Goal: Task Accomplishment & Management: Complete application form

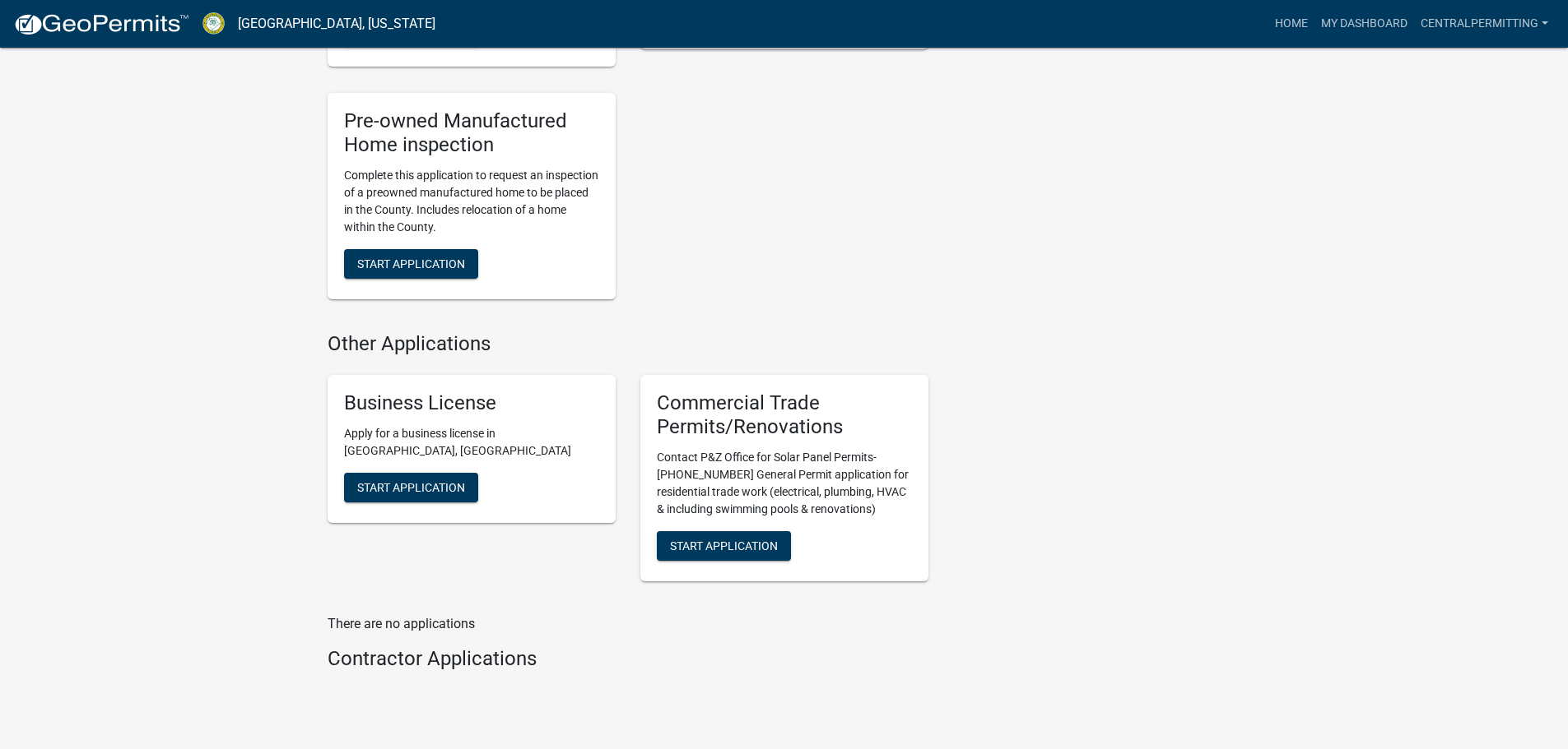
scroll to position [1727, 0]
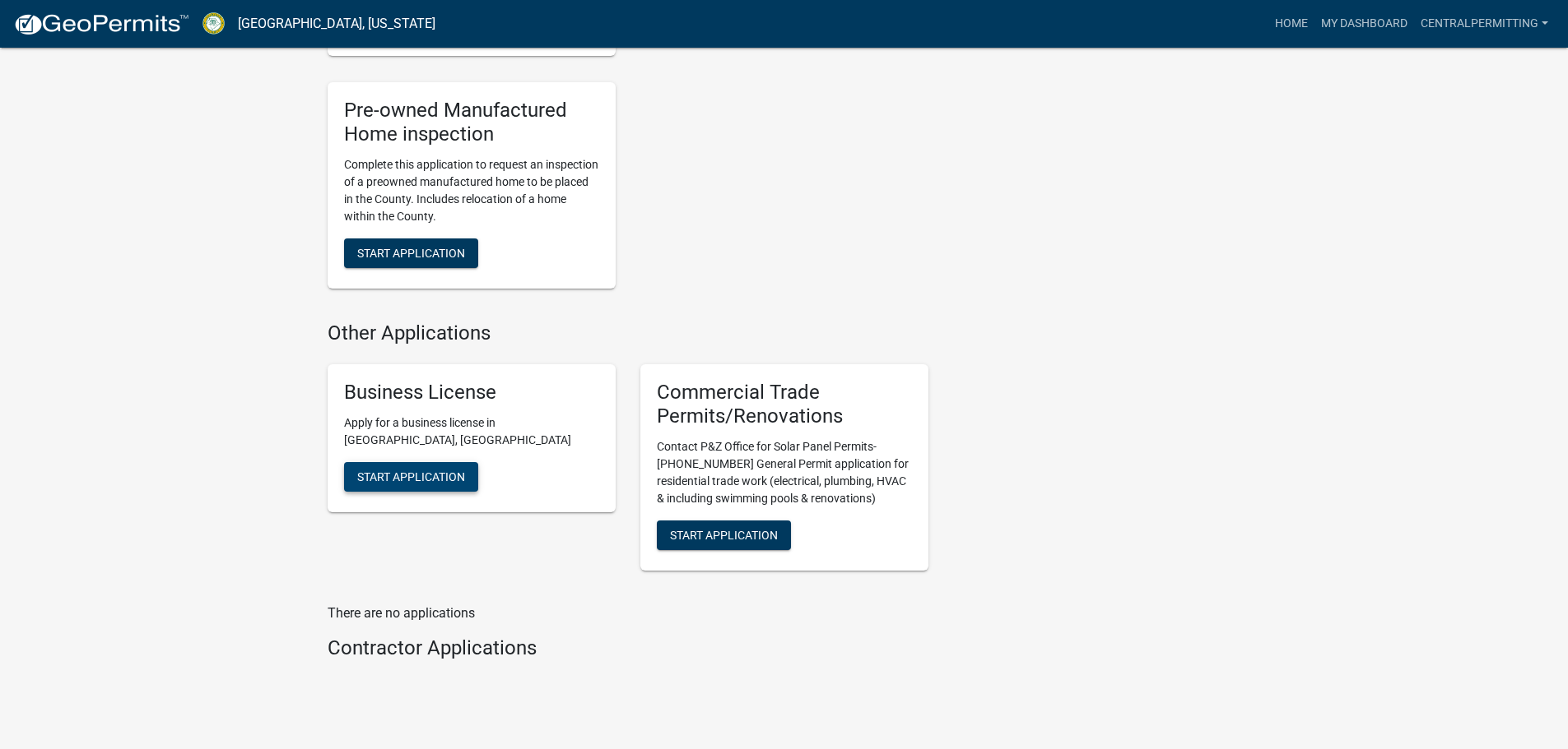
click at [426, 484] on span "Start Application" at bounding box center [410, 477] width 108 height 13
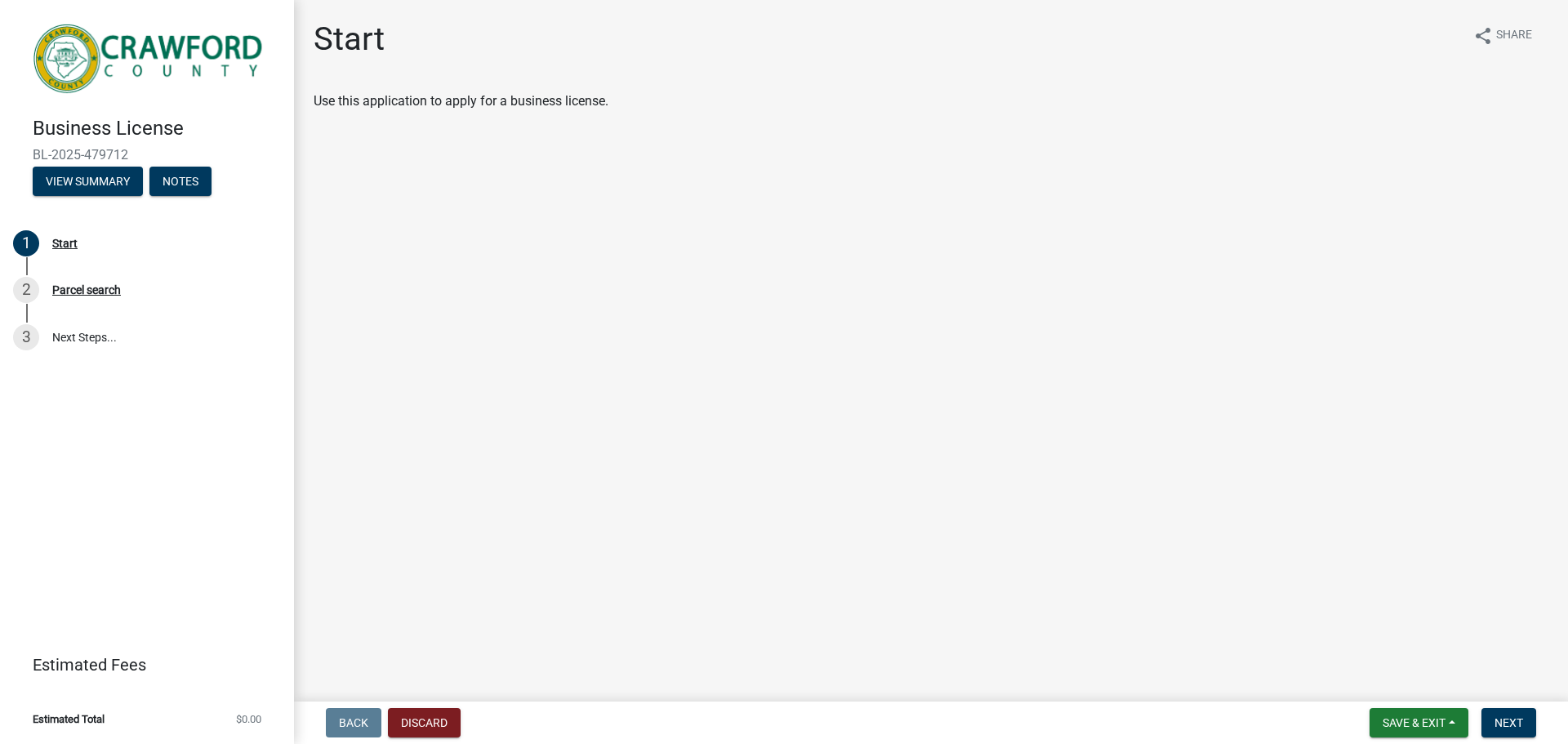
click at [825, 324] on main "Start share Share Use this application to apply for a business license." at bounding box center [930, 348] width 1274 height 695
click at [1525, 720] on button "Next" at bounding box center [1509, 723] width 55 height 29
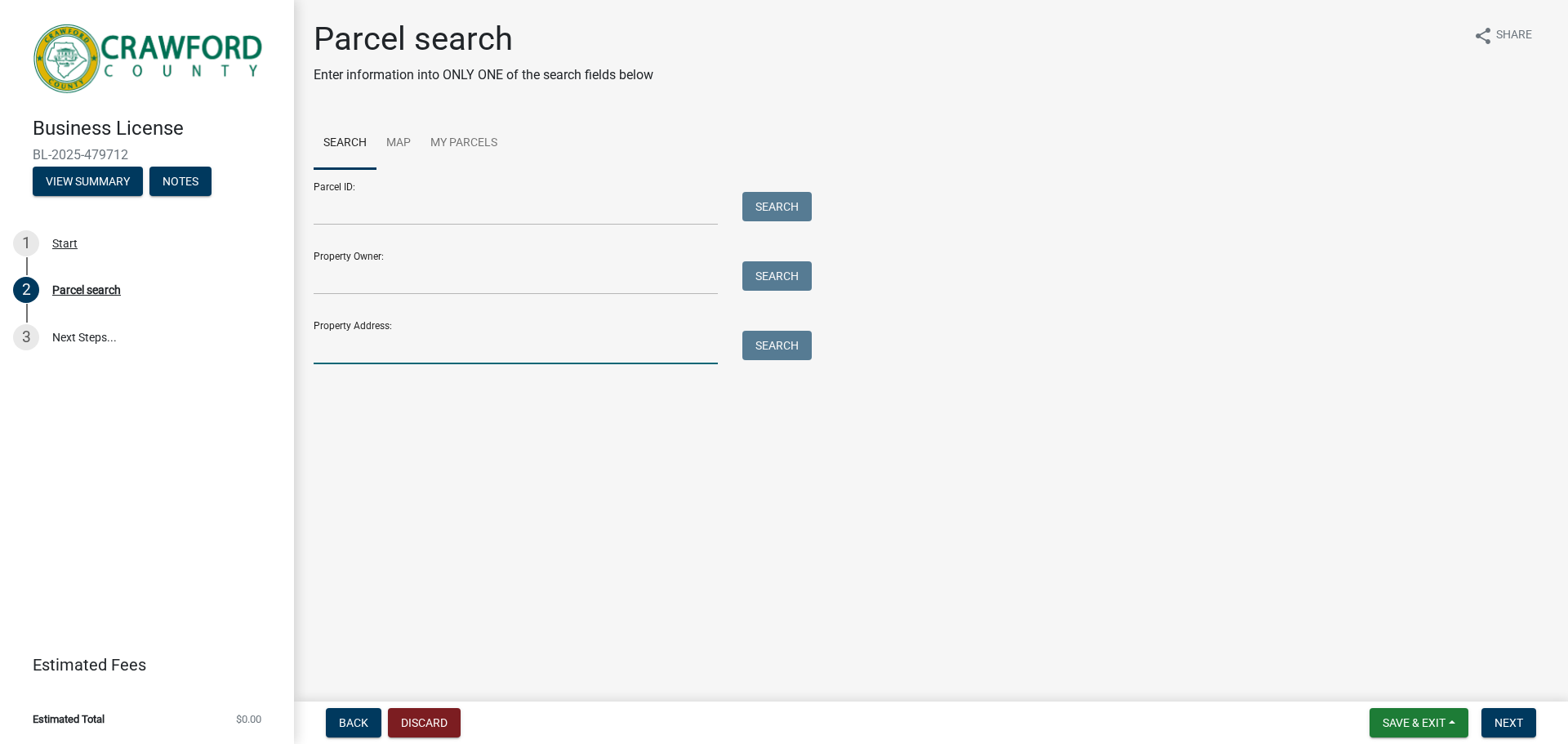
click at [358, 351] on input "Property Address:" at bounding box center [516, 348] width 404 height 34
type input "[STREET_ADDRESS][PERSON_NAME]"
click at [779, 349] on button "Search" at bounding box center [778, 346] width 70 height 29
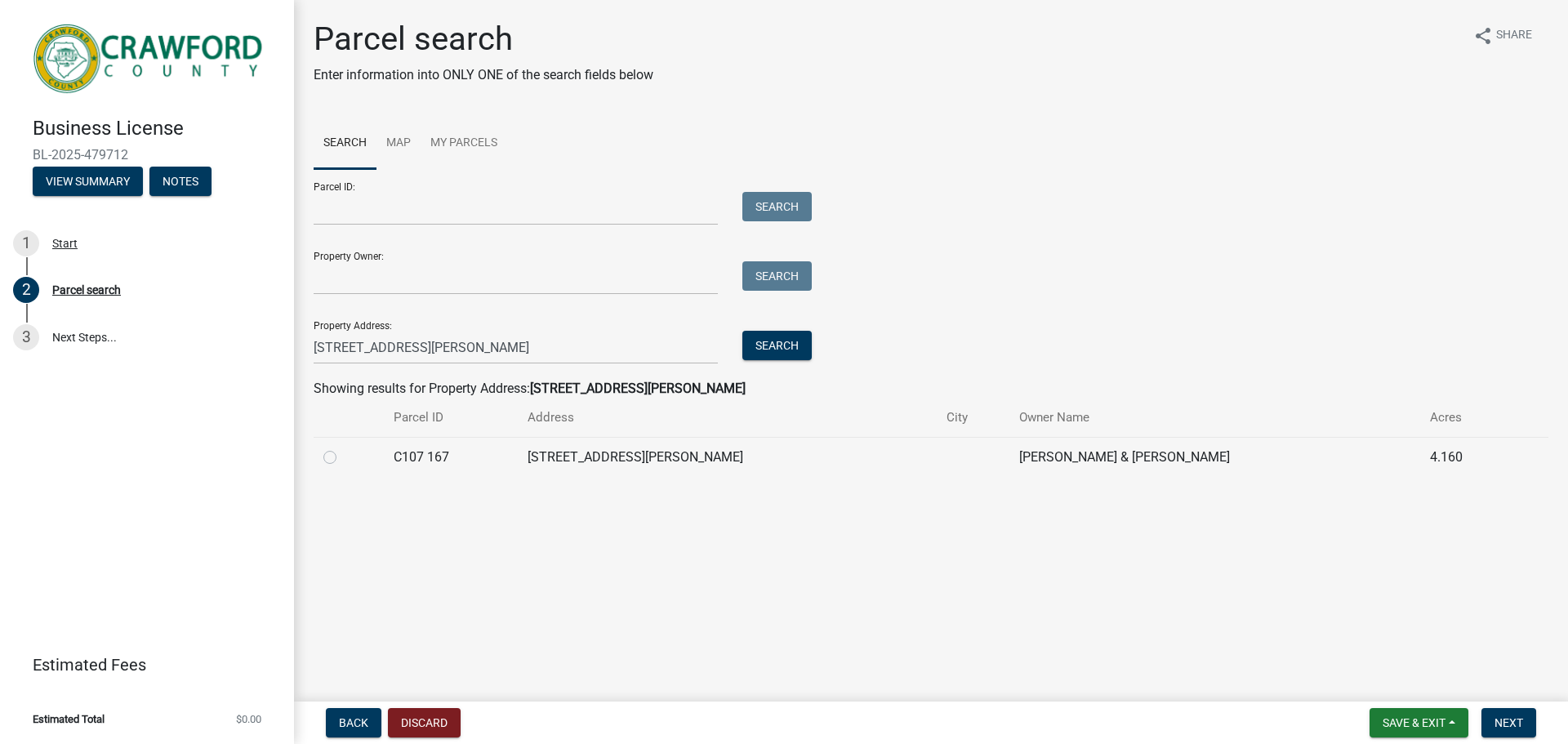
click at [343, 447] on label at bounding box center [343, 447] width 0 height 0
click at [343, 458] on 167 "radio" at bounding box center [349, 453] width 11 height 11
radio 167 "true"
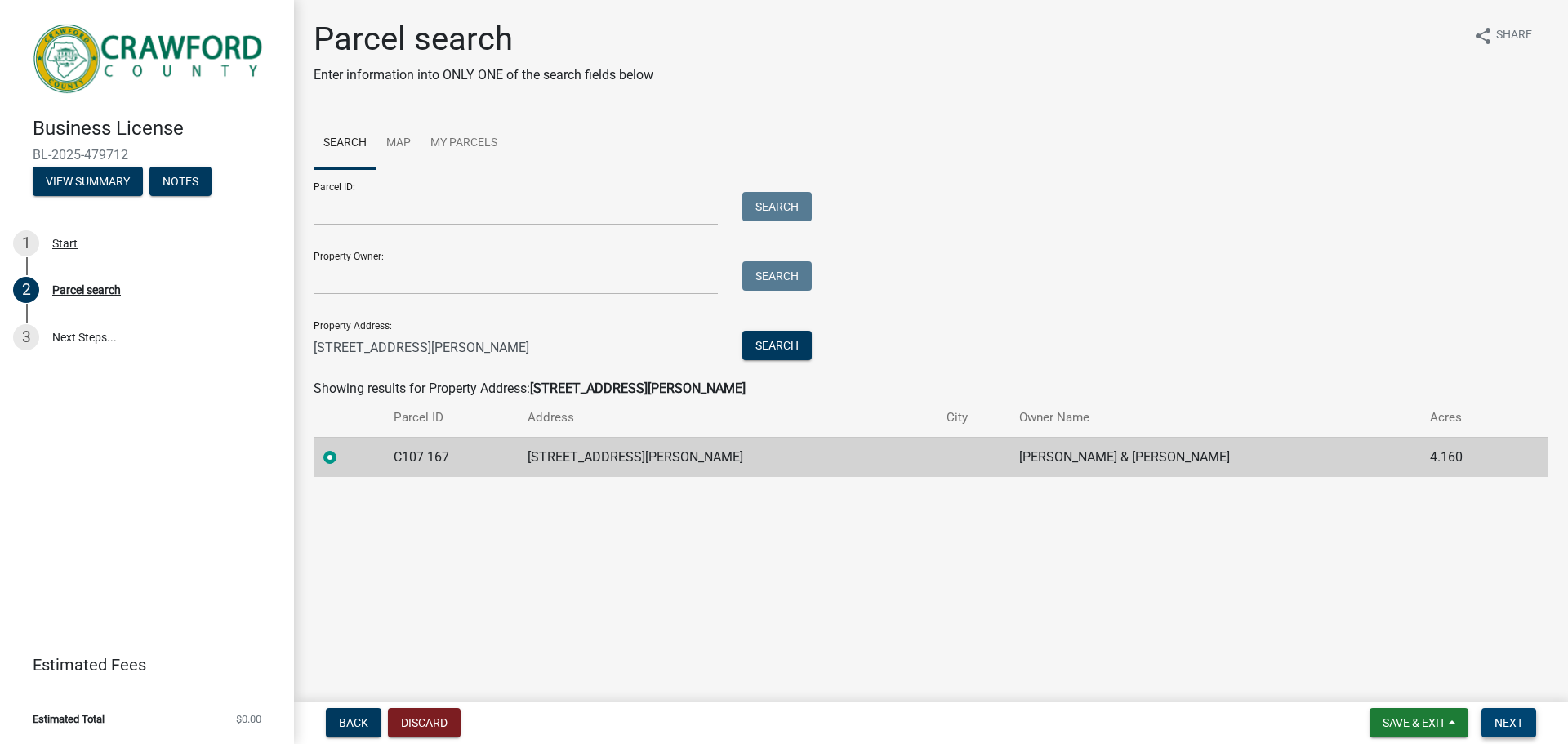
click at [1520, 720] on span "Next" at bounding box center [1509, 723] width 28 height 13
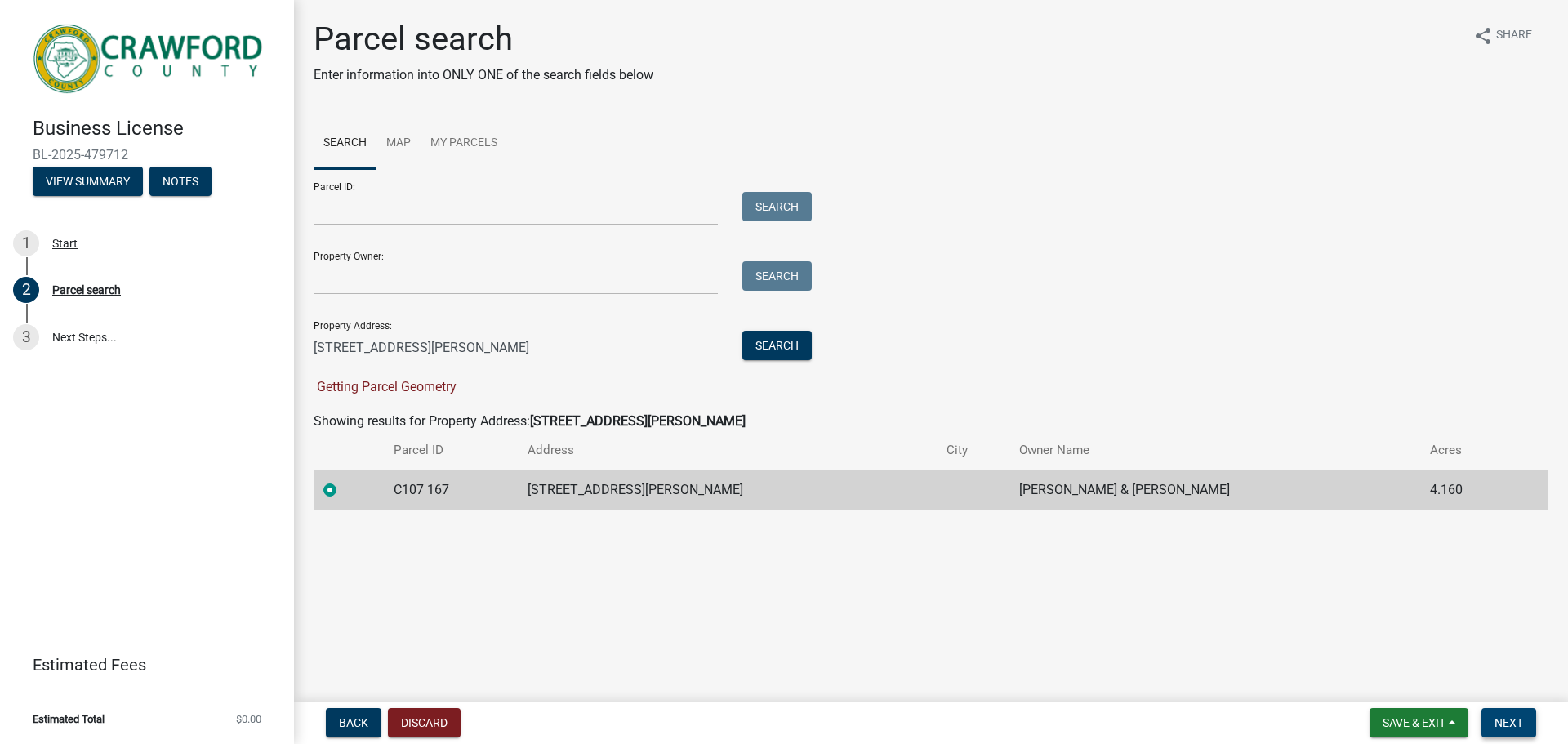
click at [1514, 721] on span "Next" at bounding box center [1509, 723] width 28 height 13
click at [343, 480] on label at bounding box center [343, 480] width 0 height 0
click at [343, 491] on 167 "radio" at bounding box center [349, 486] width 11 height 11
click at [428, 210] on input "Parcel ID:" at bounding box center [516, 209] width 404 height 34
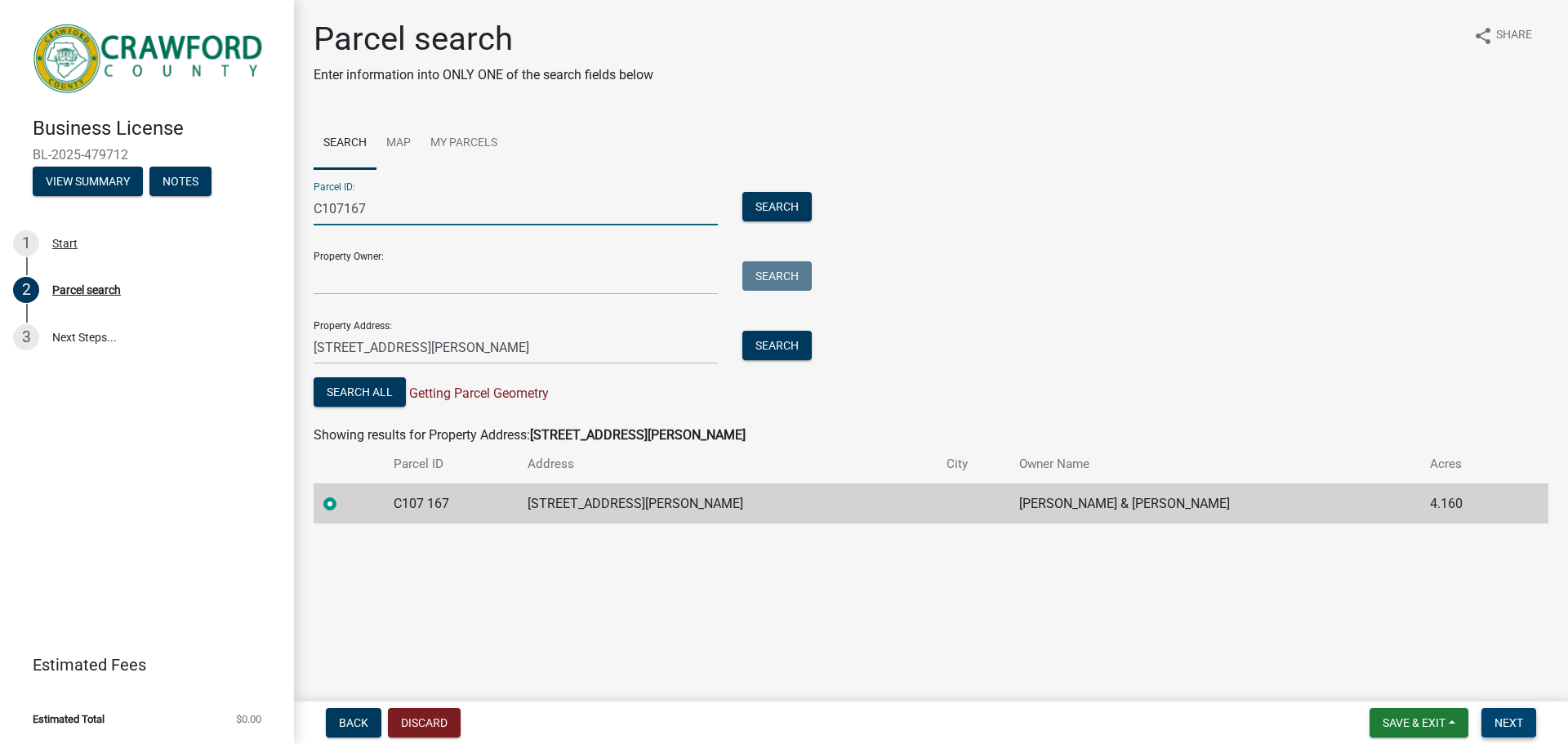
type input "C107167"
click at [1504, 720] on span "Next" at bounding box center [1509, 723] width 28 height 13
click at [1522, 726] on span "Next" at bounding box center [1509, 723] width 28 height 13
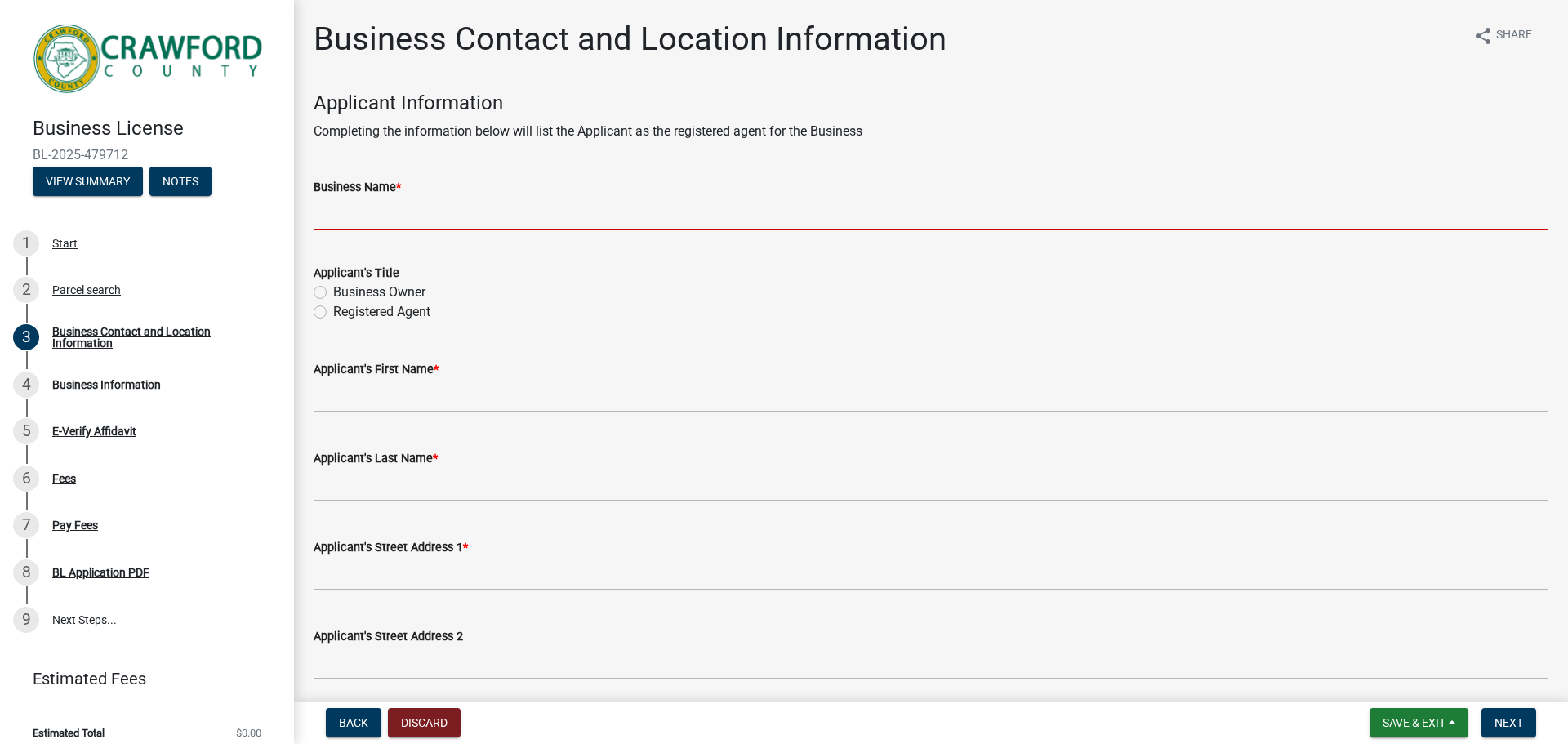
click at [424, 221] on input "Business Name *" at bounding box center [931, 213] width 1235 height 34
type input "Great Day Improvements, LLC"
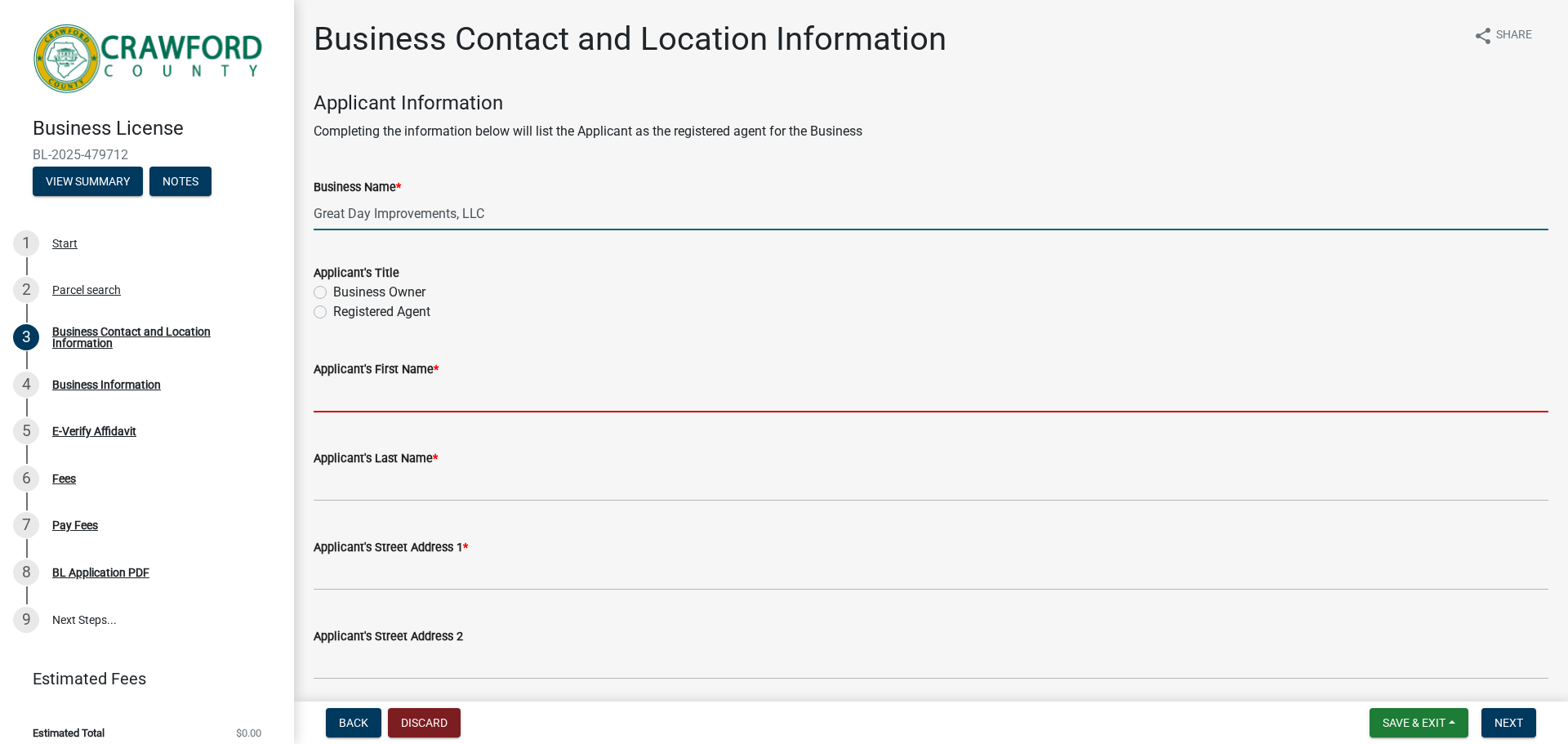
type input "[PERSON_NAME]"
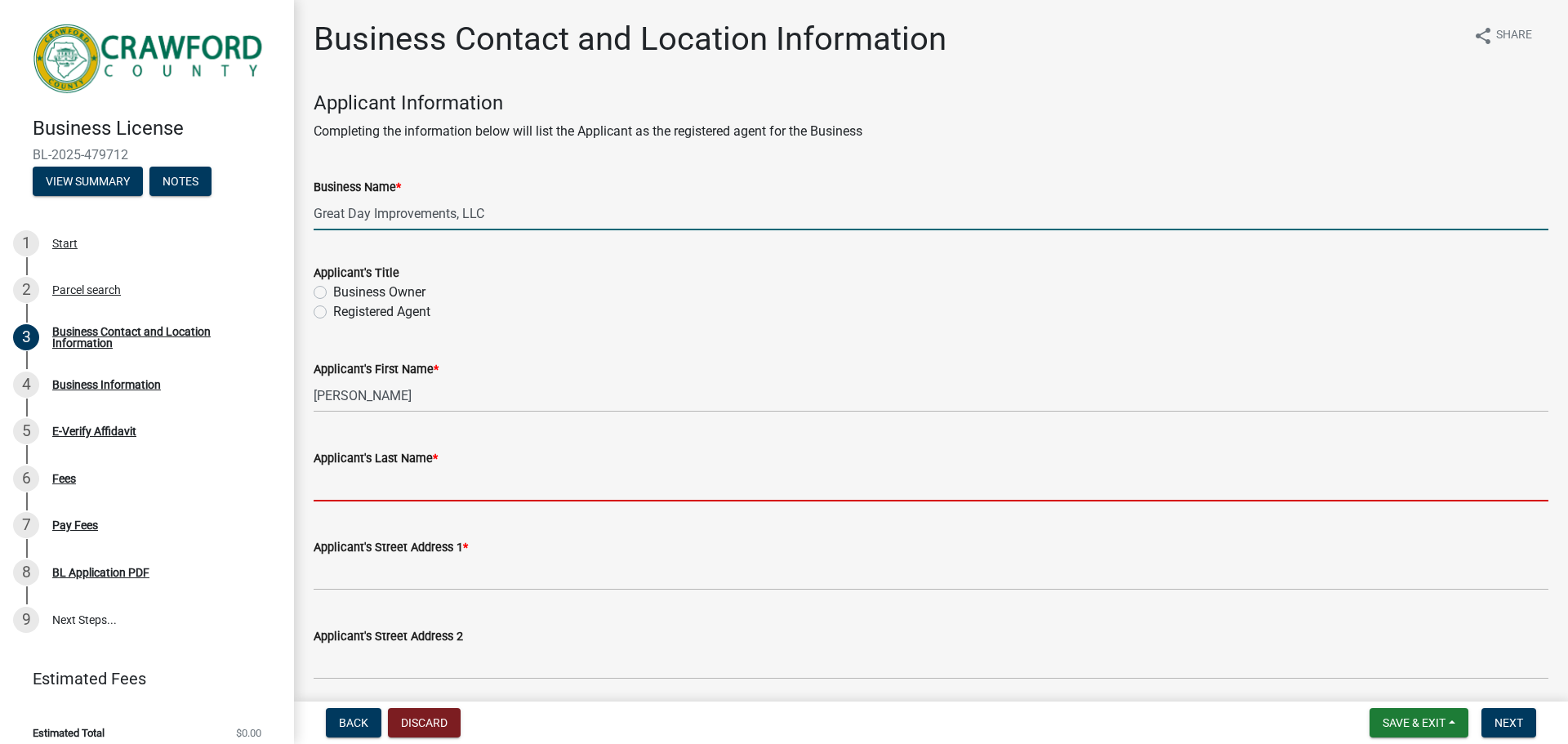
type input "[PERSON_NAME]"
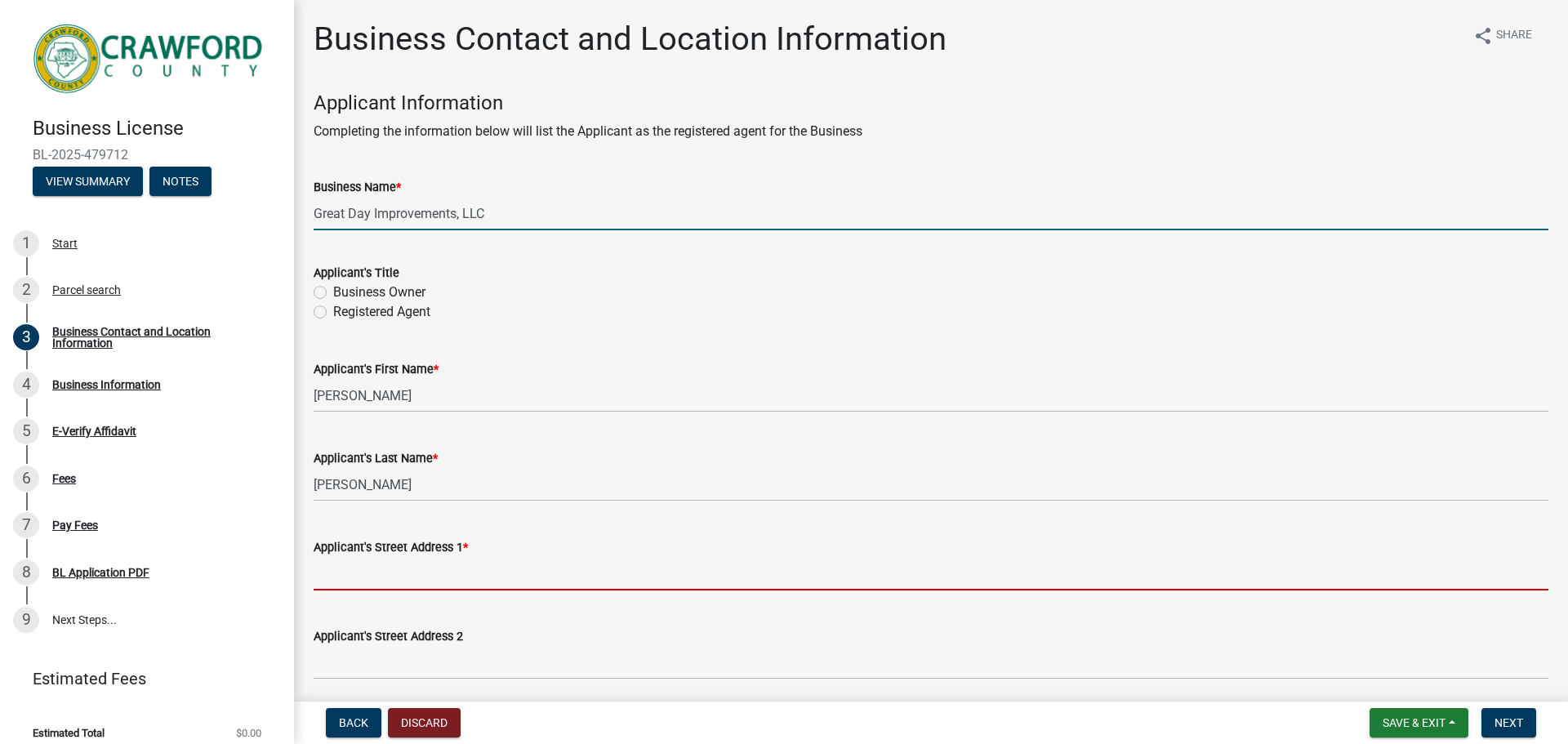
type input "[STREET_ADDRESS][PERSON_NAME]"
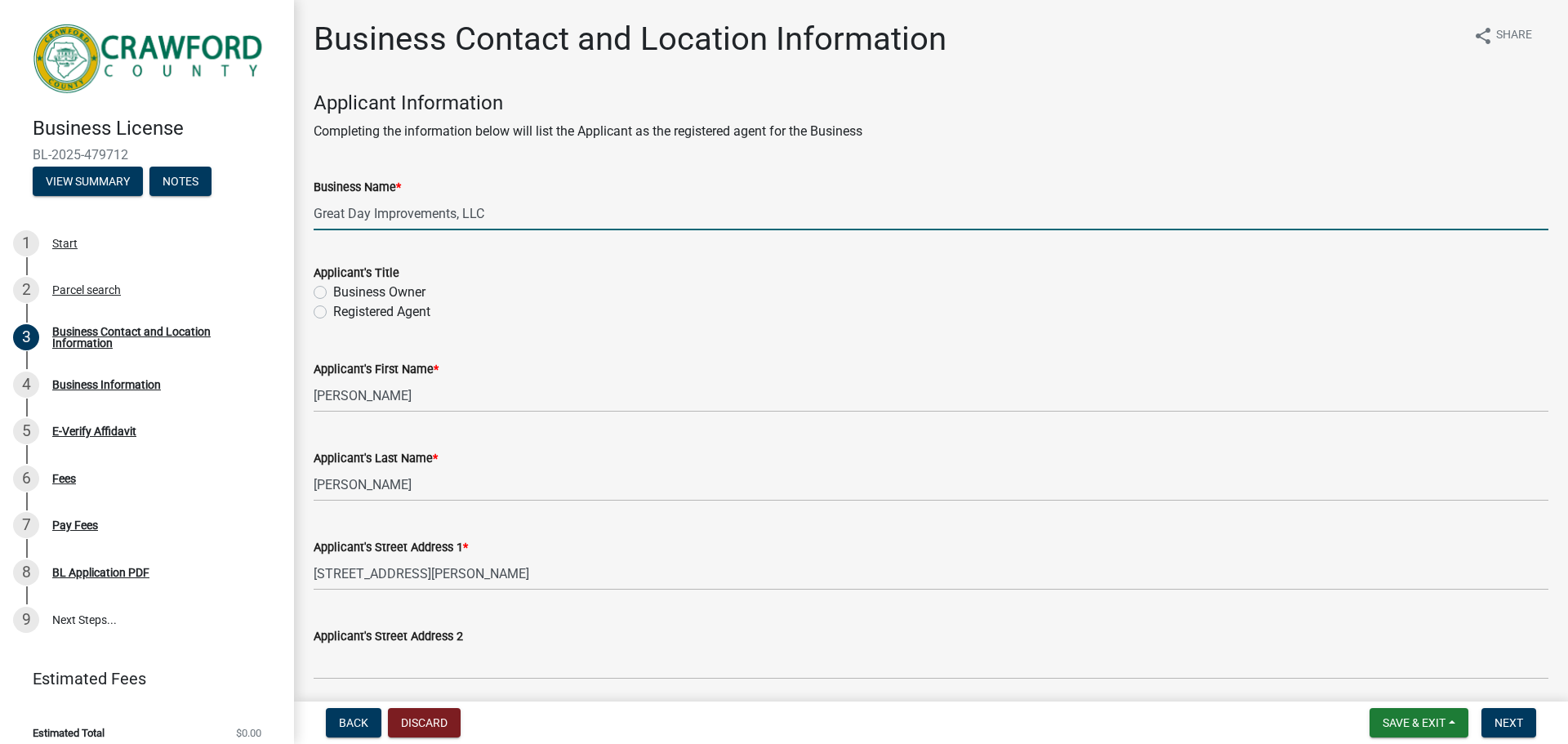
type input "Wake Forest"
select select "NC"
type input "27587"
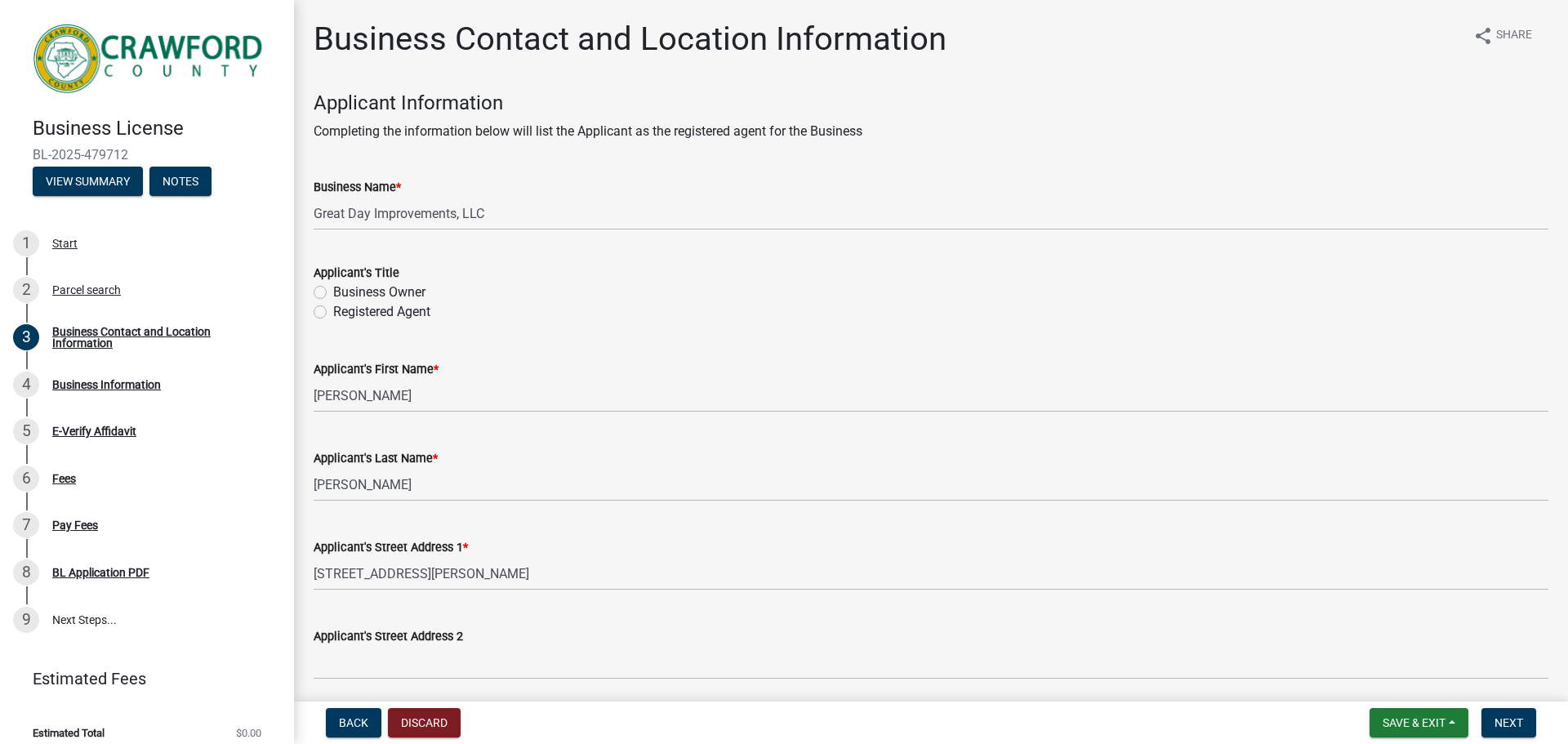
click at [333, 314] on label "Registered Agent" at bounding box center [381, 311] width 97 height 19
click at [333, 313] on input "Registered Agent" at bounding box center [338, 307] width 11 height 11
radio input "true"
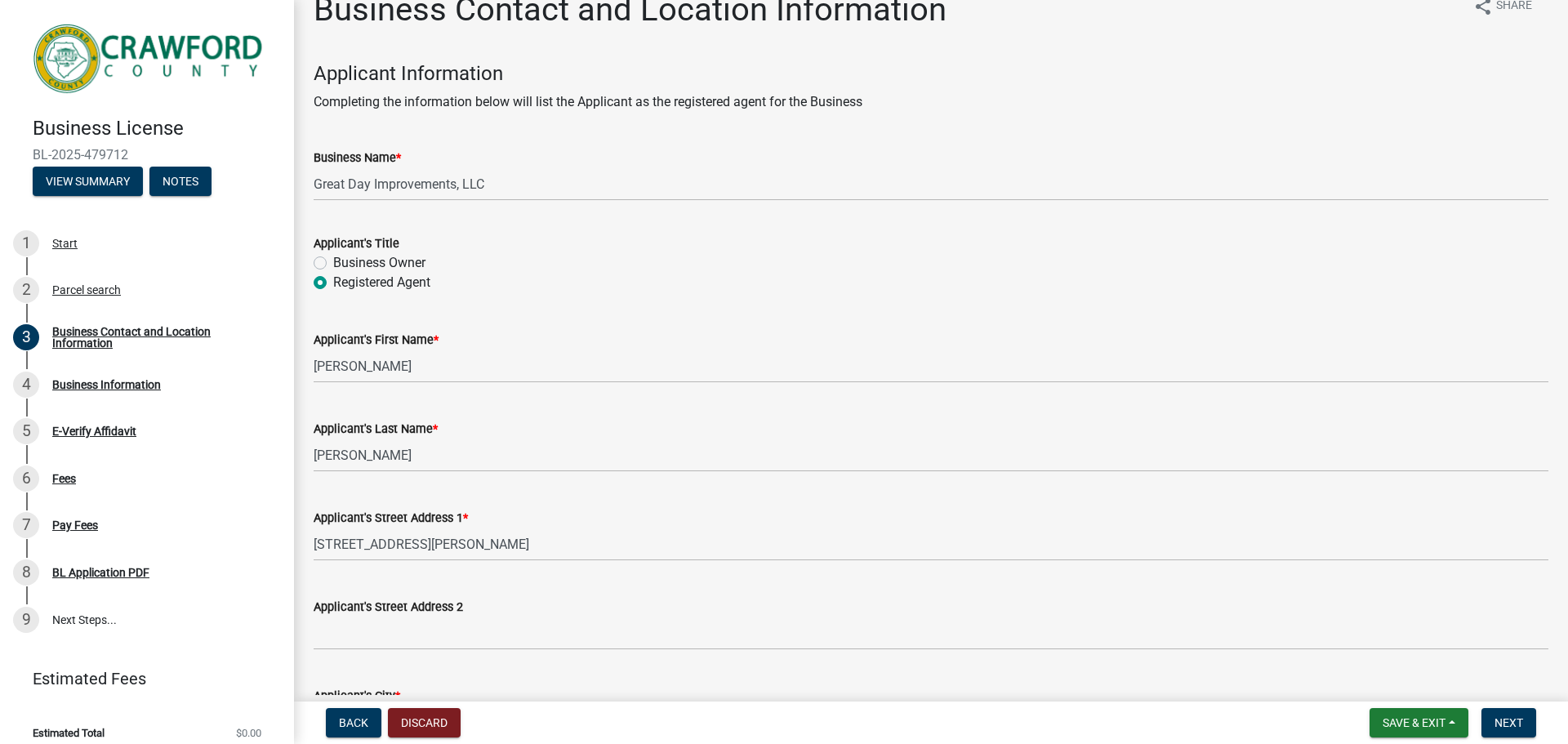
scroll to position [81, 0]
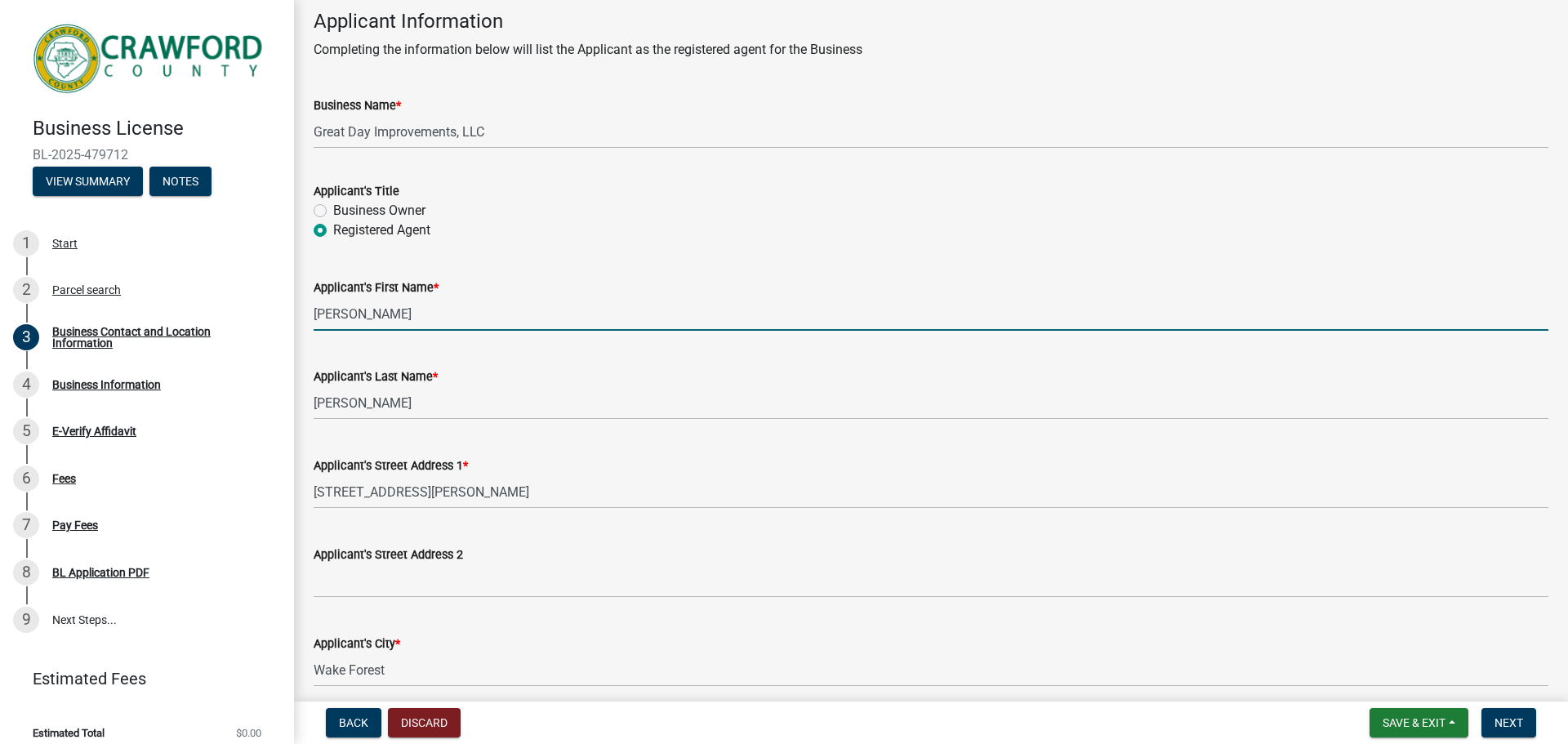
click at [458, 324] on input "[PERSON_NAME]" at bounding box center [931, 314] width 1235 height 34
click at [458, 323] on input "[PERSON_NAME]" at bounding box center [931, 314] width 1235 height 34
click at [457, 323] on input "[PERSON_NAME]" at bounding box center [931, 314] width 1235 height 34
type input "[PERSON_NAME]"
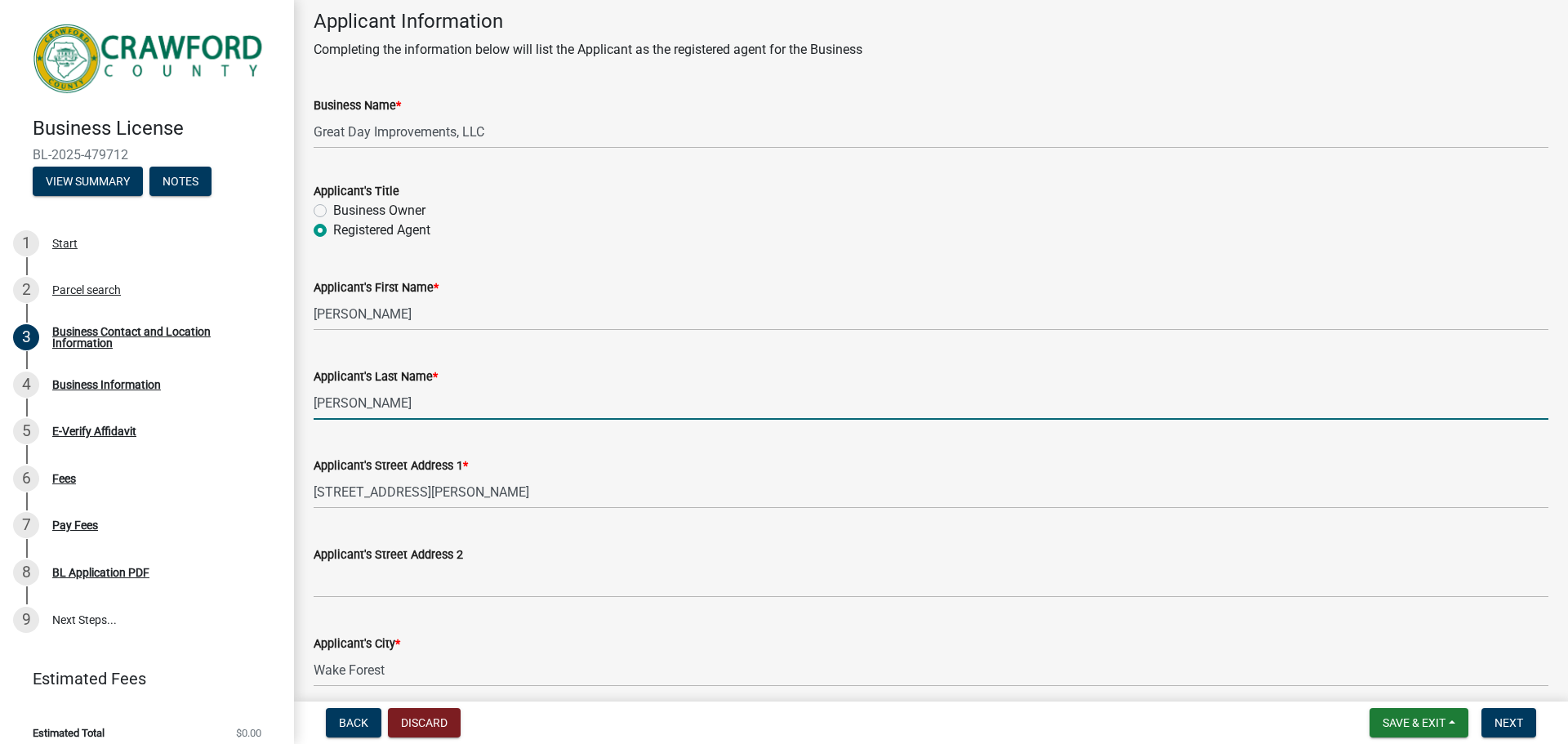
type input "[PERSON_NAME]"
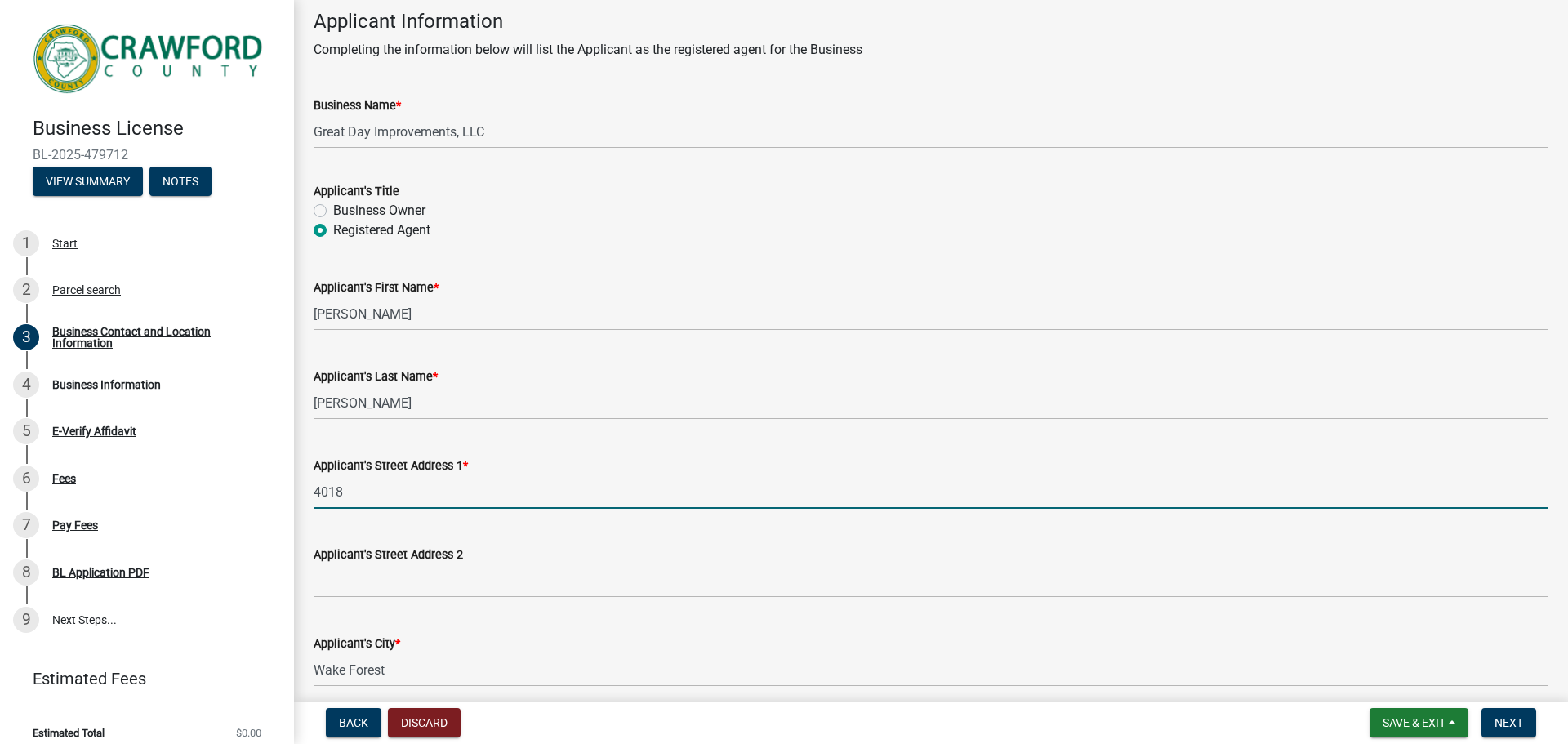
type input "[STREET_ADDRESS]"
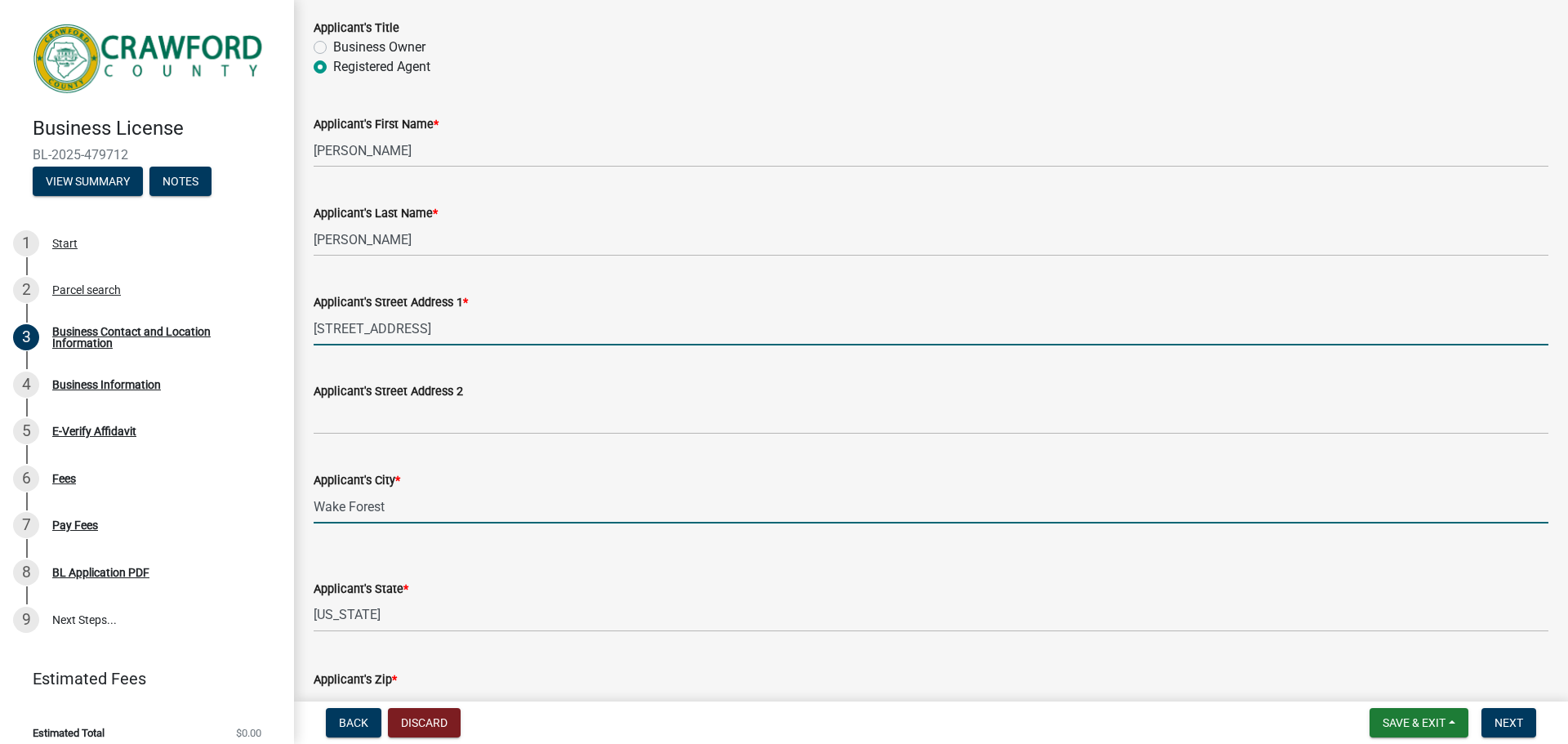
click at [413, 507] on input "Wake Forest" at bounding box center [931, 507] width 1235 height 34
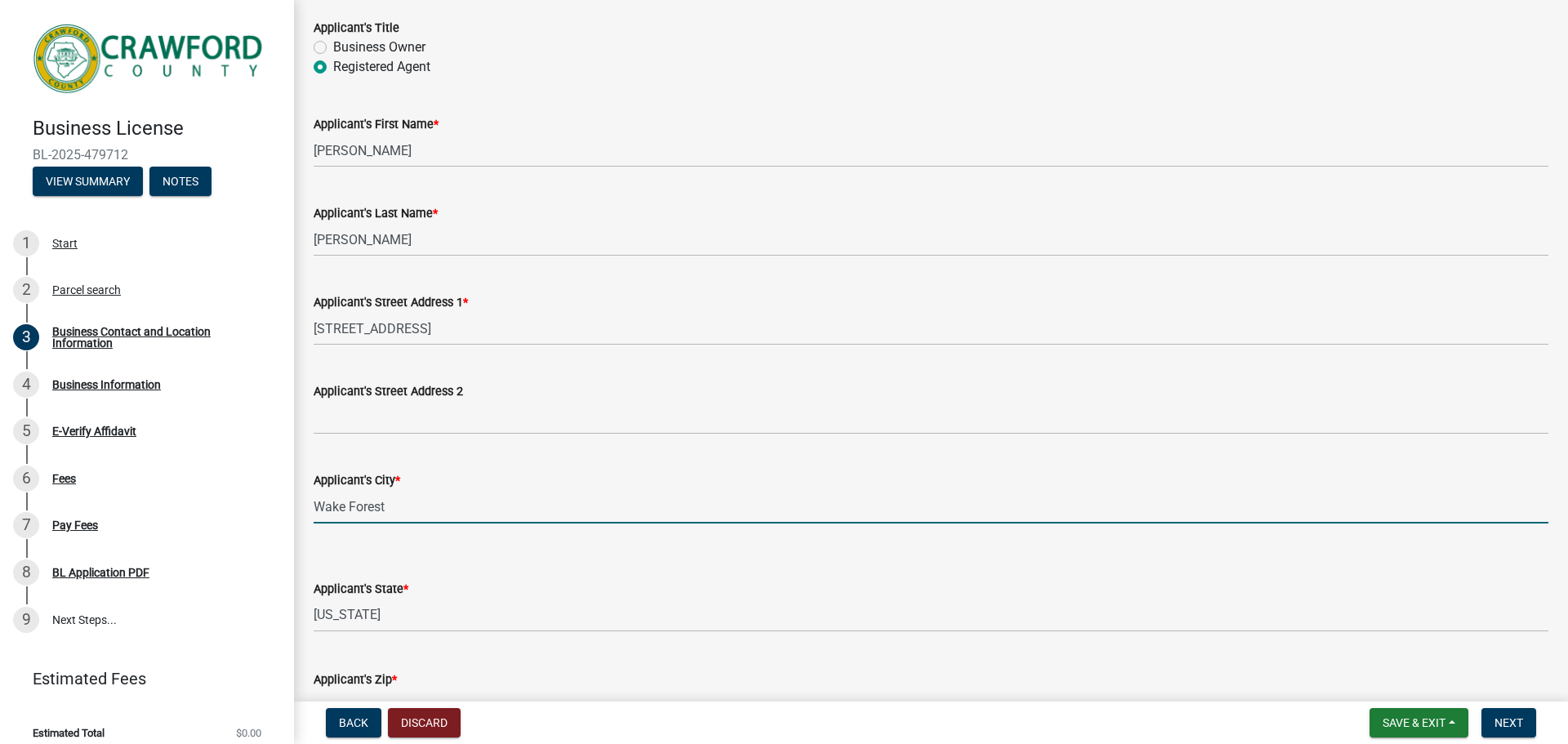
click at [413, 506] on input "Wake Forest" at bounding box center [931, 507] width 1235 height 34
type input "[GEOGRAPHIC_DATA]"
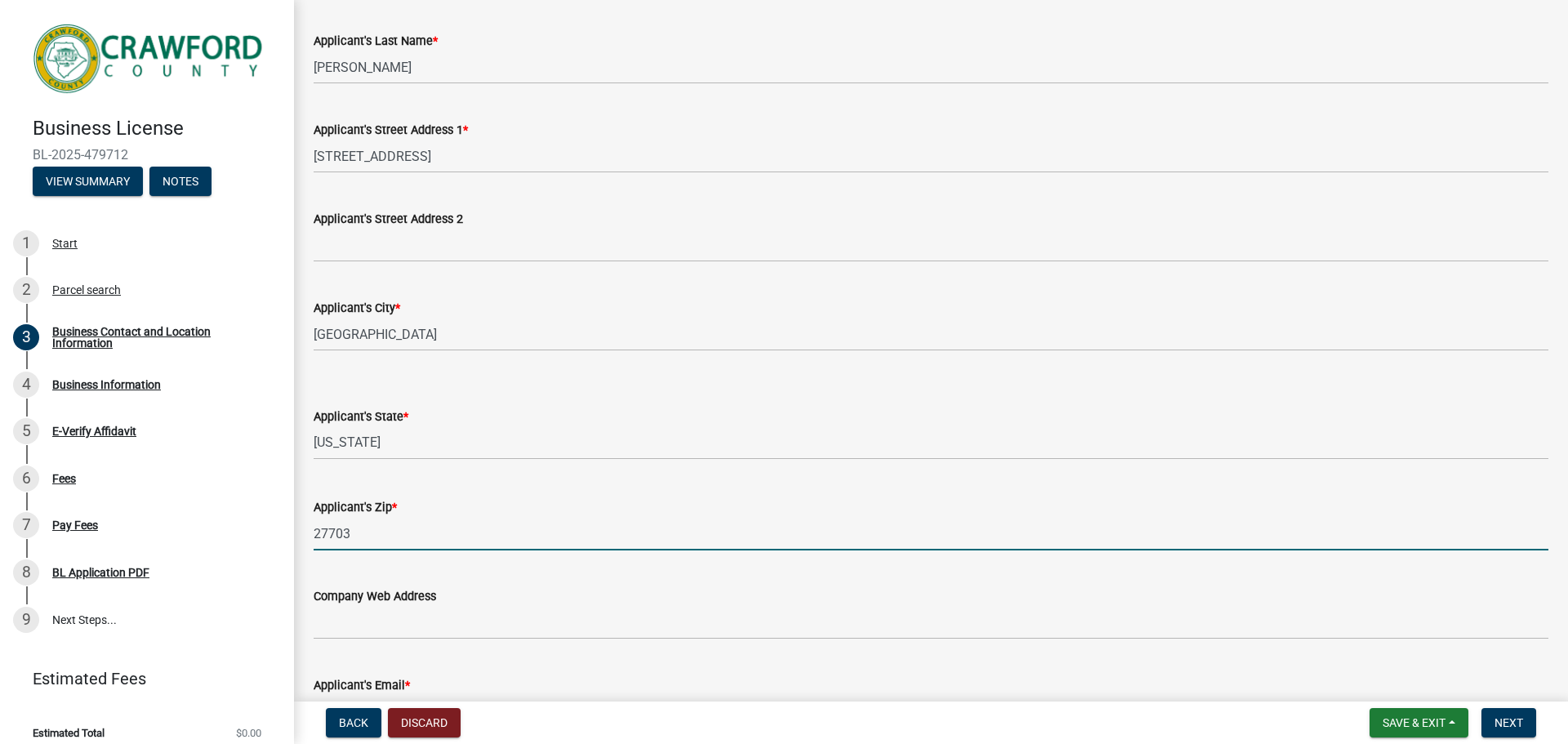
scroll to position [599, 0]
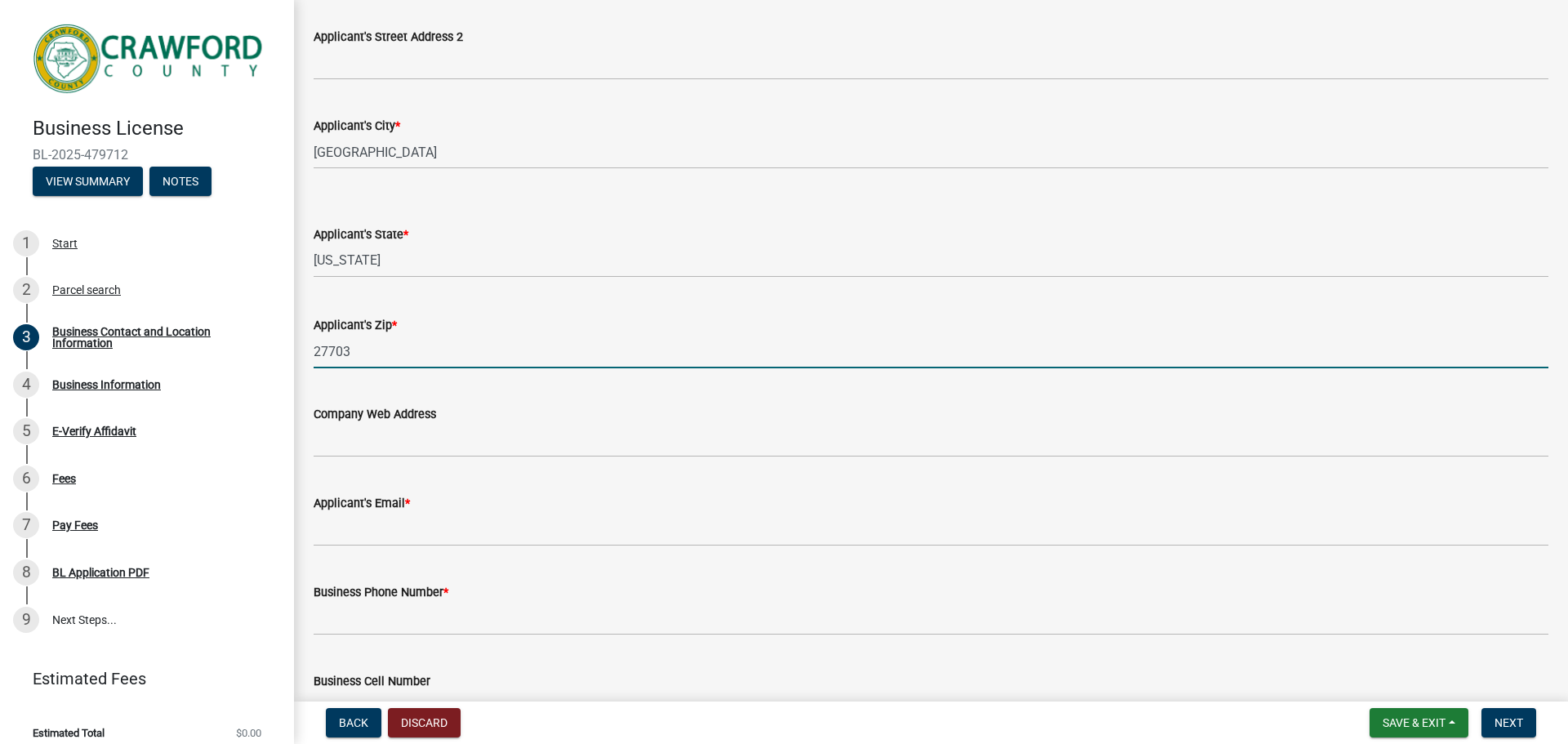
type input "27703"
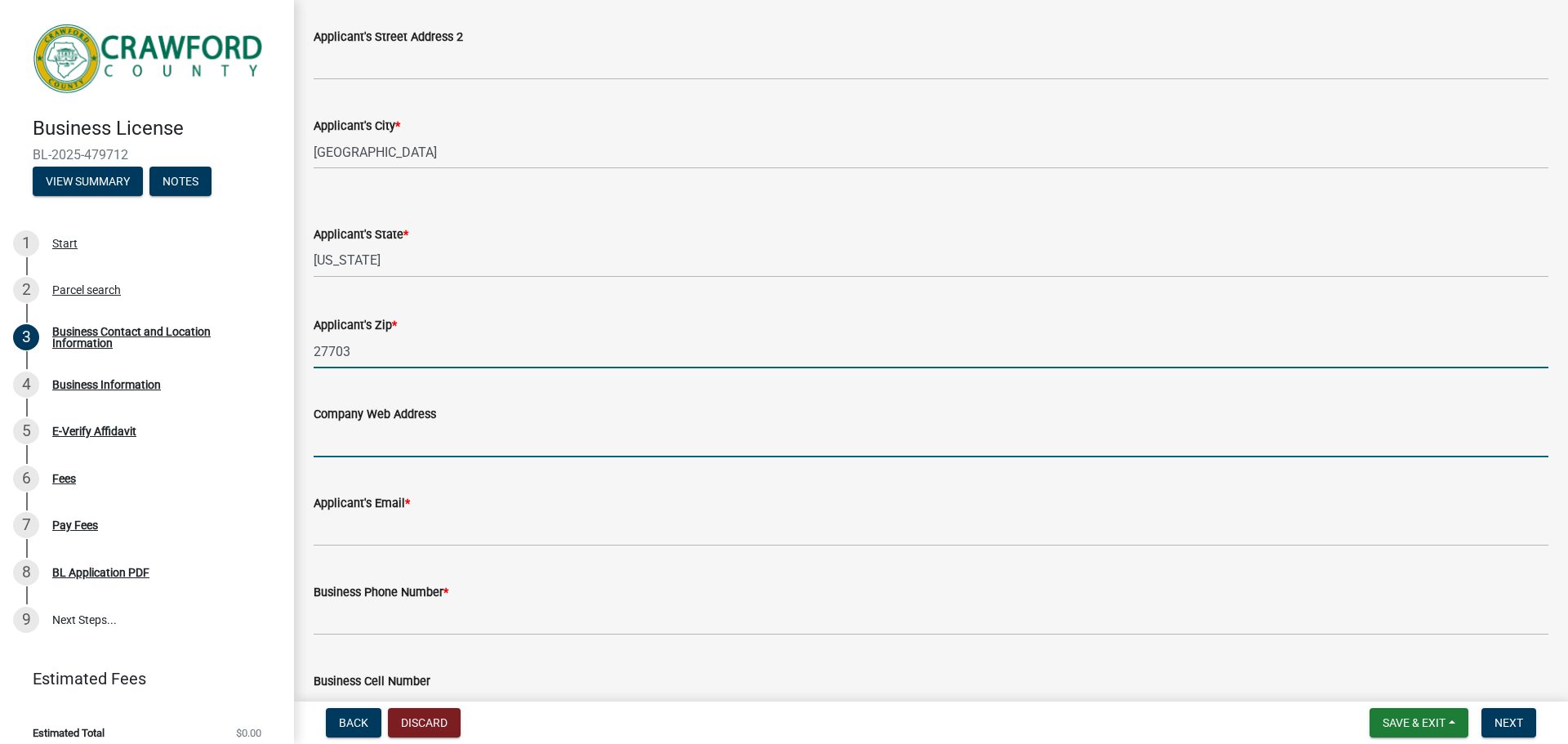
click at [443, 430] on input "Company Web Address" at bounding box center [931, 440] width 1235 height 34
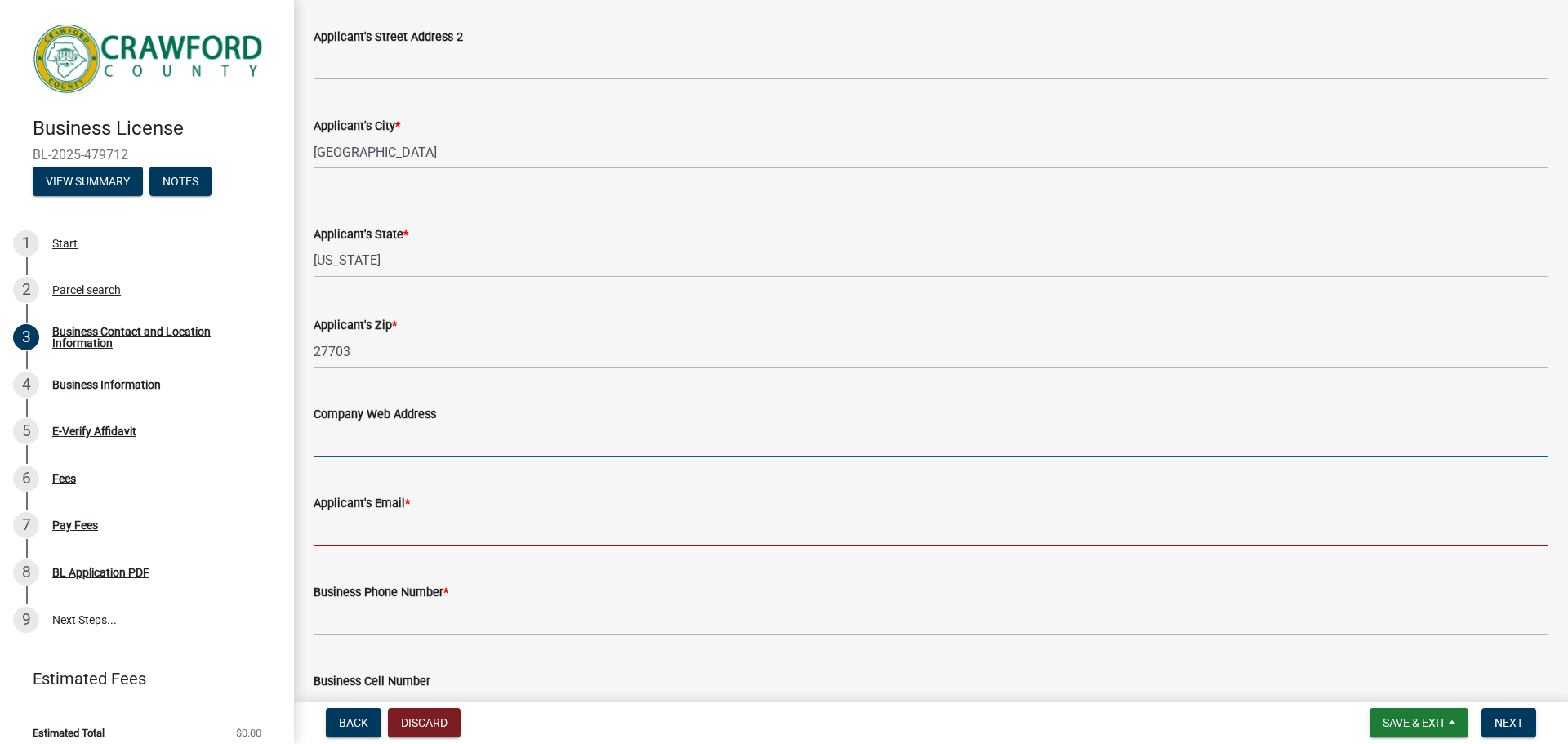
click at [354, 530] on input "Applicant's Email *" at bounding box center [931, 530] width 1235 height 34
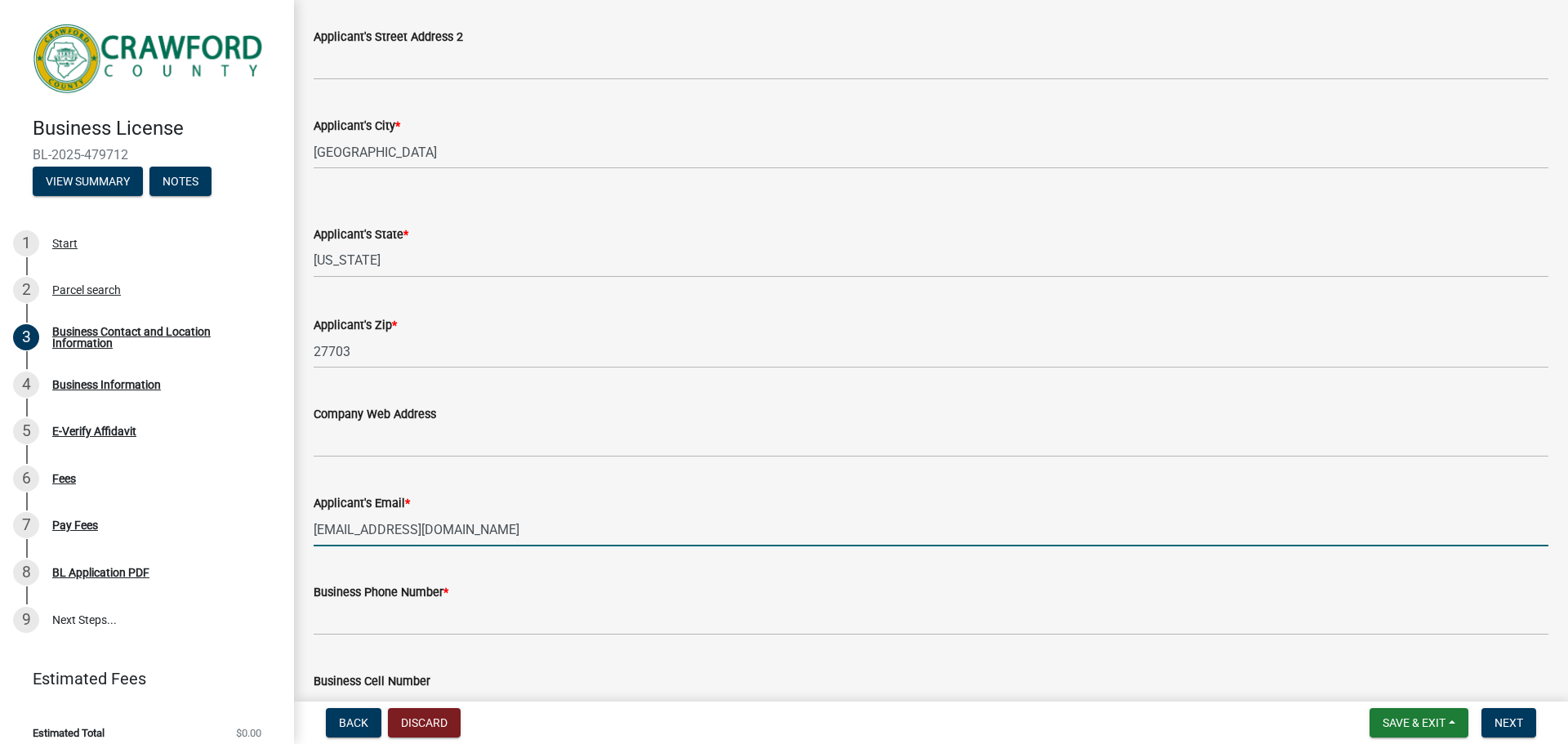
type input "[EMAIL_ADDRESS][DOMAIN_NAME]"
click at [796, 581] on div "Business Phone Number *" at bounding box center [931, 598] width 1235 height 76
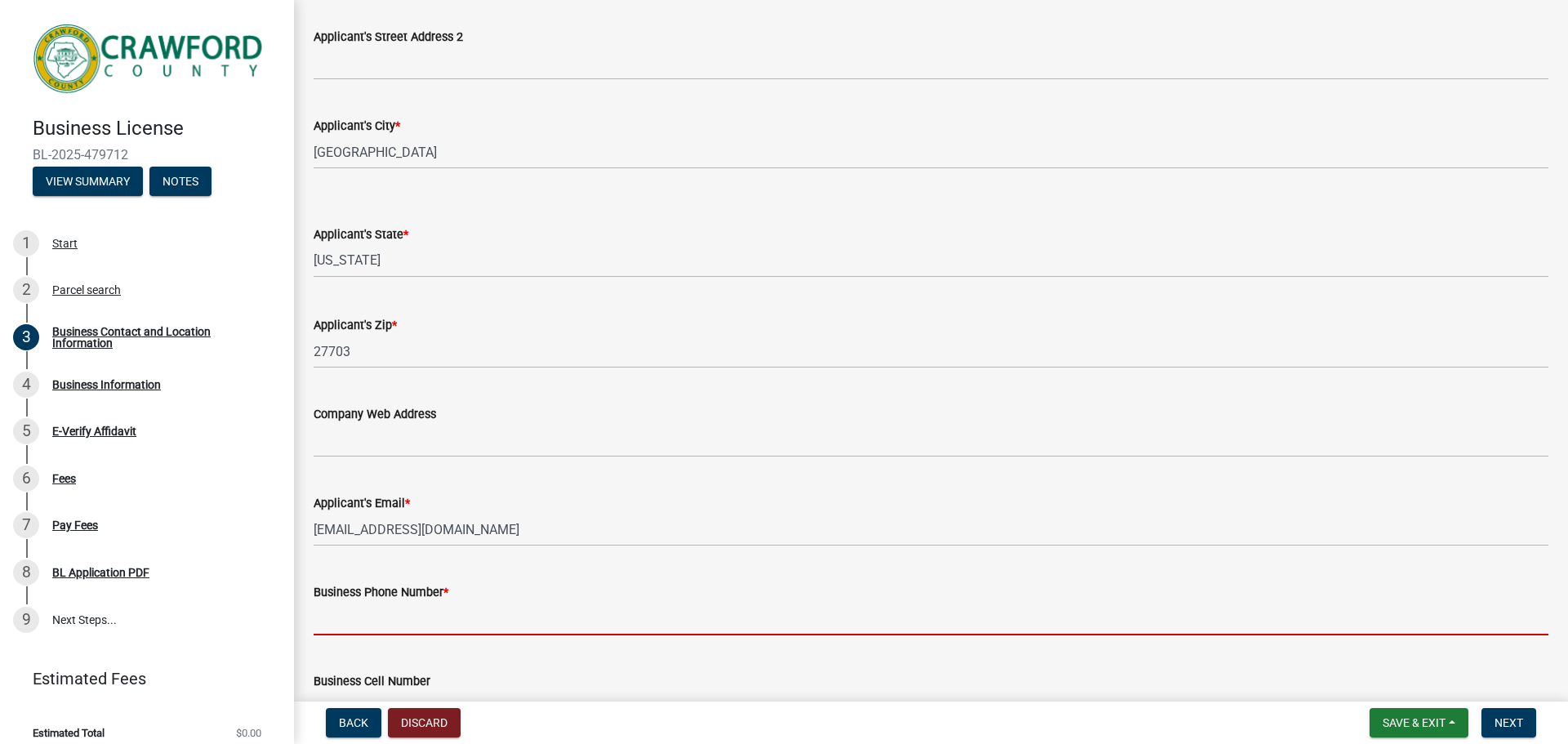
click at [595, 631] on input "Business Phone Number *" at bounding box center [931, 619] width 1235 height 34
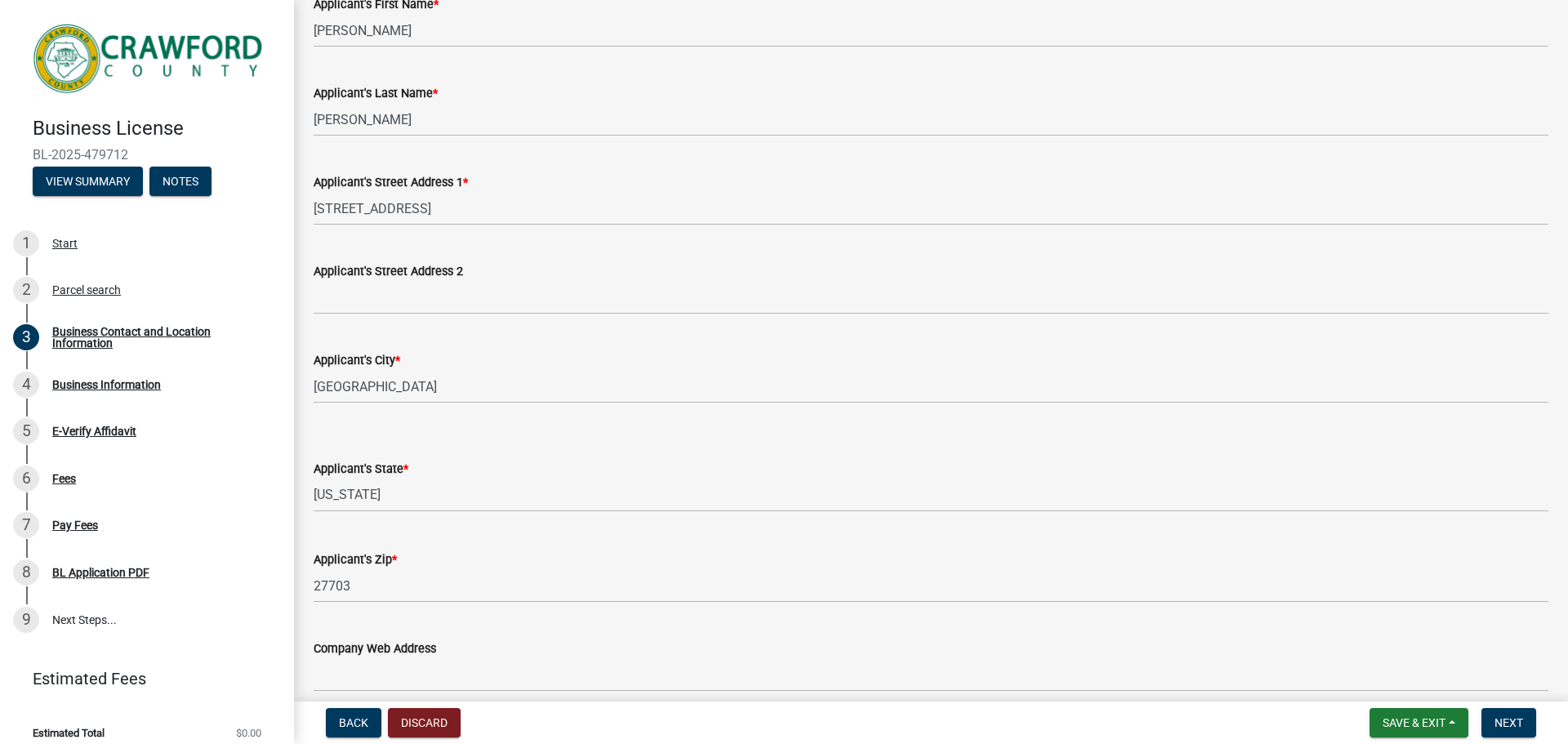
scroll to position [0, 0]
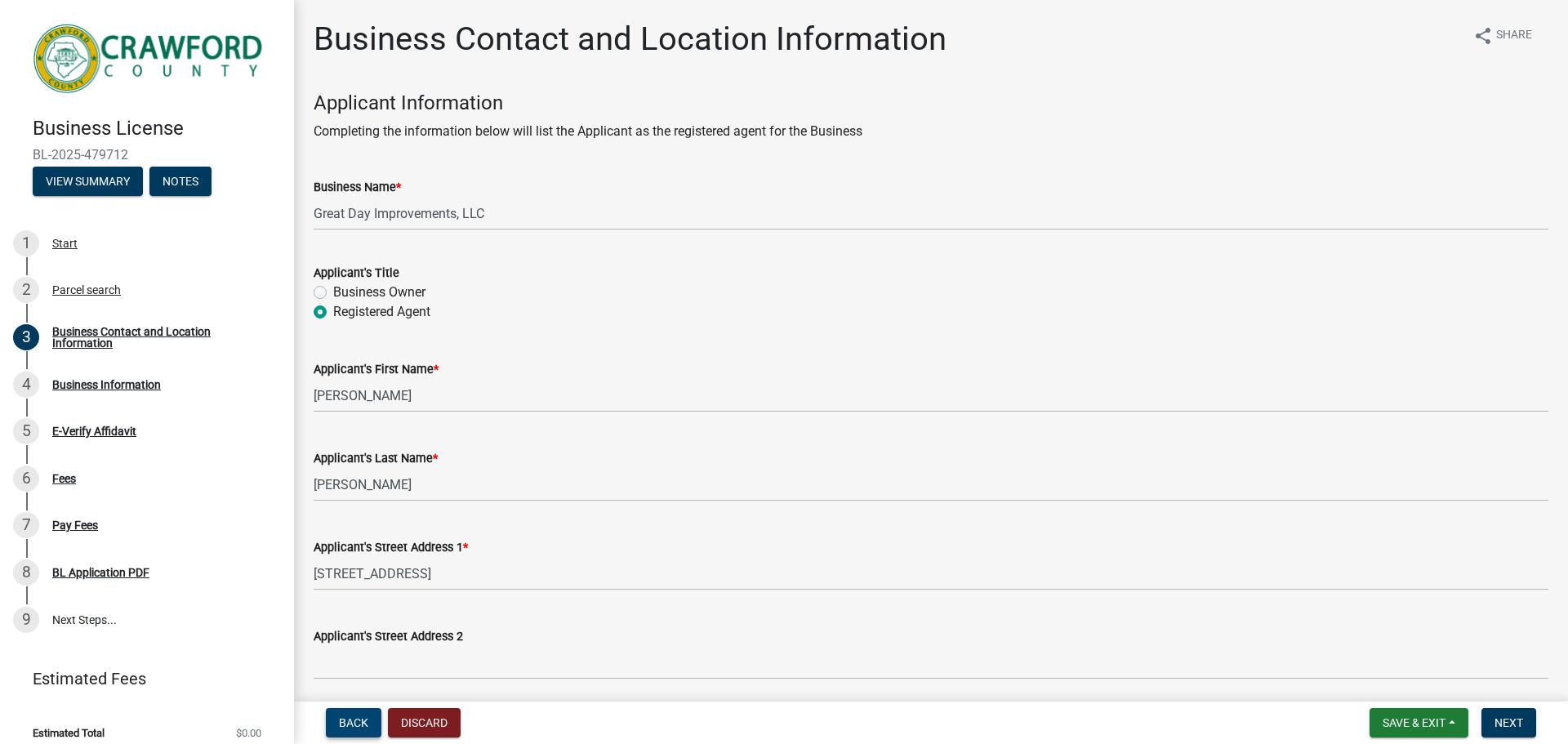
type input "9842246343"
click at [339, 726] on span "Back" at bounding box center [354, 723] width 29 height 13
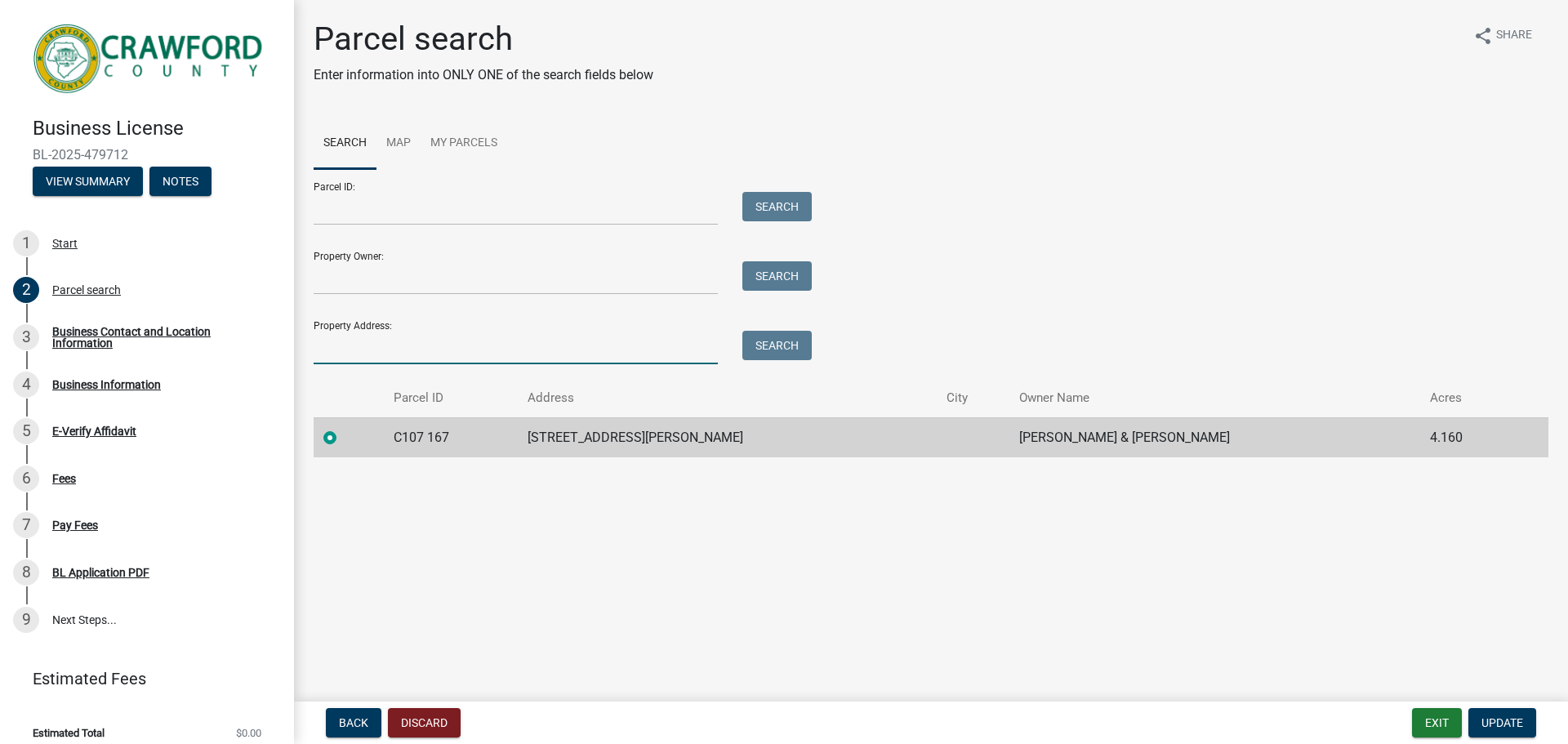
click at [396, 346] on input "Property Address:" at bounding box center [516, 348] width 404 height 34
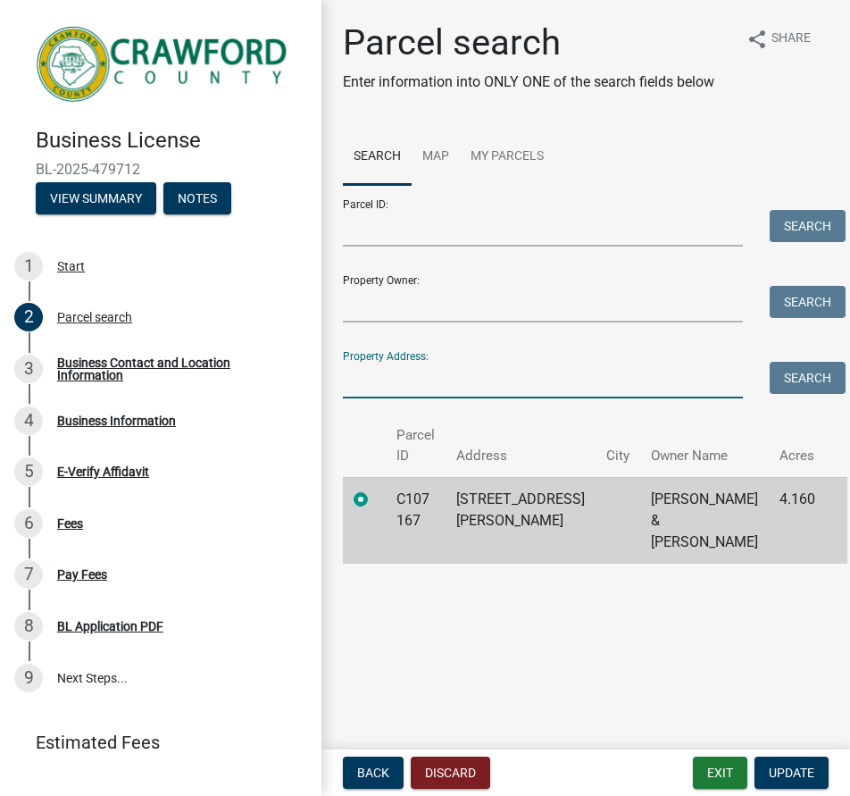
click at [449, 398] on wm-search-parcel-data-activity-input "Search Map My Parcels Parcel ID: Search Property Owner: Search Property Address…" at bounding box center [586, 346] width 486 height 435
click at [449, 389] on input "Property Address:" at bounding box center [543, 380] width 400 height 37
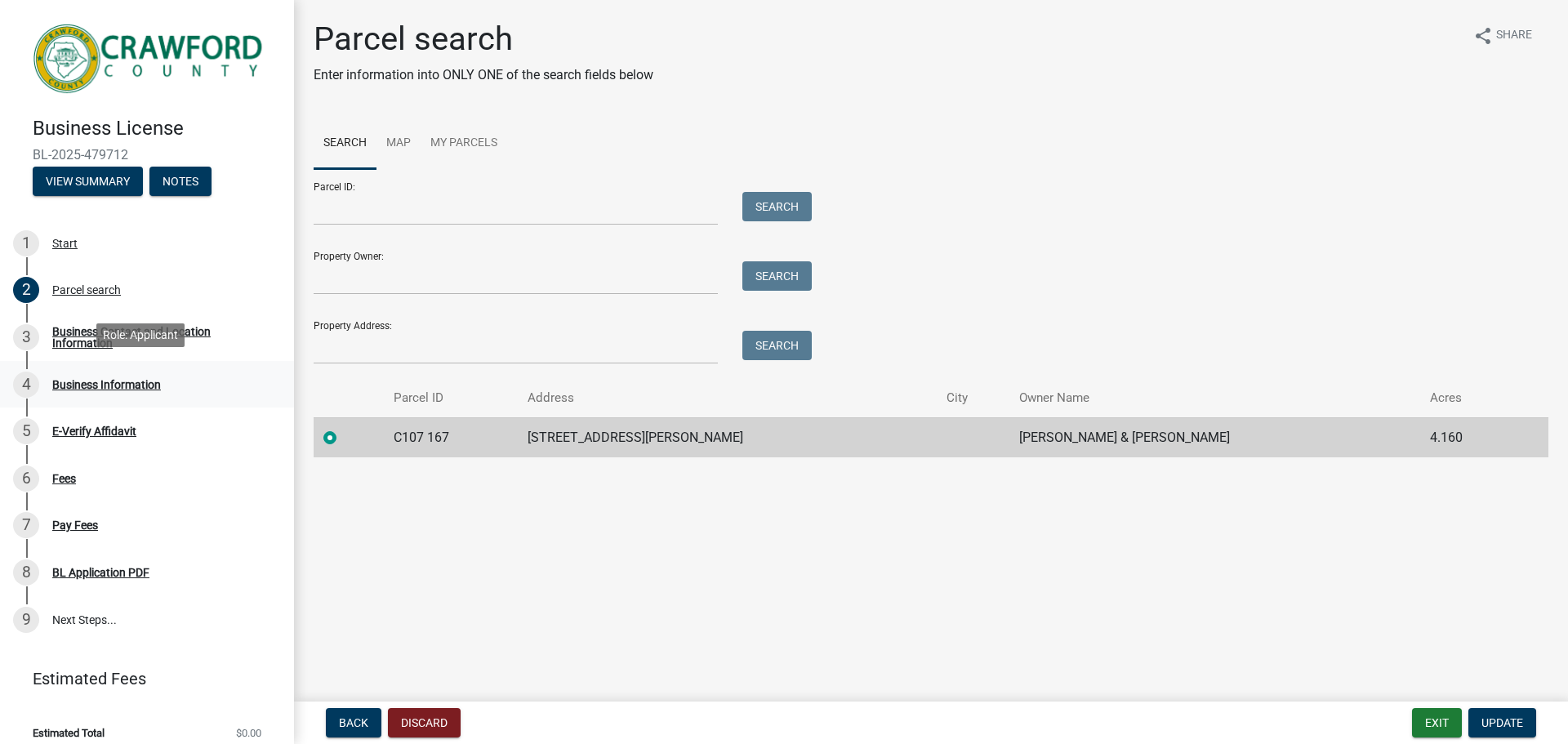
click at [84, 383] on div "Business Information" at bounding box center [106, 384] width 109 height 11
click at [99, 330] on div "Business Contact and Location Information" at bounding box center [160, 337] width 216 height 23
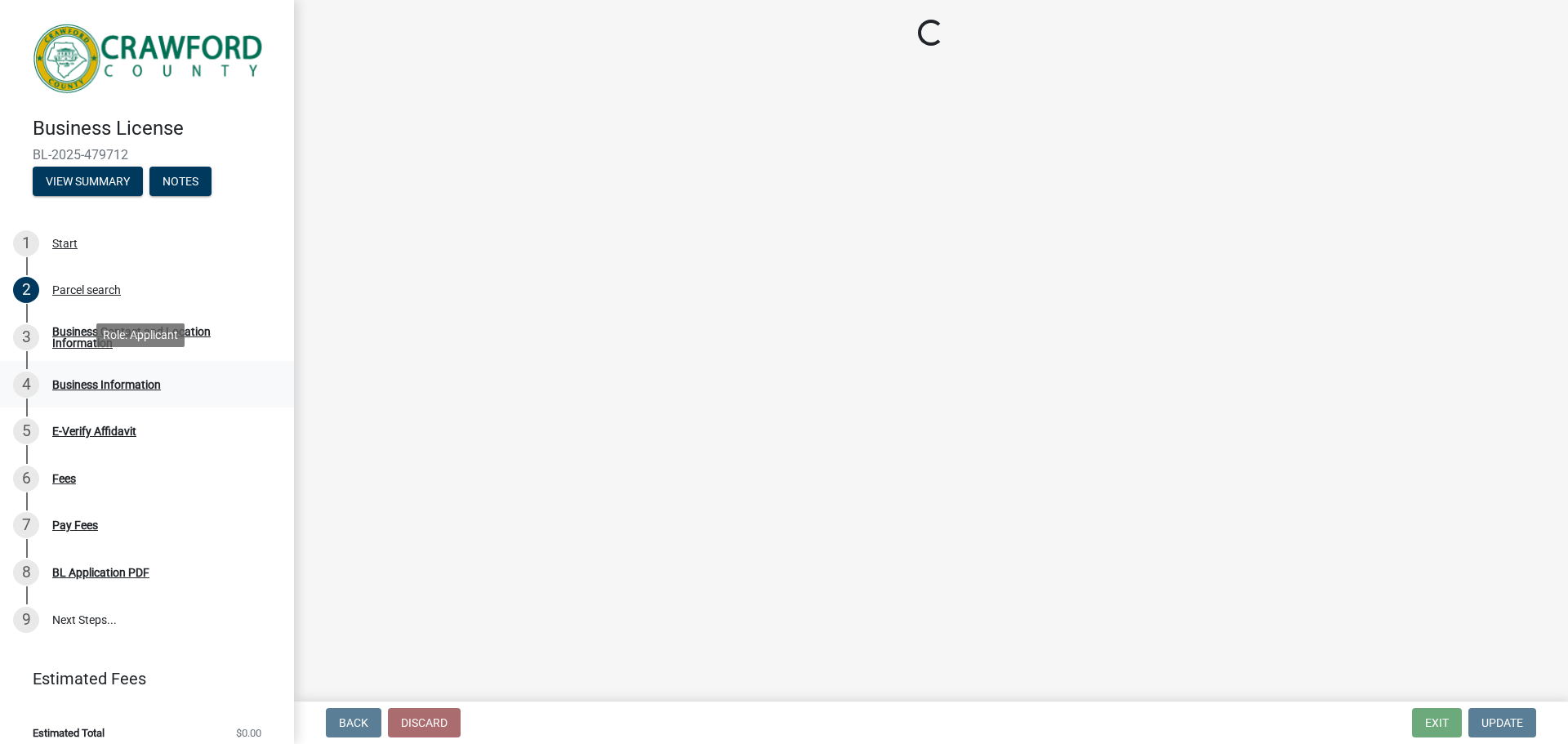
select select "NC"
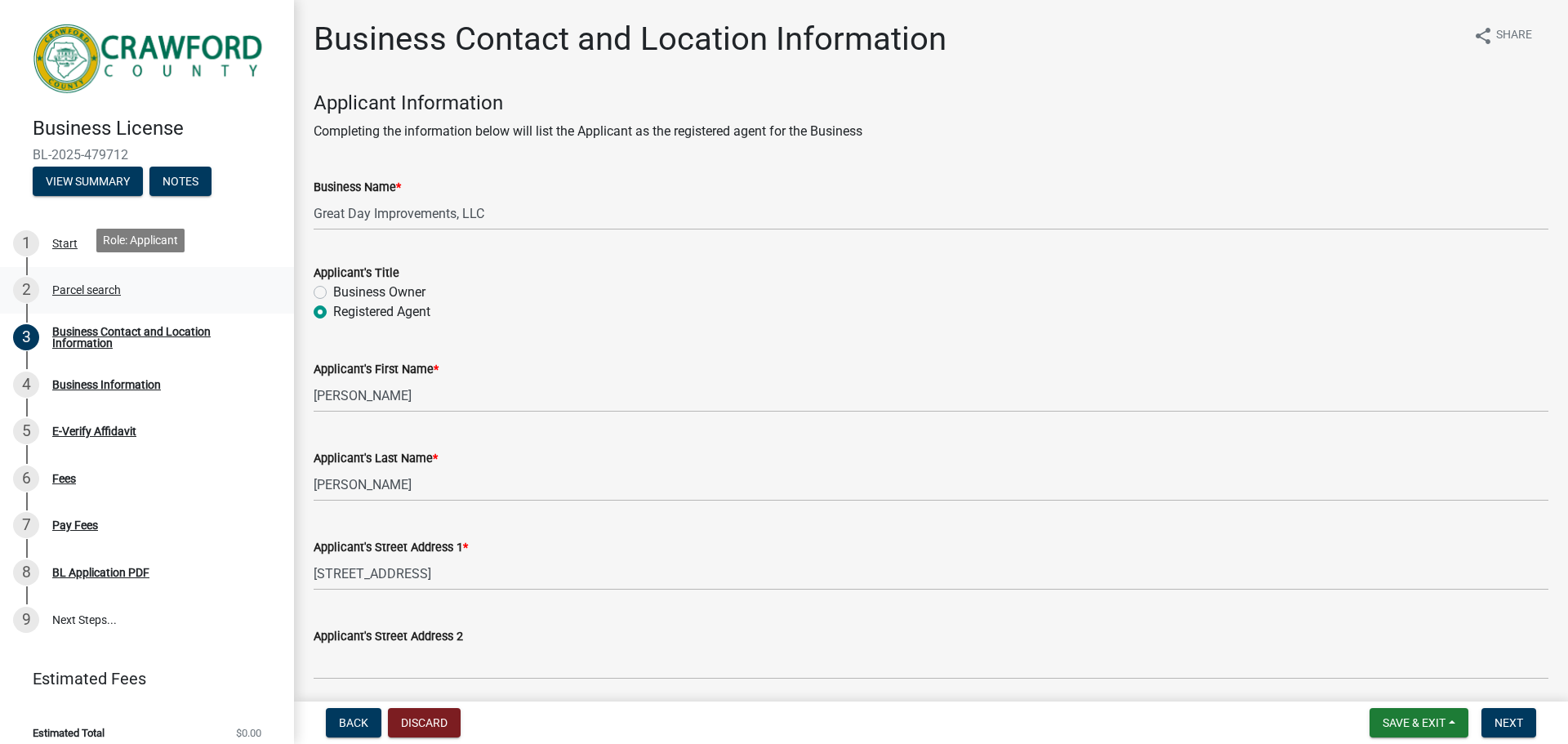
click at [90, 286] on div "Parcel search" at bounding box center [86, 290] width 69 height 11
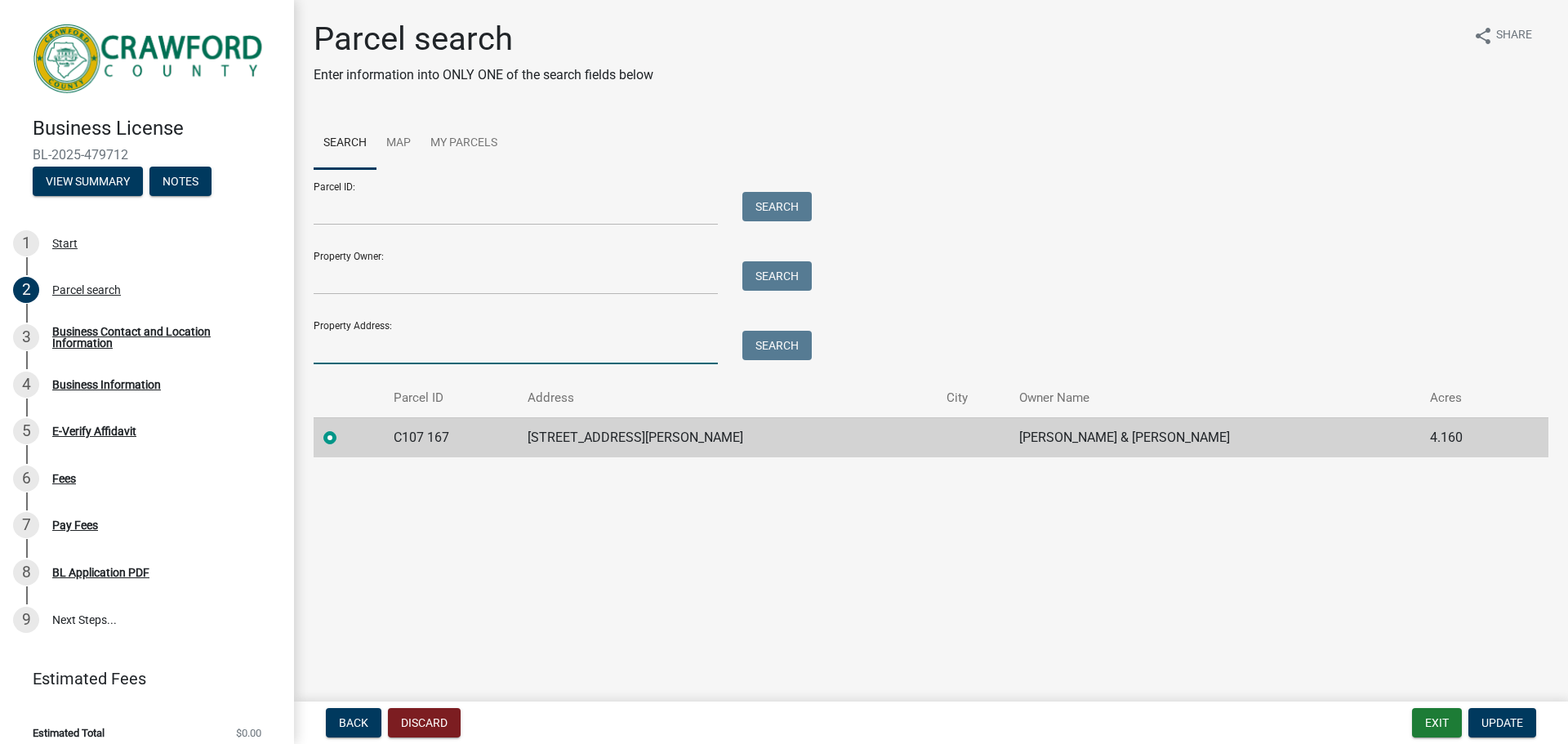
click at [464, 344] on input "Property Address:" at bounding box center [516, 348] width 404 height 34
click at [366, 348] on input "Property Address:" at bounding box center [516, 348] width 404 height 34
click at [495, 316] on div "Property Address: Search" at bounding box center [559, 337] width 490 height 57
click at [446, 336] on input "Property Address:" at bounding box center [516, 348] width 404 height 34
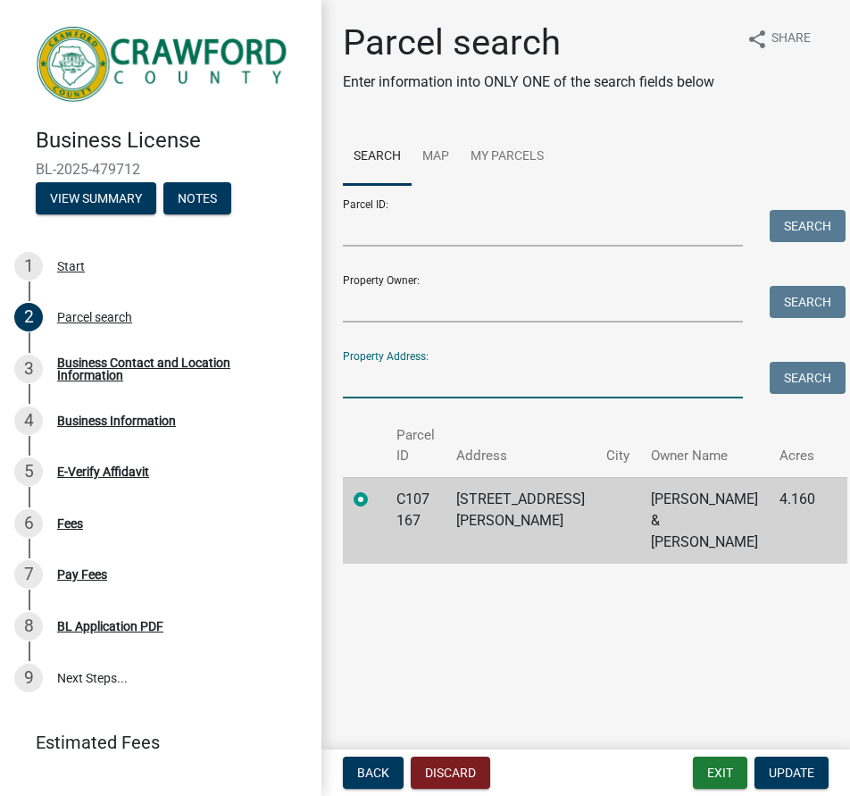
click at [423, 373] on input "Property Address:" at bounding box center [543, 380] width 400 height 37
click at [792, 374] on button "Search" at bounding box center [808, 378] width 76 height 32
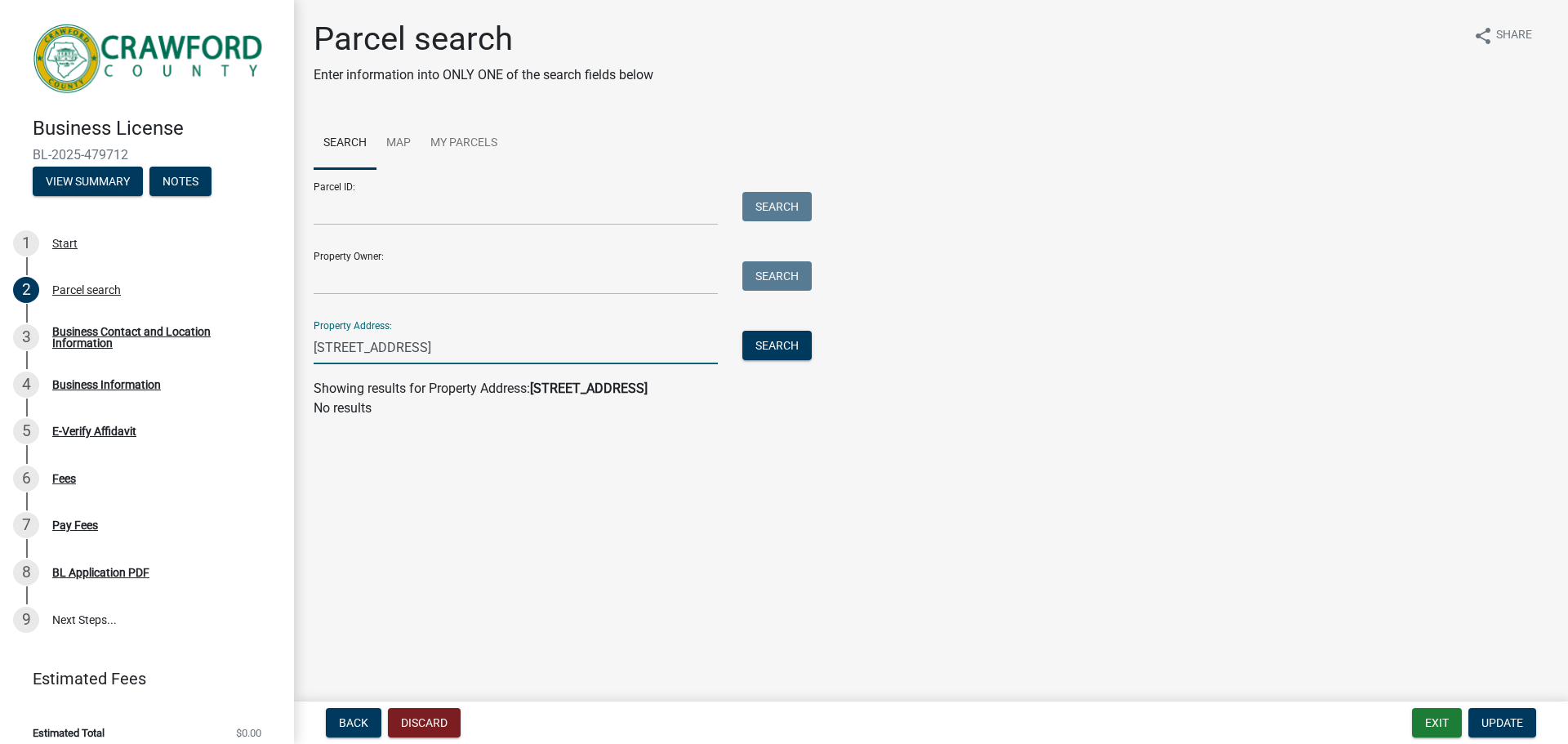
click at [569, 346] on input "[STREET_ADDRESS]" at bounding box center [516, 348] width 404 height 34
type input "[STREET_ADDRESS]"
click at [798, 351] on button "Search" at bounding box center [778, 346] width 70 height 29
click at [507, 358] on input "[STREET_ADDRESS]" at bounding box center [516, 348] width 404 height 34
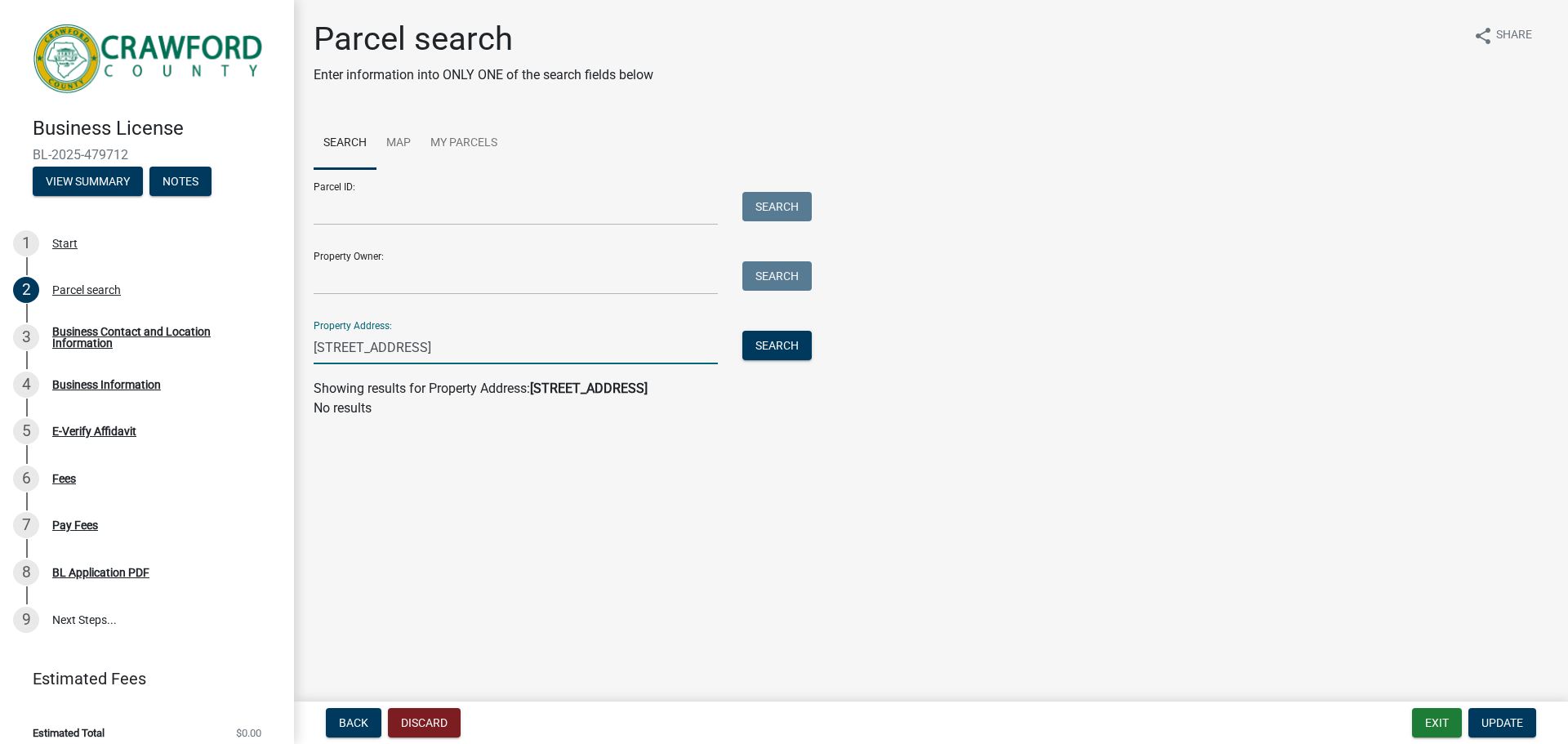
click at [507, 358] on input "[STREET_ADDRESS]" at bounding box center [516, 348] width 404 height 34
click at [488, 355] on input "[STREET_ADDRESS]" at bounding box center [516, 348] width 404 height 34
click at [68, 238] on div "Start" at bounding box center [65, 243] width 26 height 11
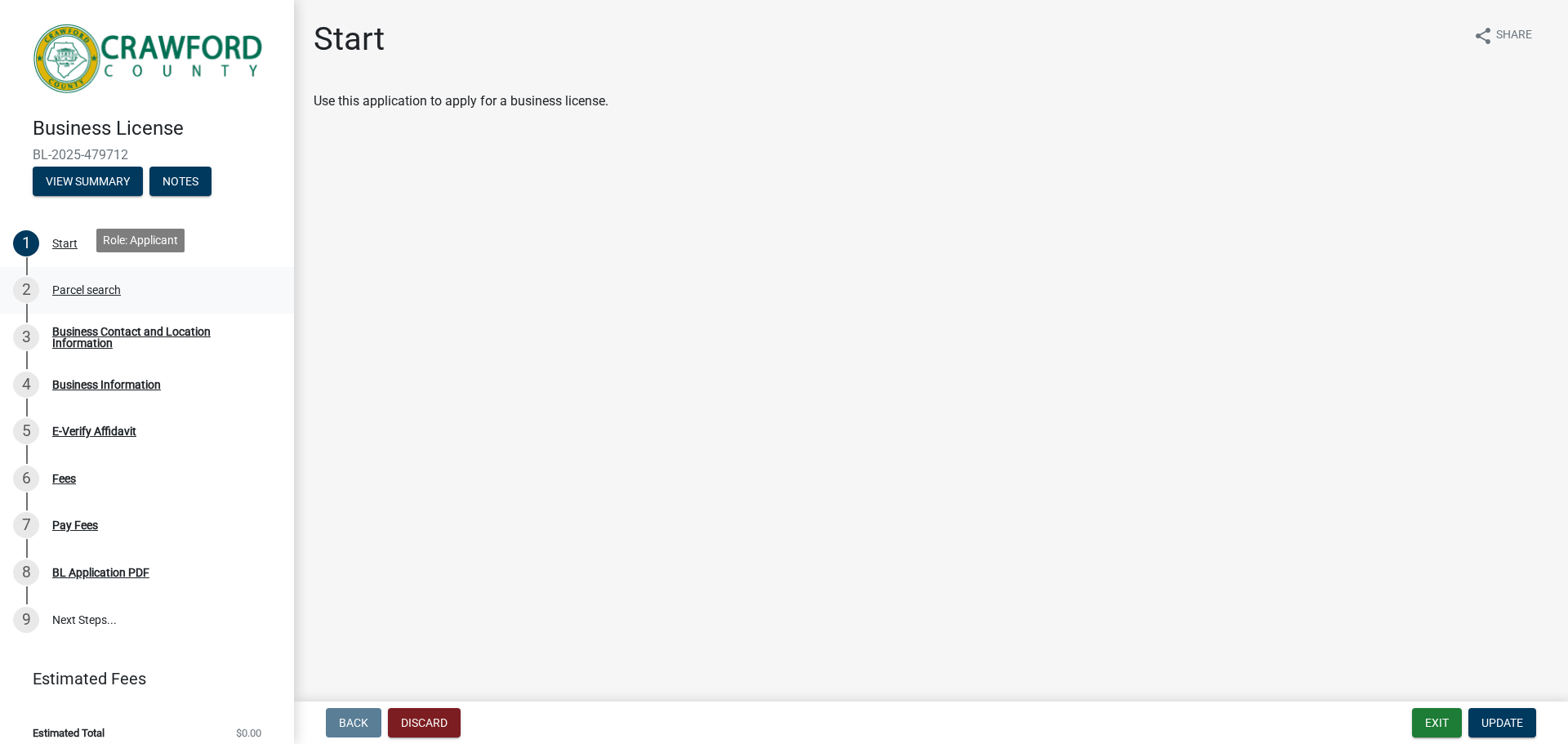
click at [94, 294] on div "2 Parcel search" at bounding box center [140, 290] width 255 height 27
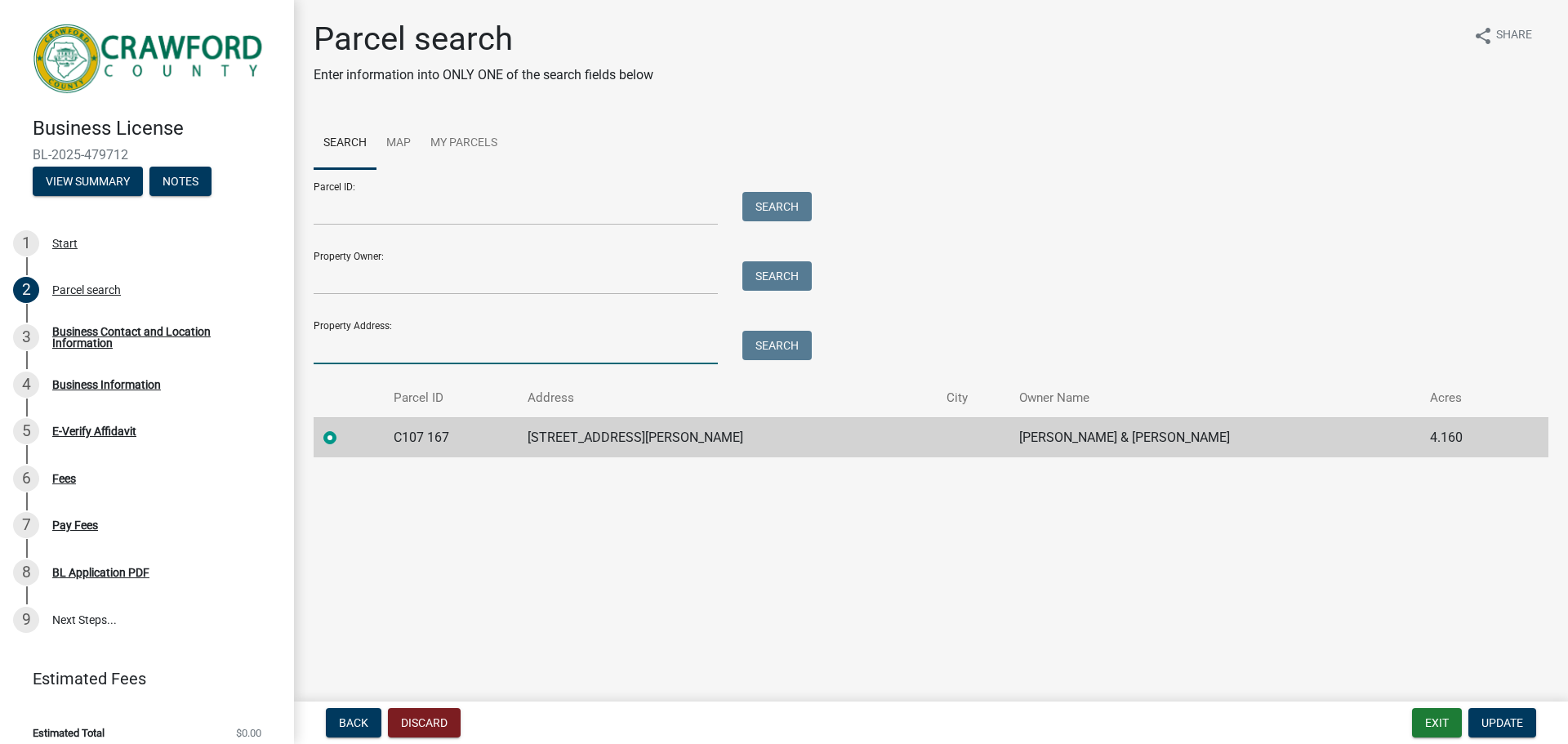
click at [361, 353] on input "Property Address:" at bounding box center [516, 348] width 404 height 34
click at [359, 340] on input "Property Address:" at bounding box center [516, 348] width 404 height 34
click at [758, 336] on button "Search" at bounding box center [778, 346] width 70 height 29
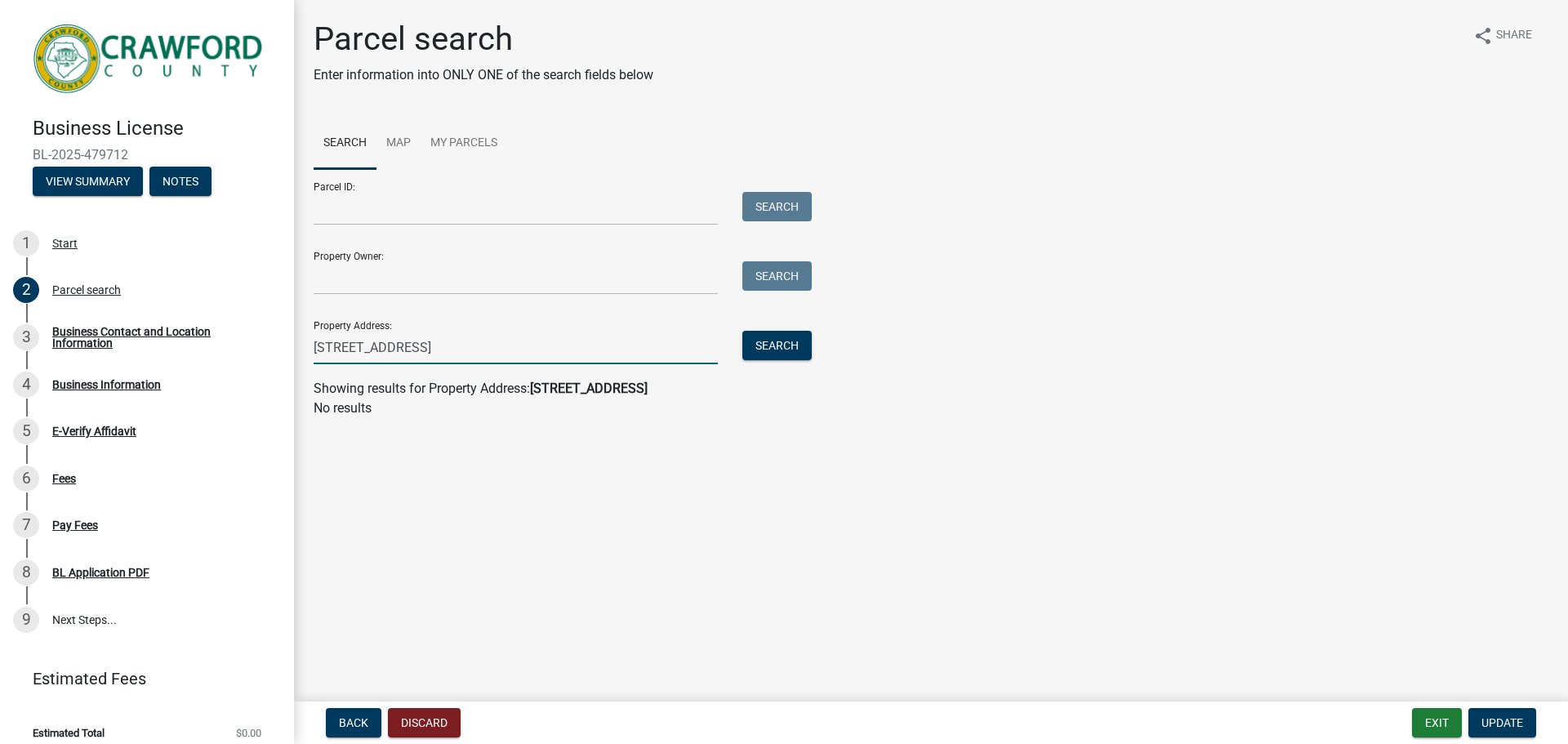
click at [435, 346] on input "[STREET_ADDRESS]" at bounding box center [516, 348] width 404 height 34
type input "2500 E Enterprise"
click at [782, 342] on button "Search" at bounding box center [778, 346] width 70 height 29
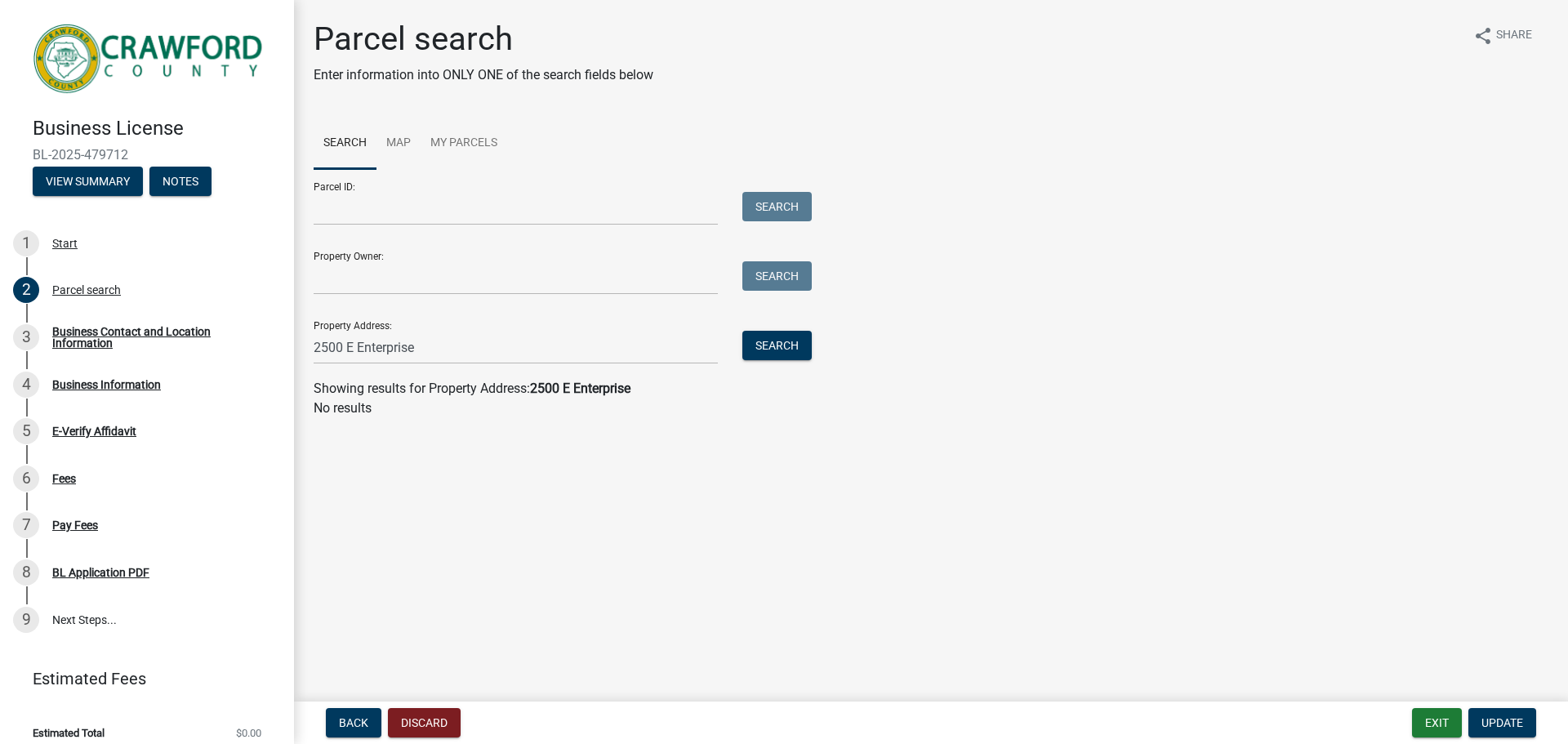
click at [580, 330] on div "Property Address: [STREET_ADDRESS] Search" at bounding box center [559, 337] width 490 height 57
click at [422, 368] on wm-search-parcel-data-activity-input "Search Map My Parcels Parcel ID: Search Property Owner: Search Property Address…" at bounding box center [931, 268] width 1235 height 301
click at [408, 348] on input "2500 E Enterprise" at bounding box center [516, 348] width 404 height 34
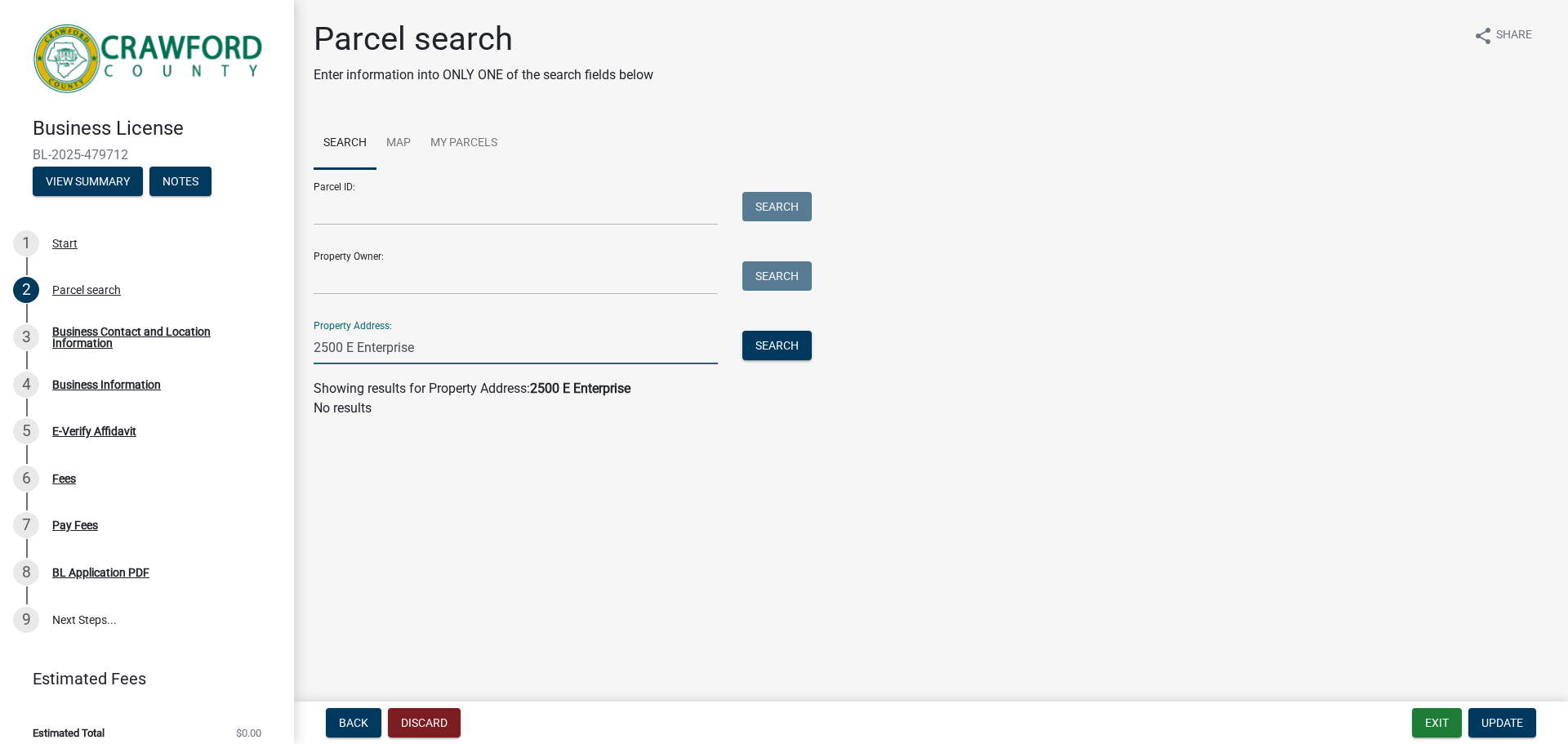
click at [408, 348] on input "2500 E Enterprise" at bounding box center [516, 348] width 404 height 34
click at [407, 145] on link "Map" at bounding box center [399, 144] width 44 height 52
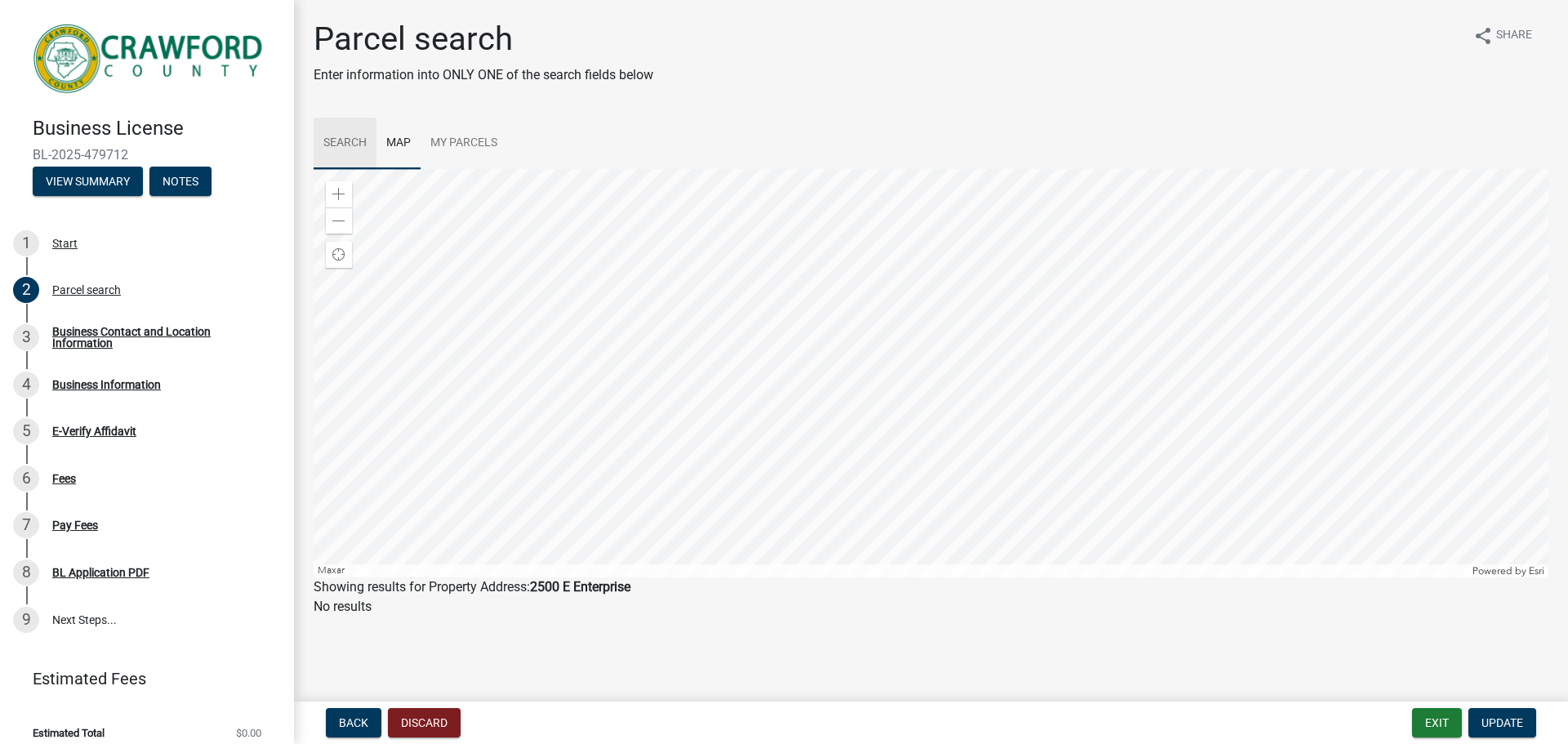
click at [338, 140] on link "Search" at bounding box center [345, 144] width 63 height 52
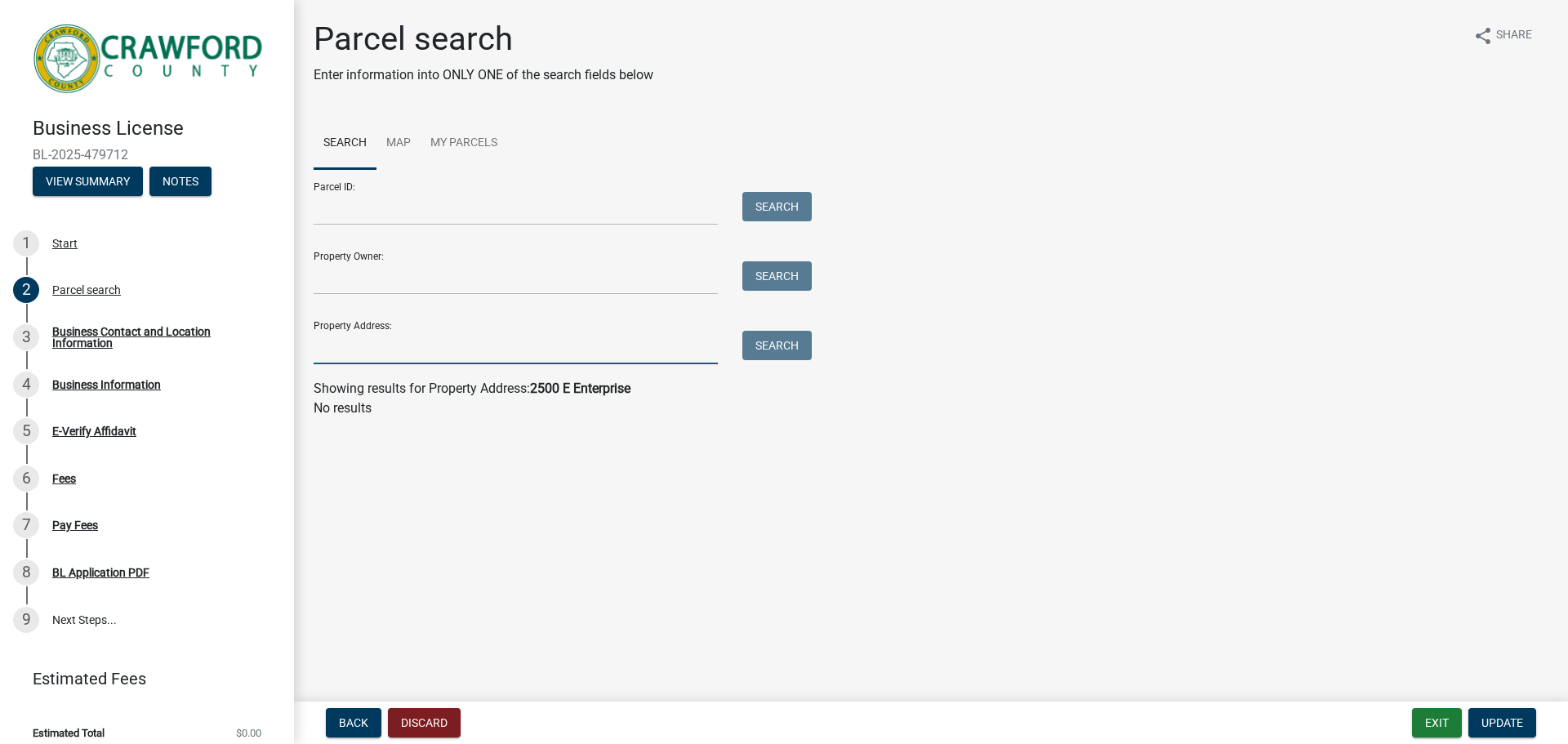
click at [332, 341] on input "Property Address:" at bounding box center [516, 348] width 404 height 34
click at [335, 342] on input "Property Address:" at bounding box center [516, 348] width 404 height 34
click at [360, 353] on input "Property Address:" at bounding box center [516, 348] width 404 height 34
click at [391, 348] on input "Property Address:" at bounding box center [516, 348] width 404 height 34
click at [464, 354] on input "Property Address:" at bounding box center [516, 348] width 404 height 34
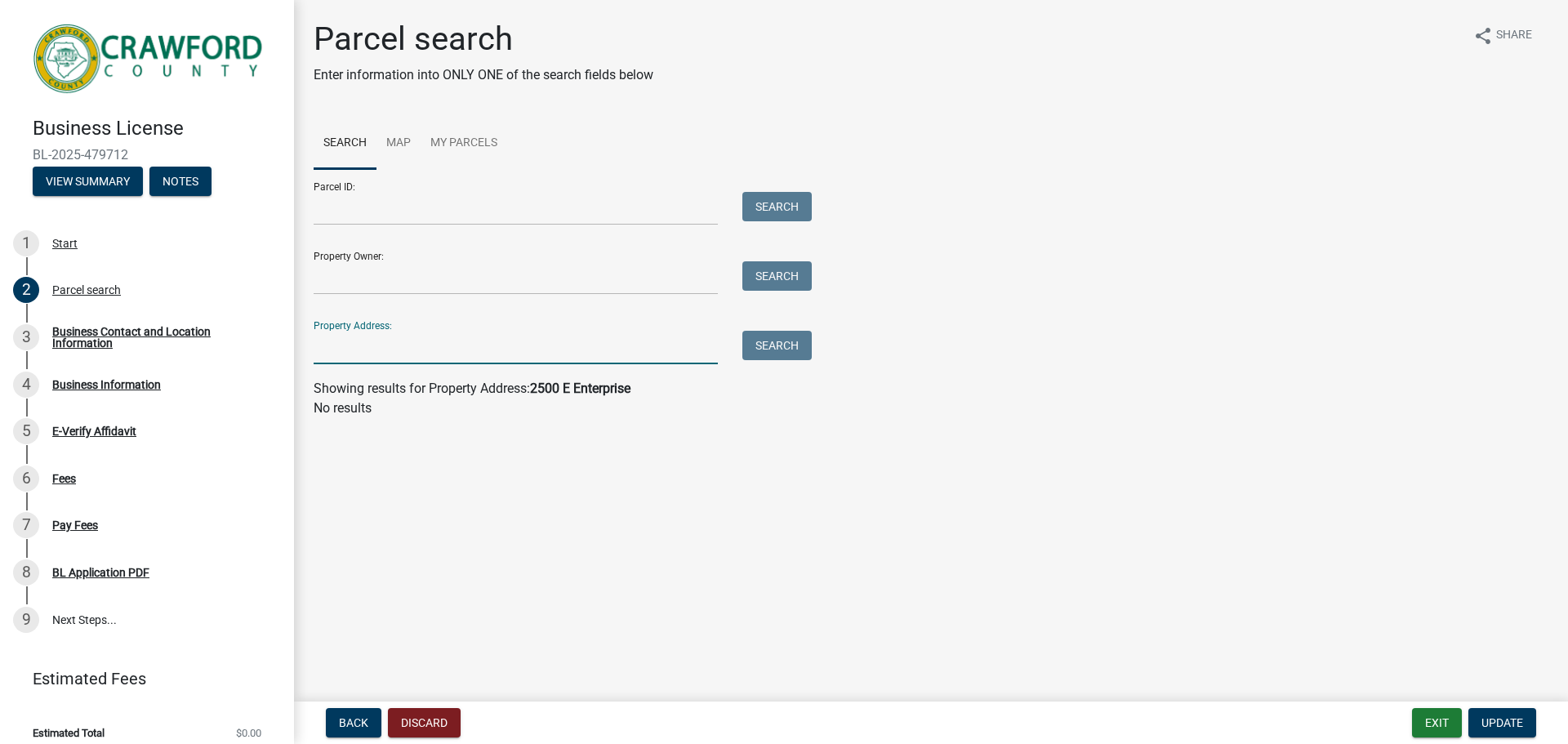
type input "[STREET_ADDRESS][PERSON_NAME]"
click at [785, 348] on button "Search" at bounding box center [778, 346] width 70 height 29
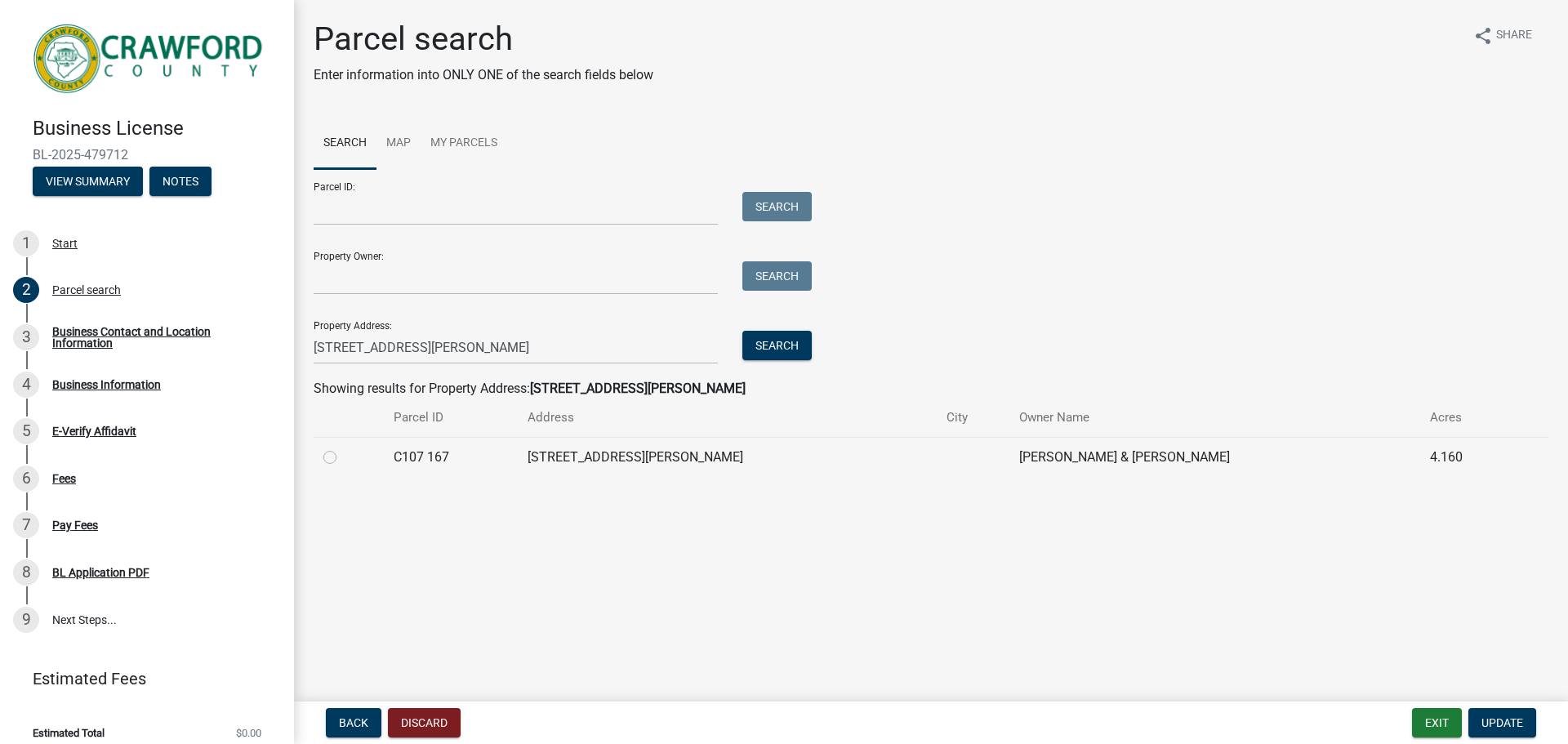
click at [343, 447] on label at bounding box center [343, 447] width 0 height 0
click at [343, 454] on 167 "radio" at bounding box center [349, 453] width 11 height 11
radio 167 "true"
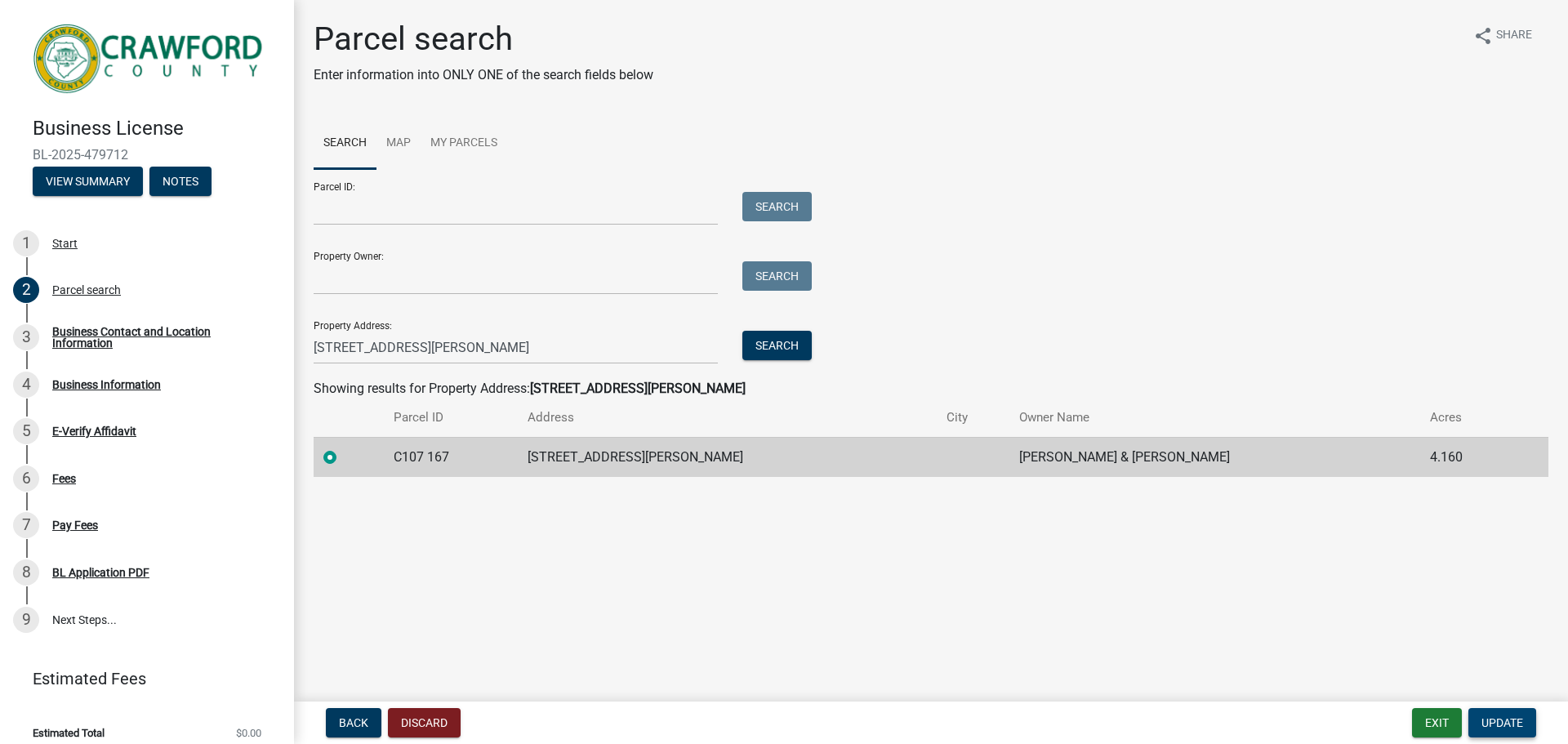
click at [1497, 726] on span "Update" at bounding box center [1503, 723] width 42 height 13
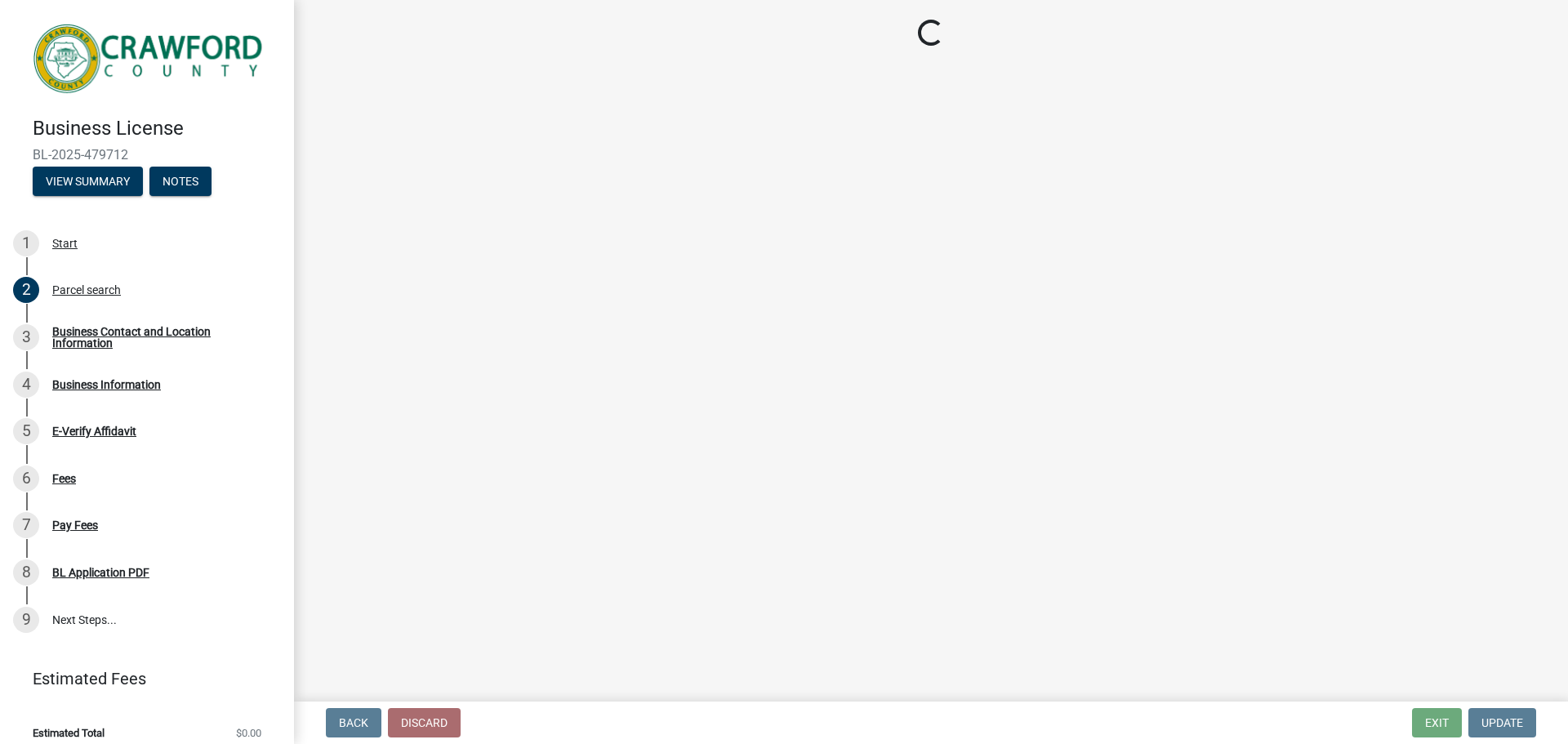
select select "NC"
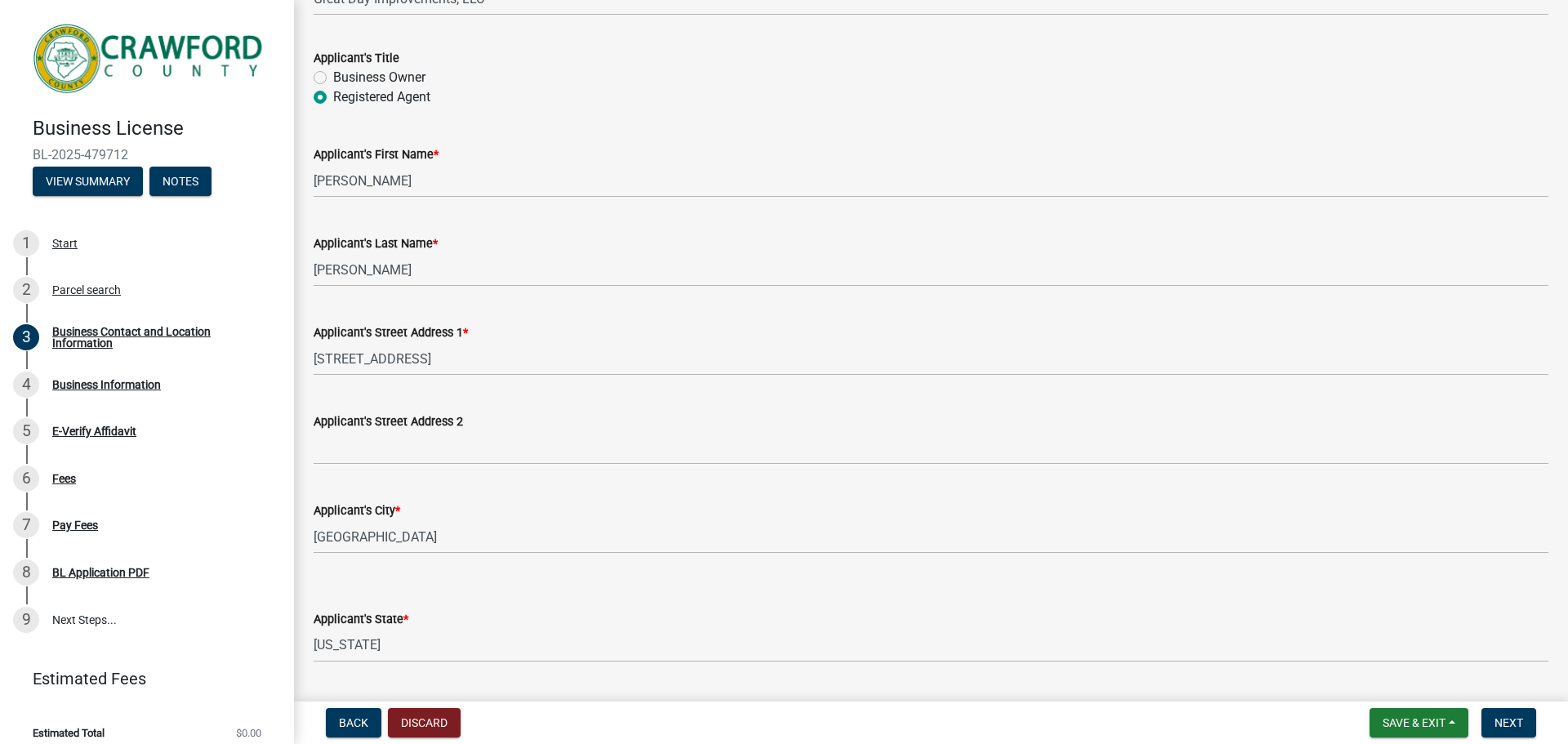
scroll to position [244, 0]
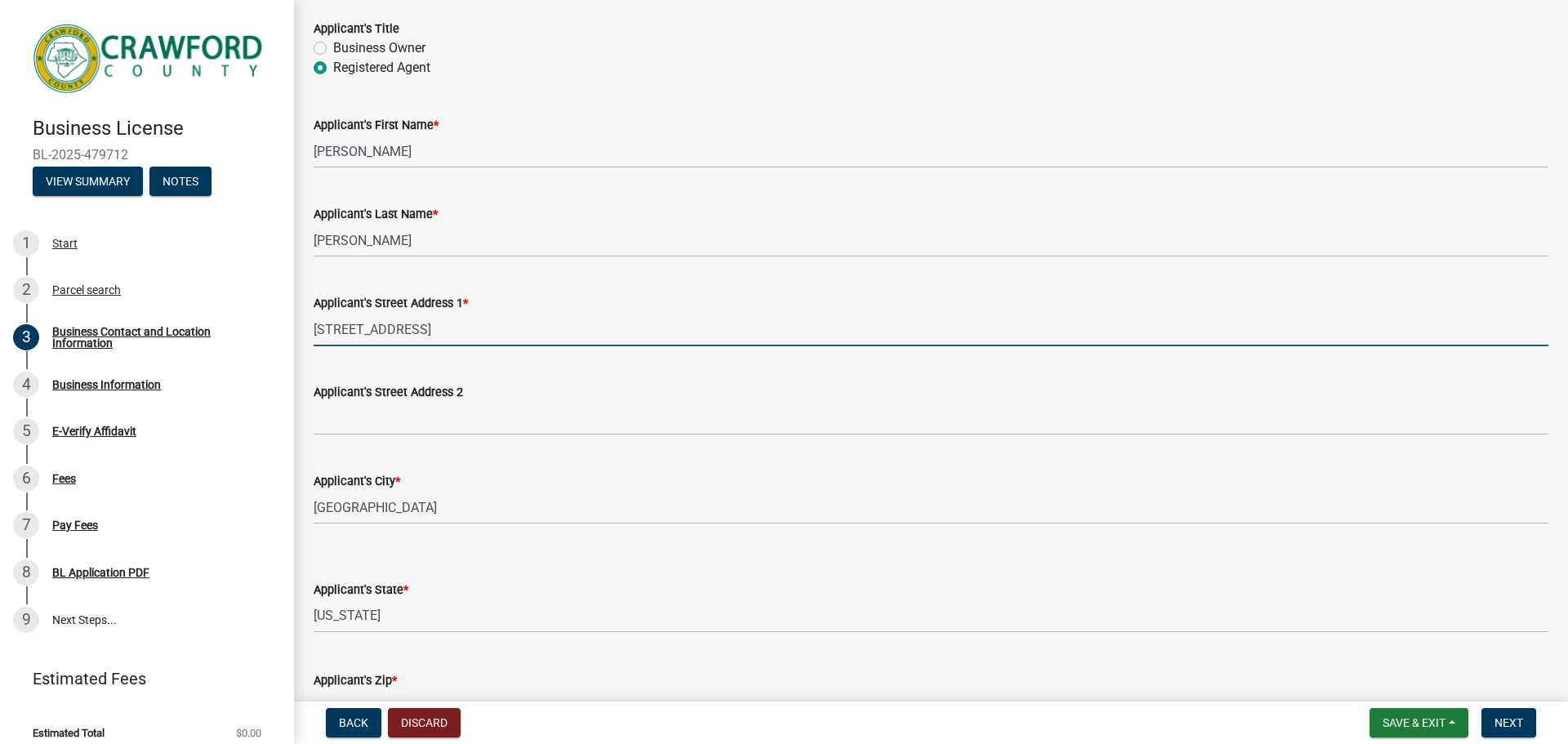
click at [369, 334] on input "[STREET_ADDRESS]" at bounding box center [931, 329] width 1235 height 34
type input "[STREET_ADDRESS]"
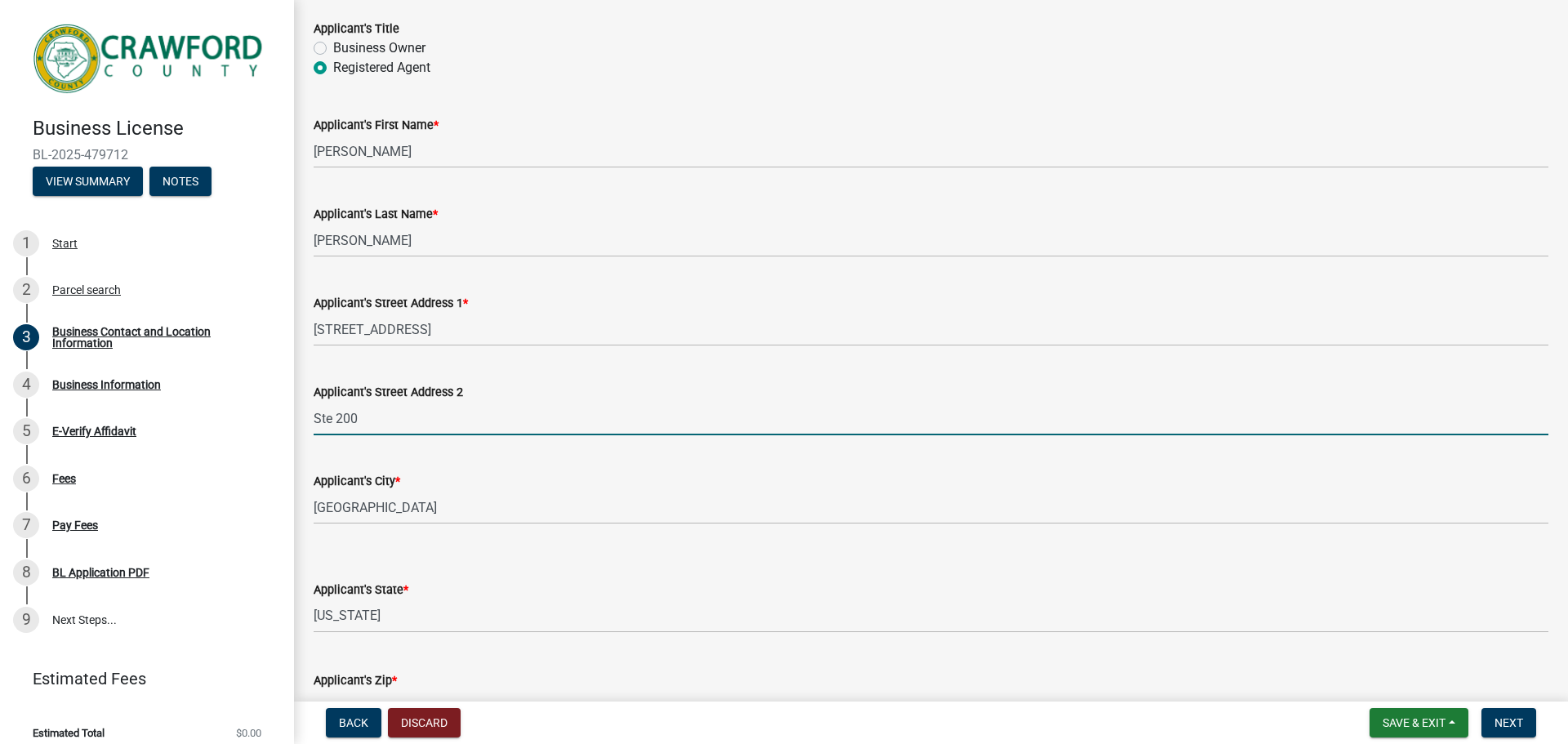
type input "Ste 200"
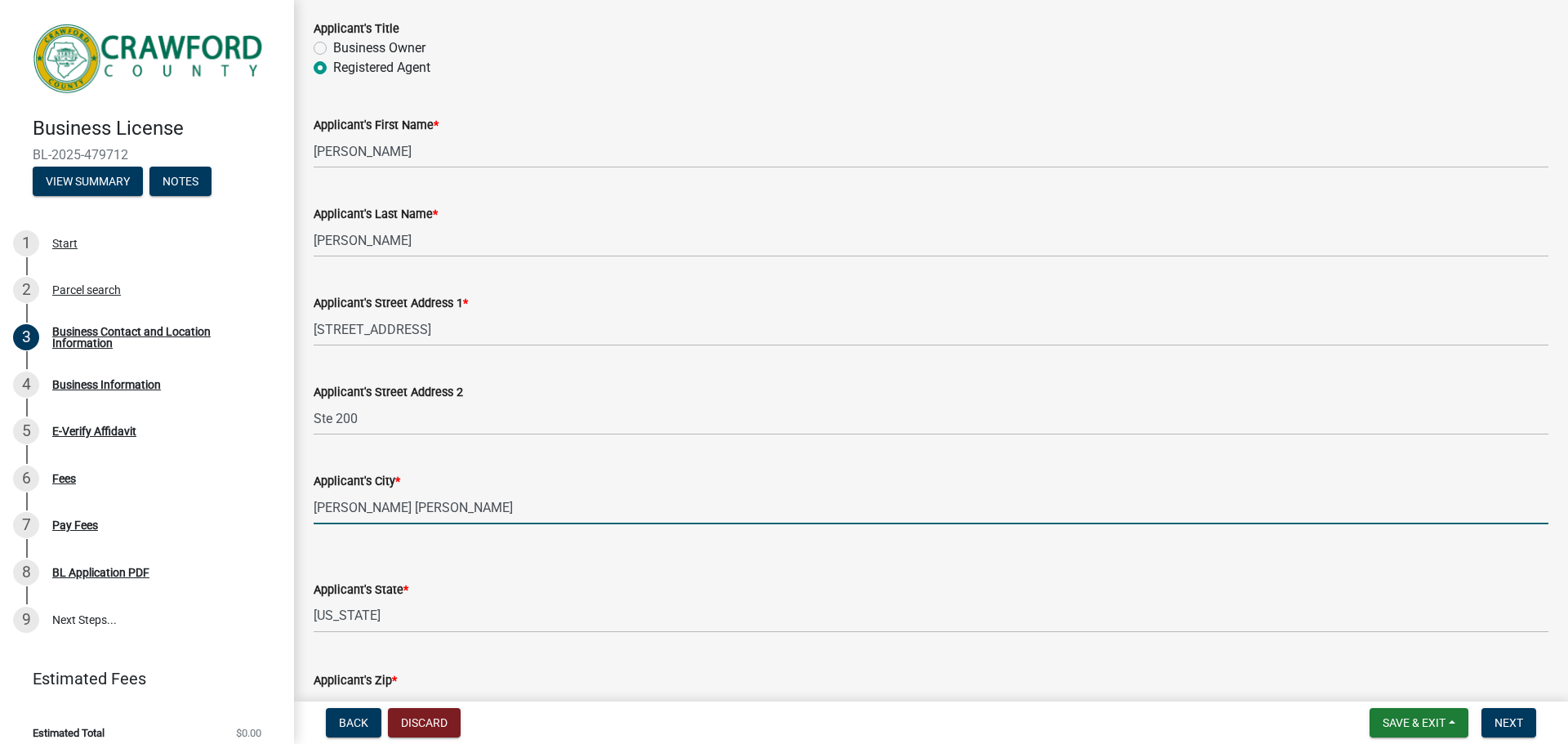
type input "[PERSON_NAME] [PERSON_NAME]"
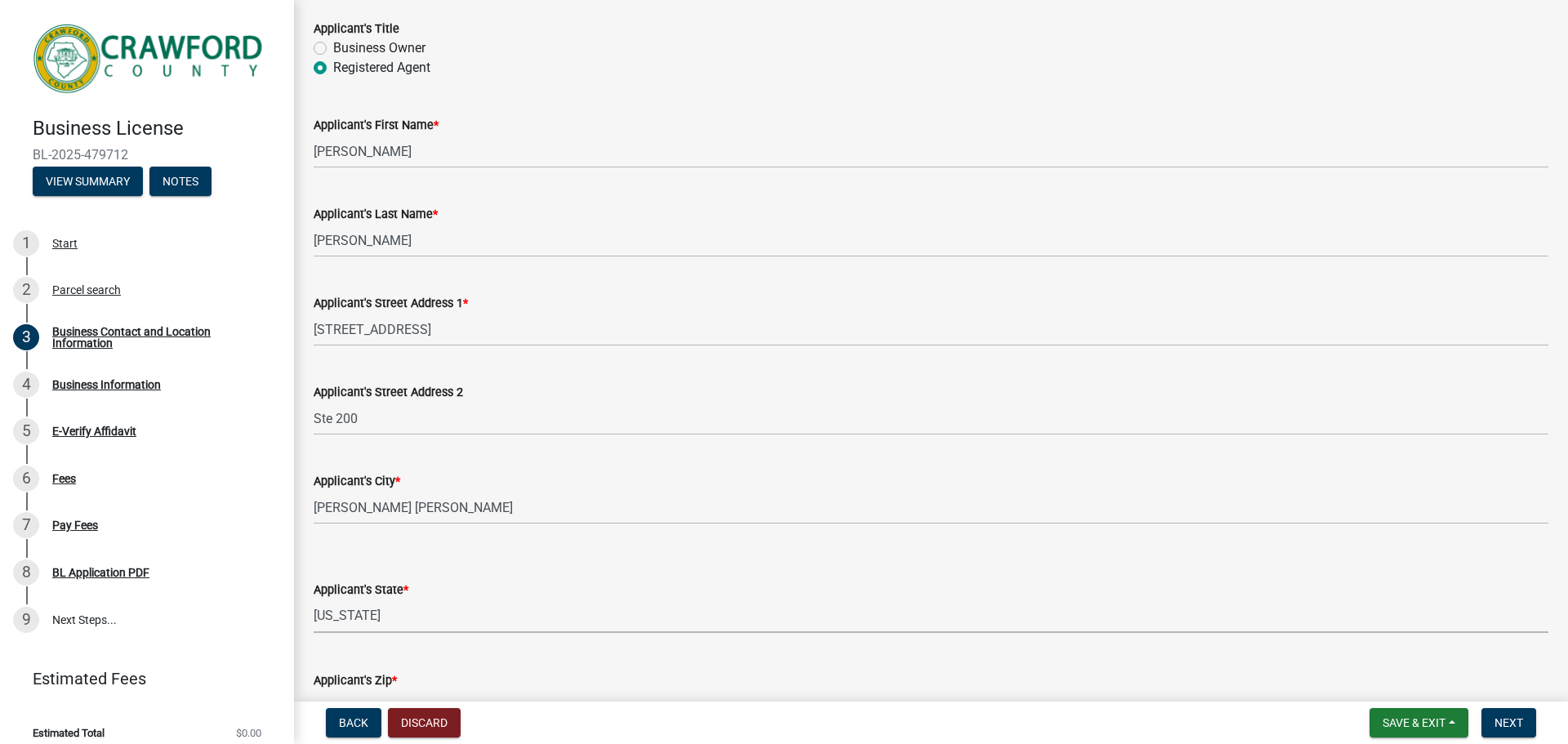
select select "GA"
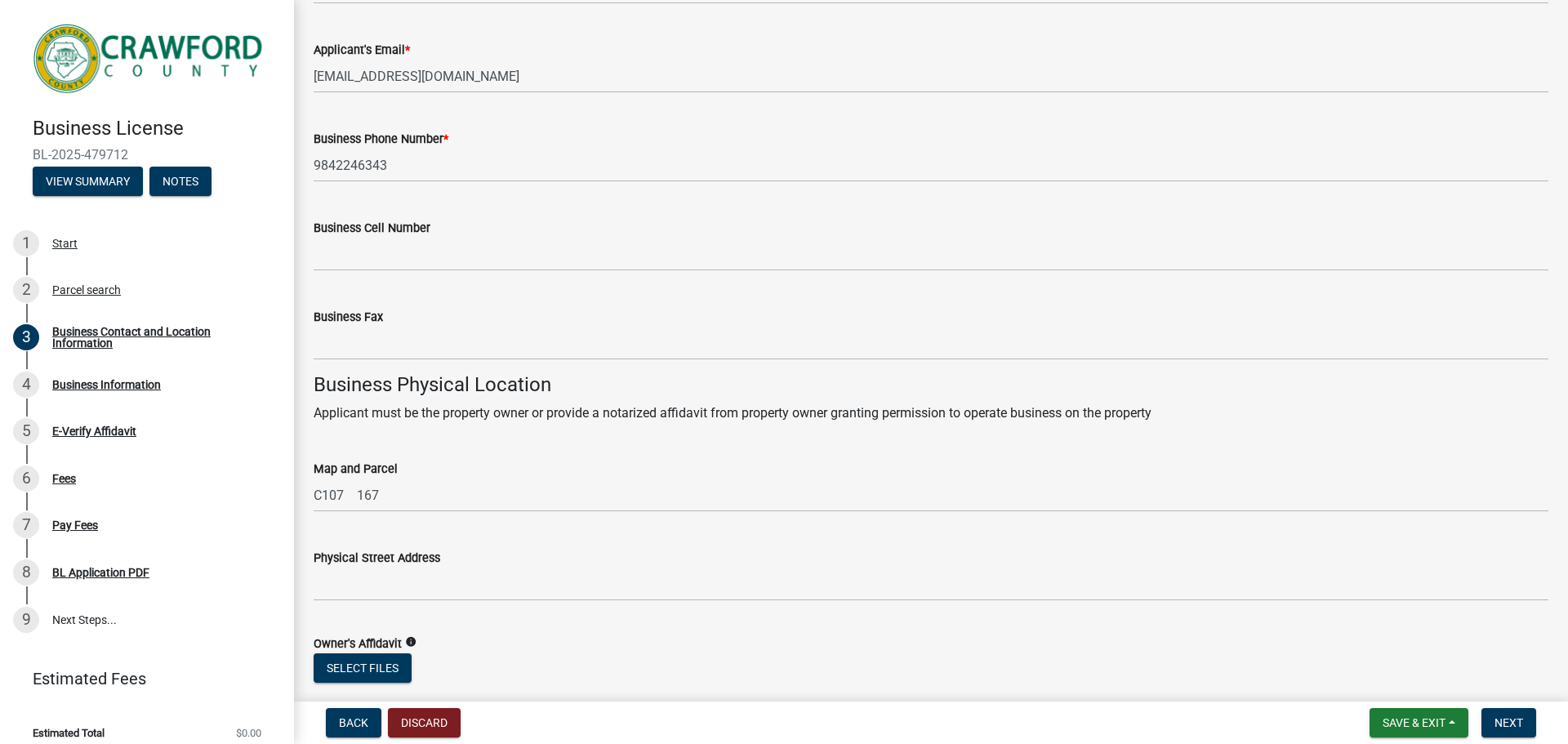
scroll to position [1171, 0]
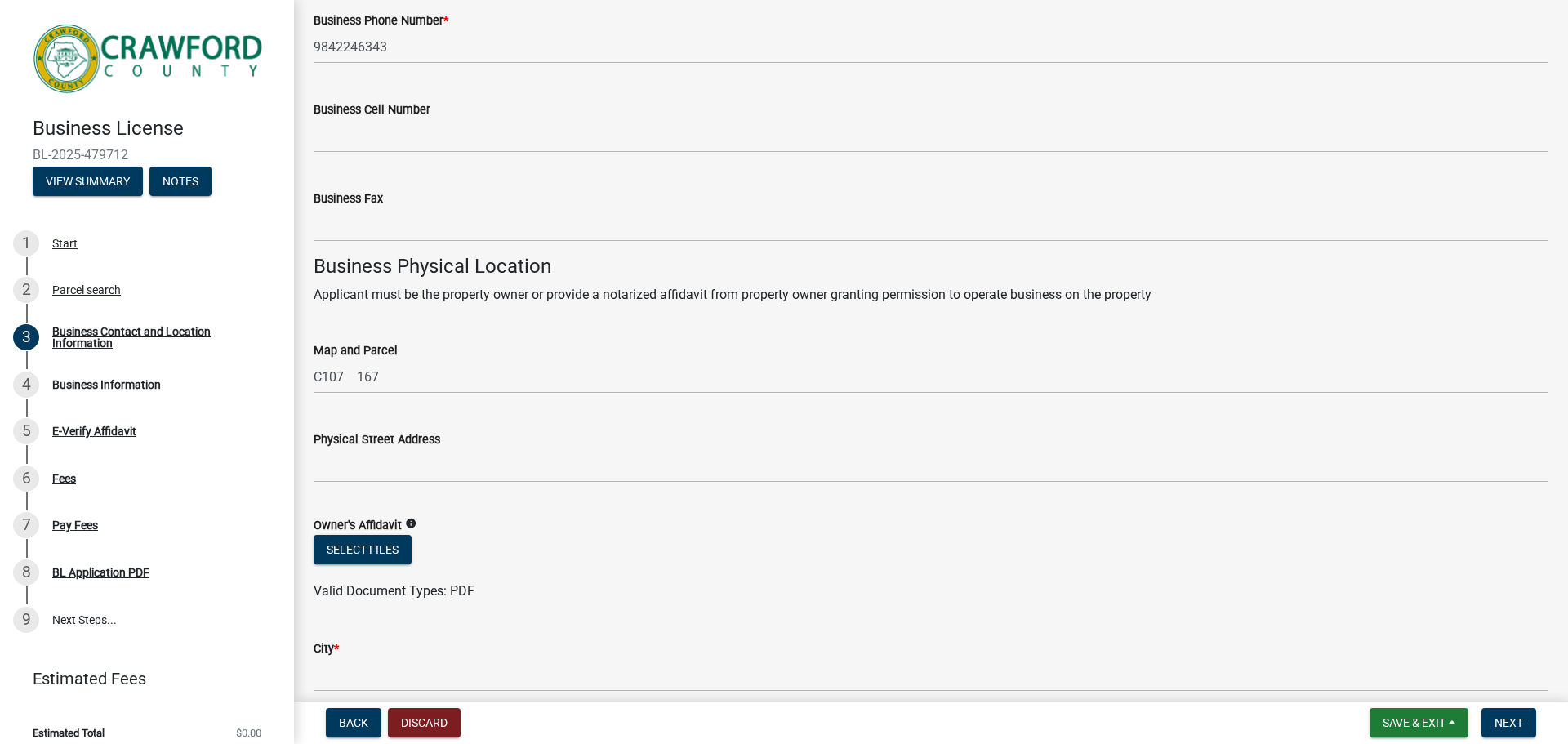
type input "31088"
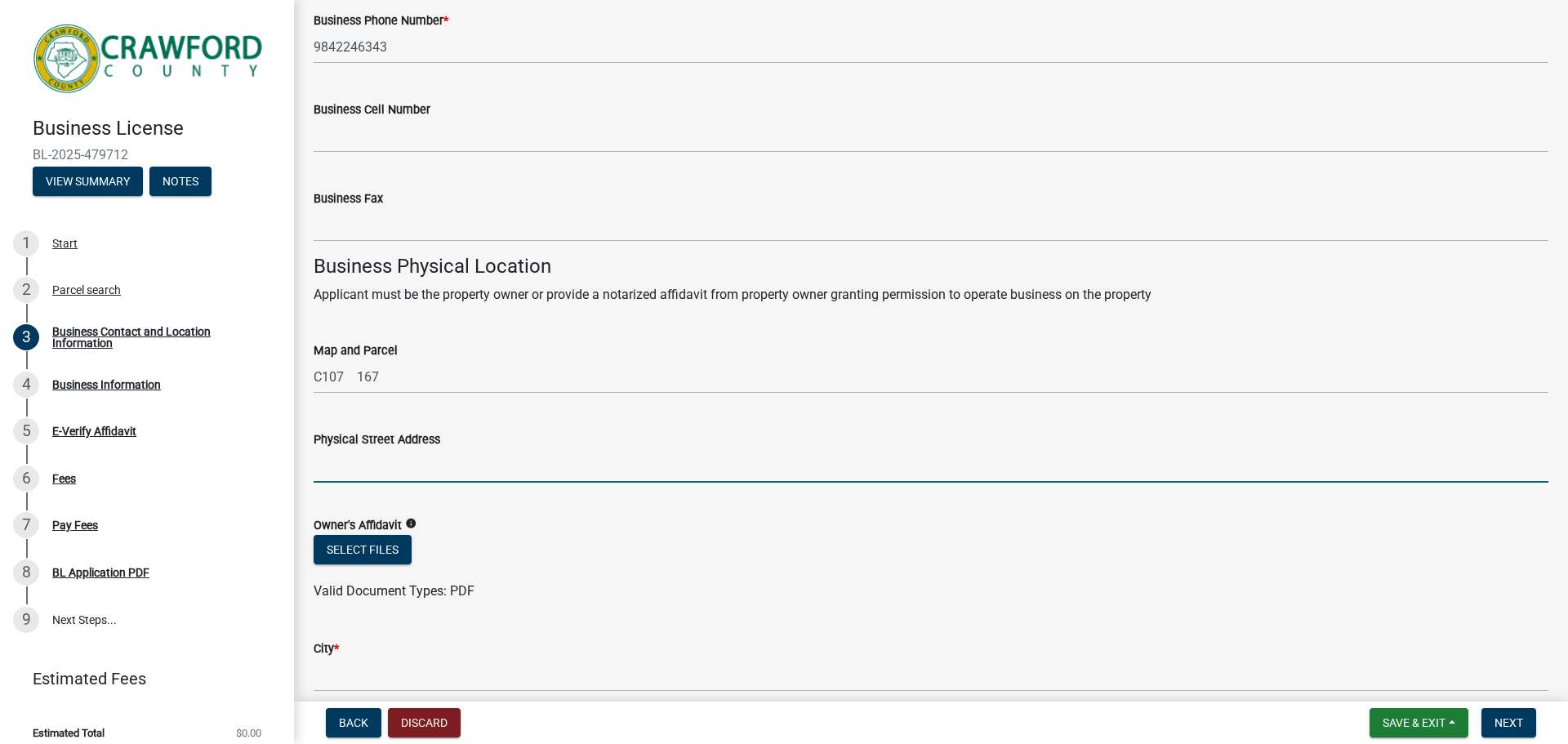
click at [378, 461] on input "Physical Street Address" at bounding box center [931, 466] width 1235 height 34
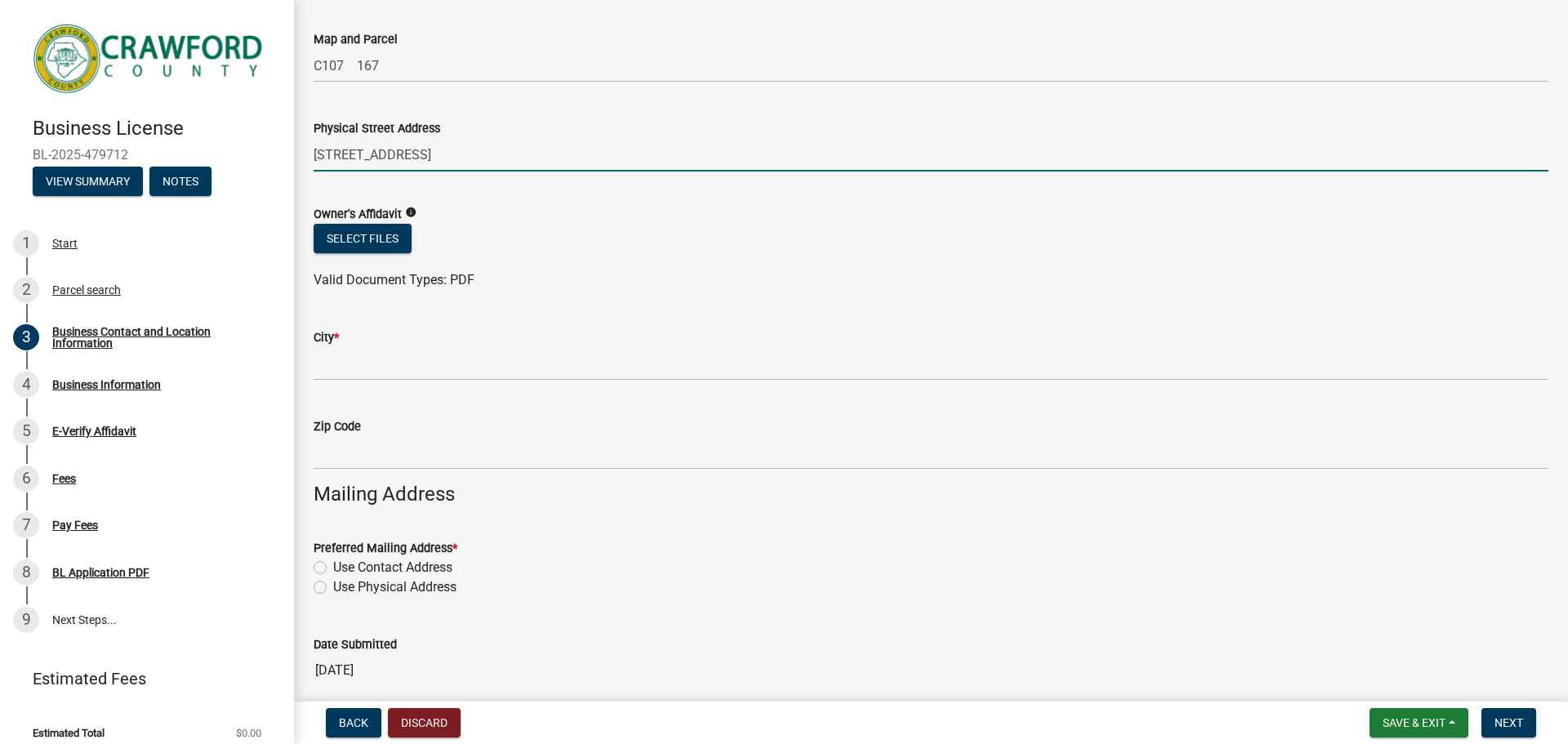
scroll to position [1551, 0]
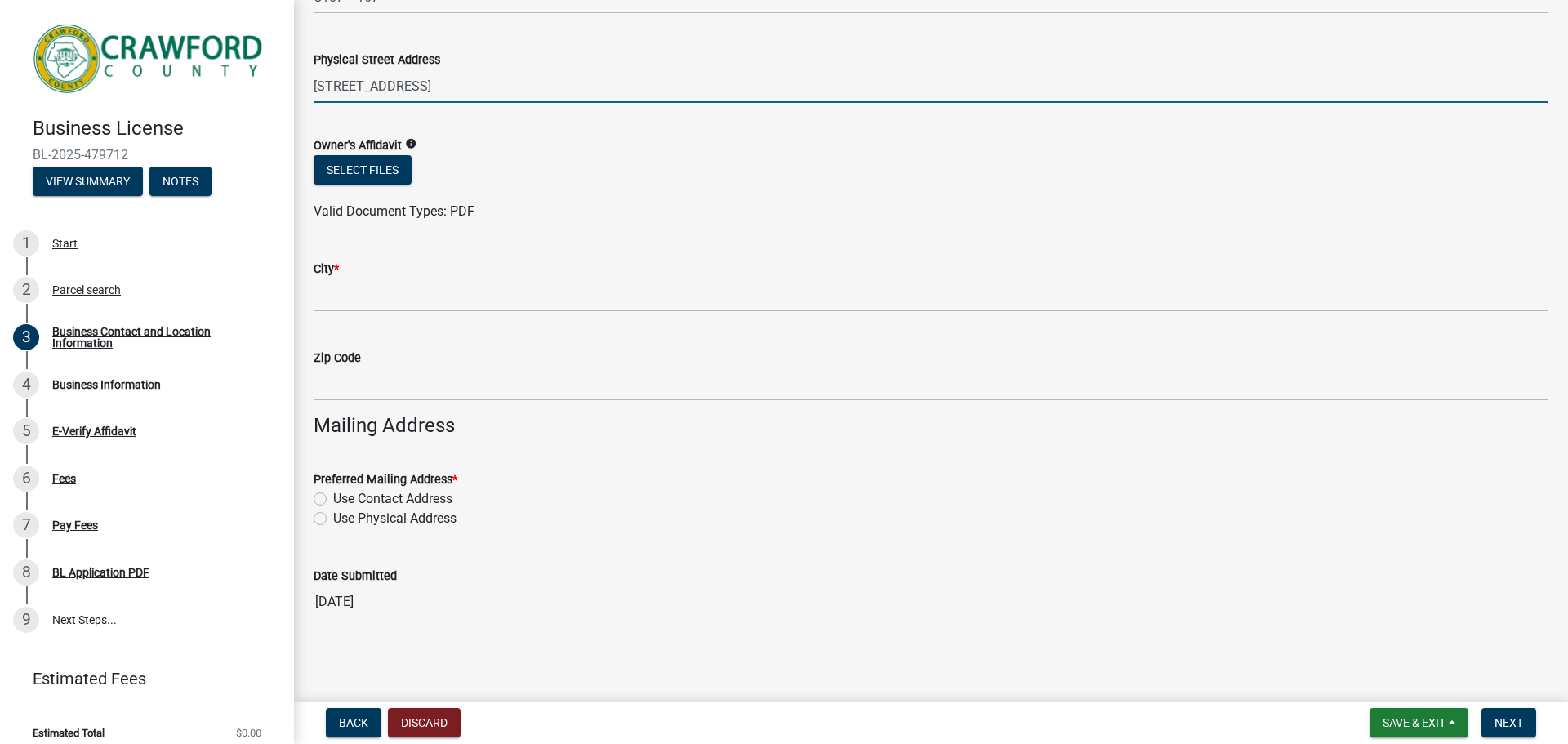
type input "[STREET_ADDRESS]"
click at [333, 522] on label "Use Physical Address" at bounding box center [394, 518] width 124 height 19
click at [333, 520] on input "Use Physical Address" at bounding box center [338, 514] width 11 height 11
radio input "true"
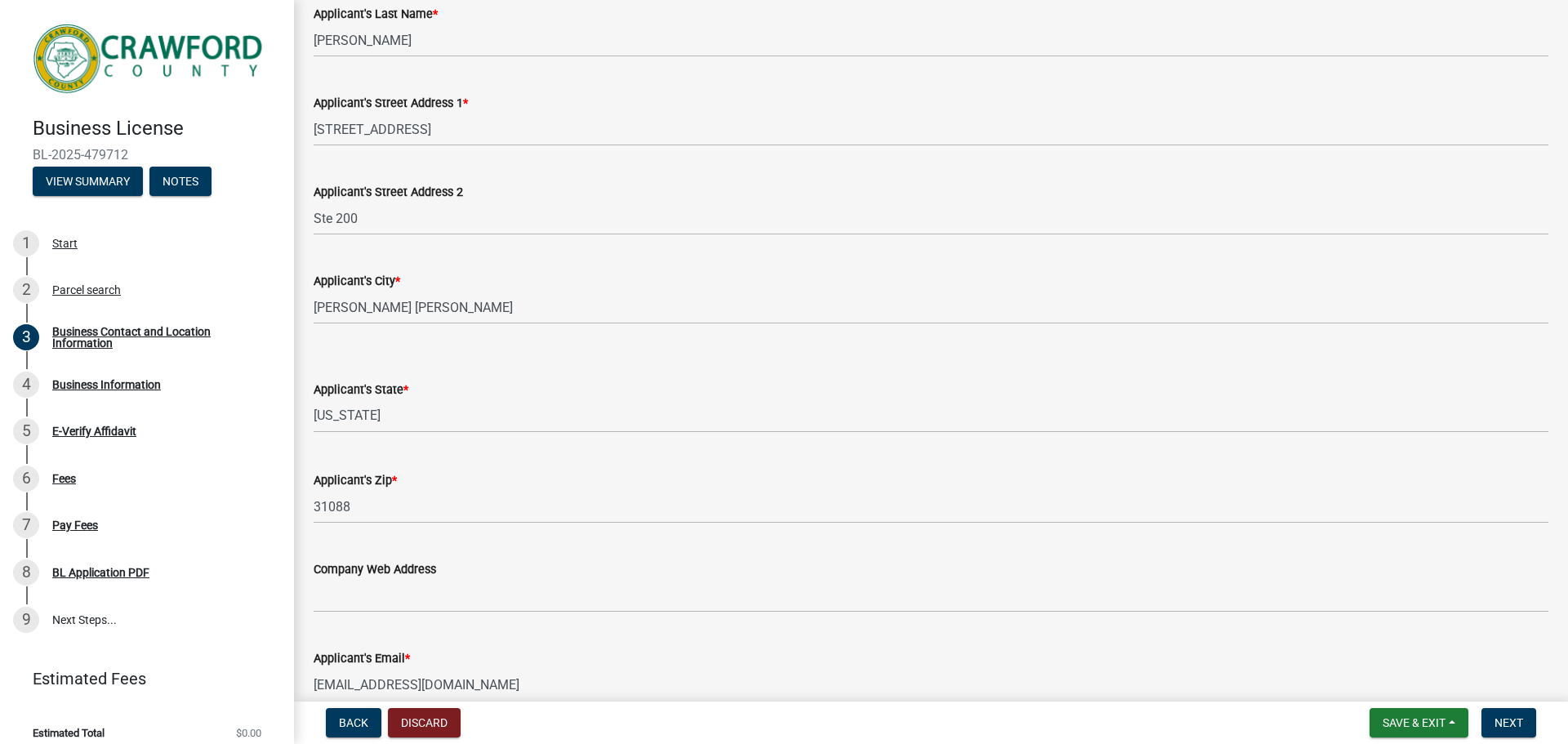
scroll to position [408, 0]
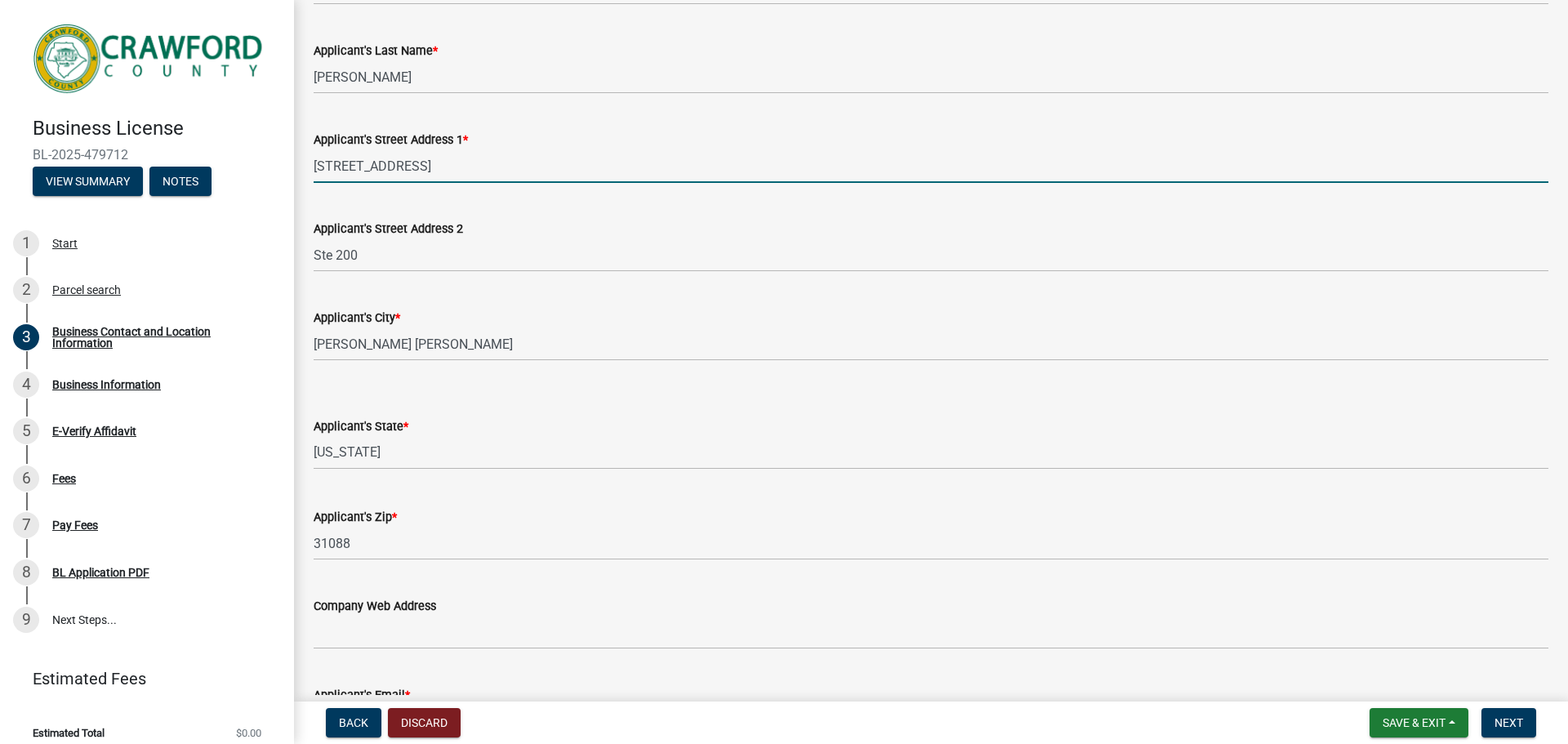
click at [409, 172] on input "[STREET_ADDRESS]" at bounding box center [931, 166] width 1235 height 34
type input "[STREET_ADDRESS]"
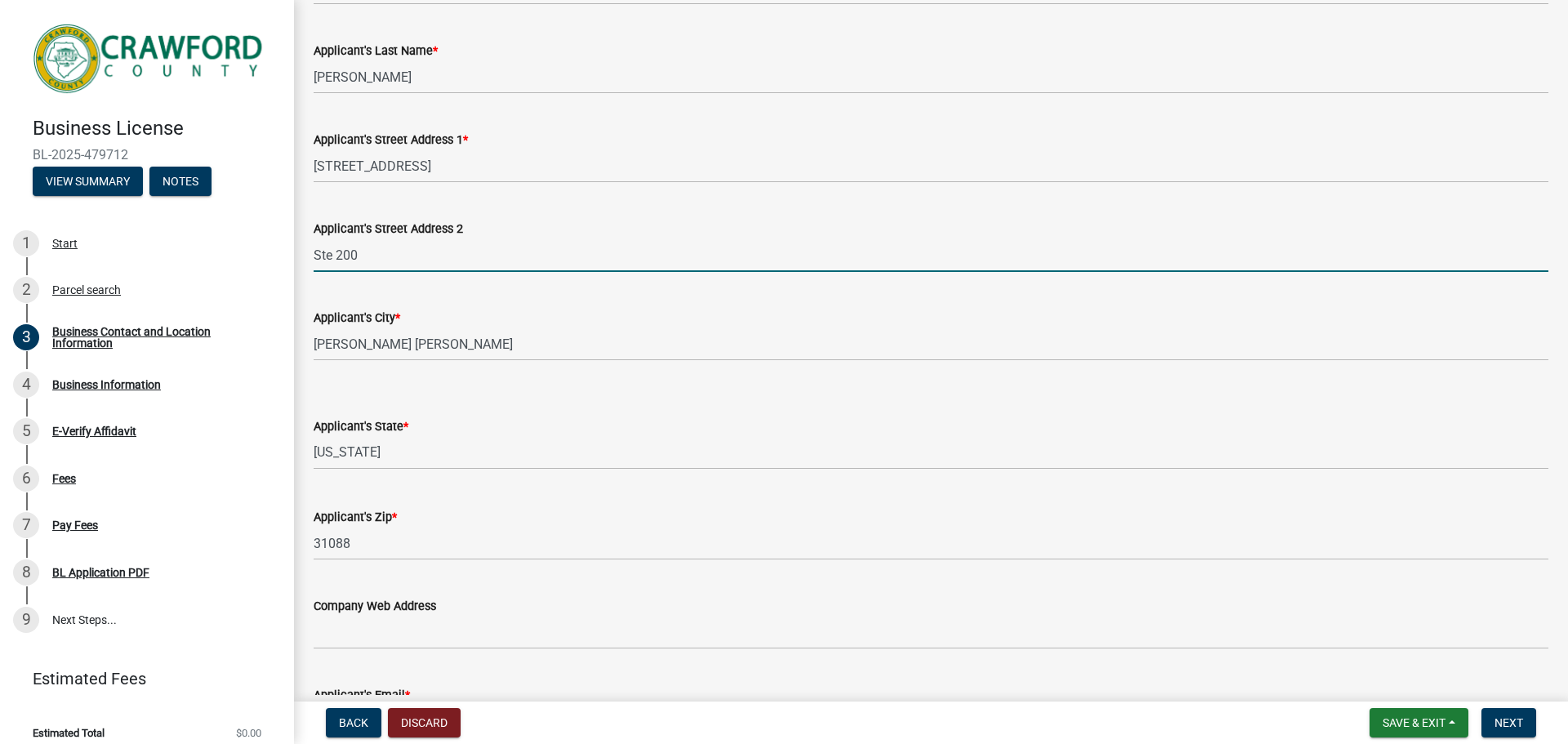
click at [377, 257] on input "Ste 200" at bounding box center [931, 255] width 1235 height 34
type input "Ste 120"
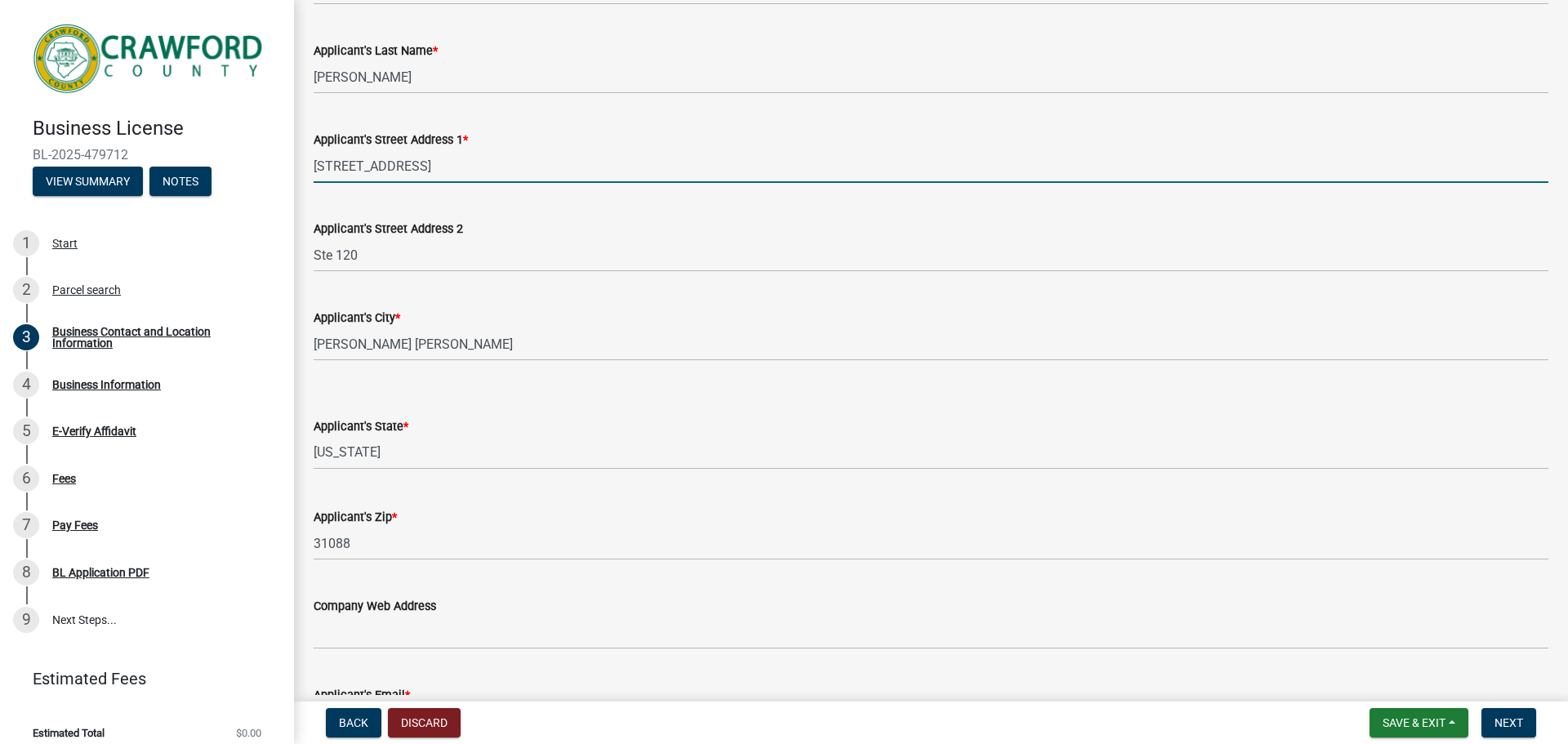
click at [521, 162] on input "[STREET_ADDRESS]" at bounding box center [931, 166] width 1235 height 34
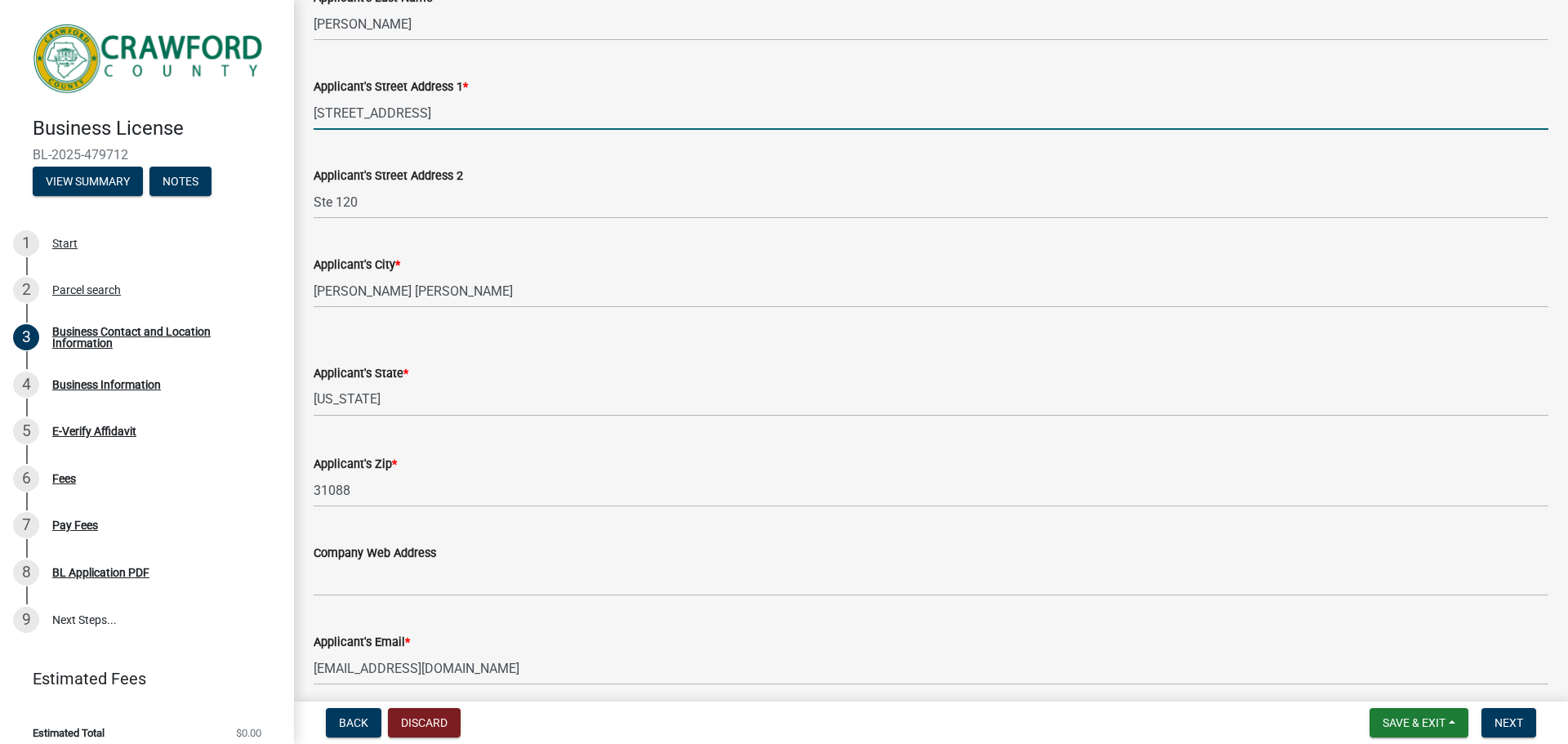
scroll to position [490, 0]
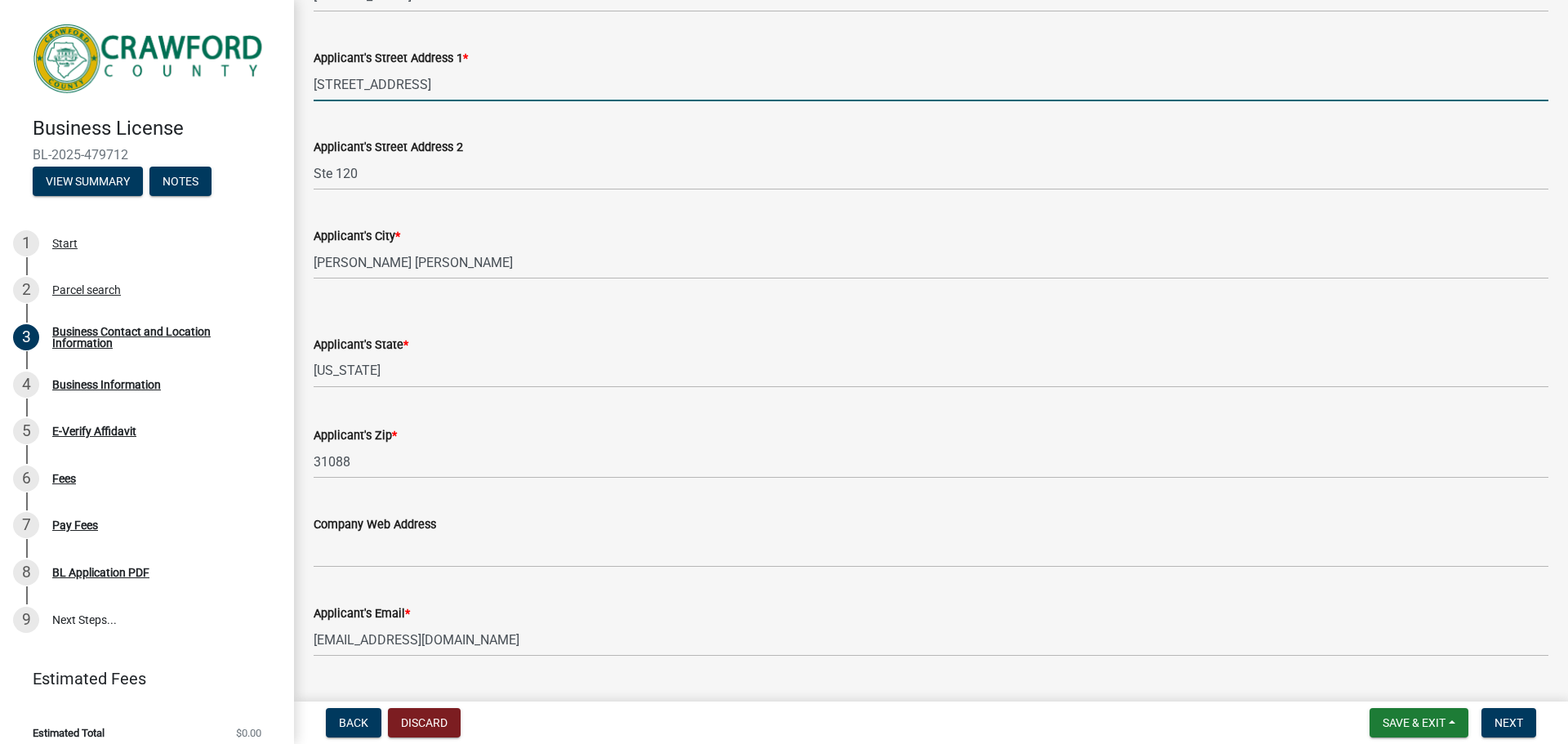
type input "[STREET_ADDRESS]"
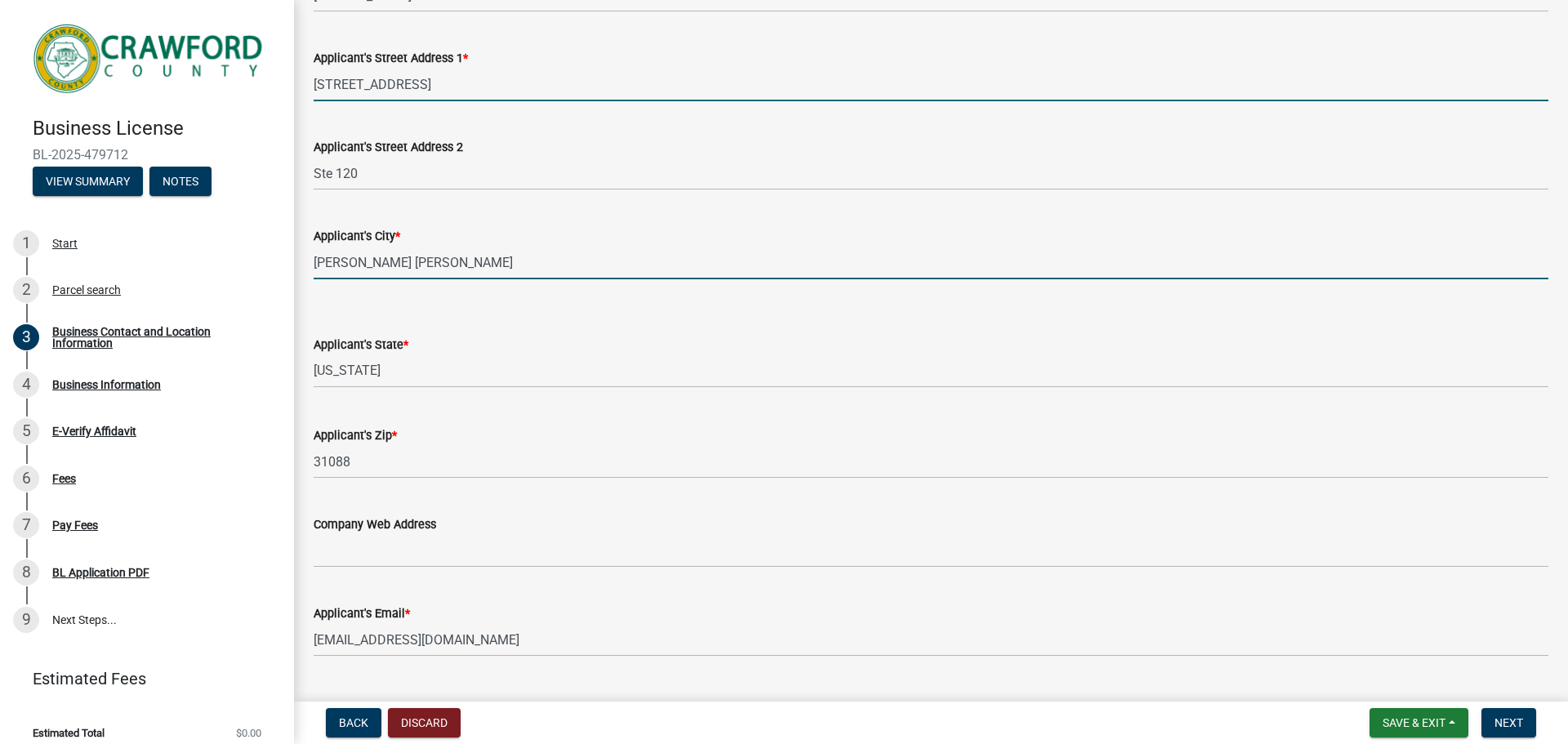
click at [354, 263] on input "[PERSON_NAME] [PERSON_NAME]" at bounding box center [931, 263] width 1235 height 34
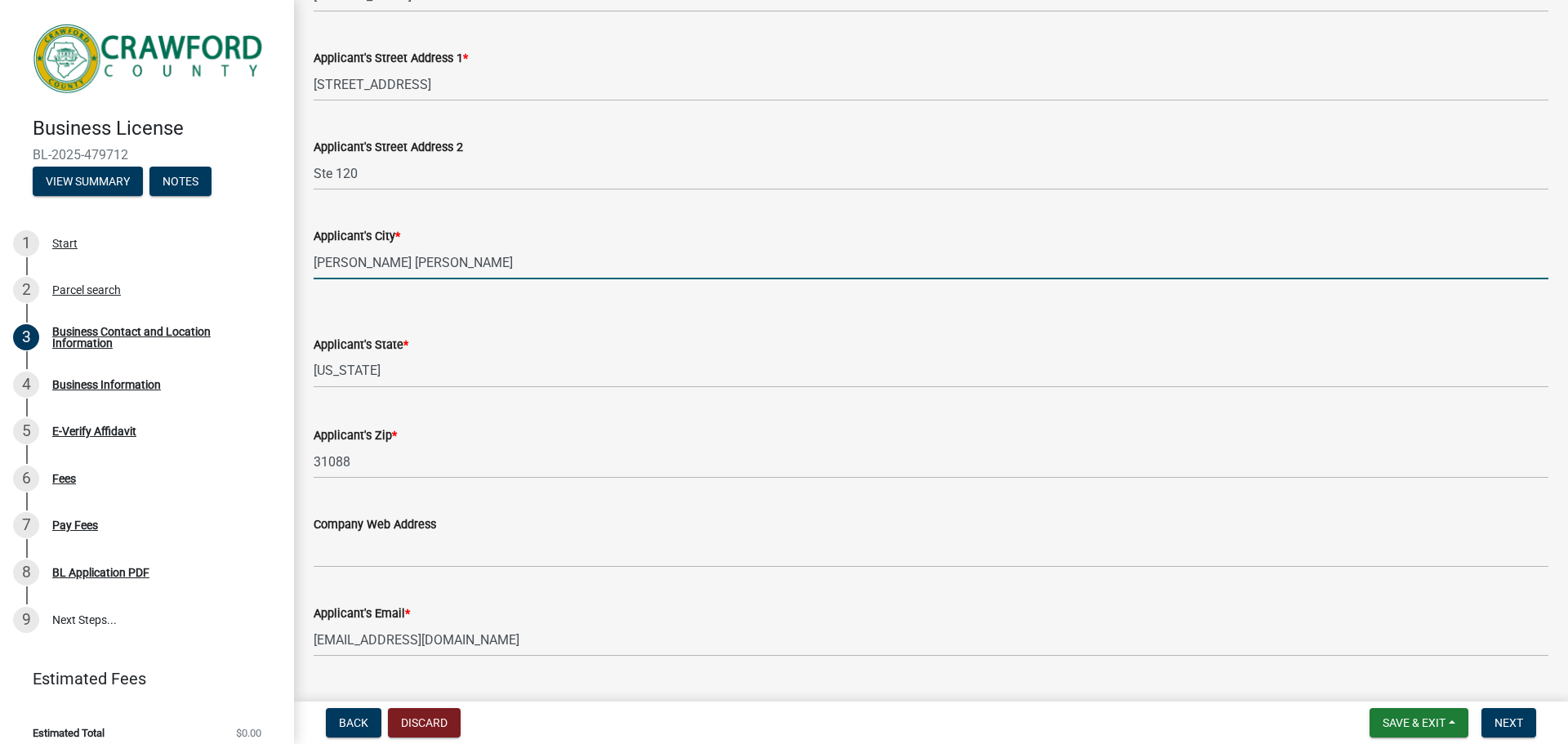
click at [354, 263] on input "[PERSON_NAME] [PERSON_NAME]" at bounding box center [931, 263] width 1235 height 34
type input "[GEOGRAPHIC_DATA]"
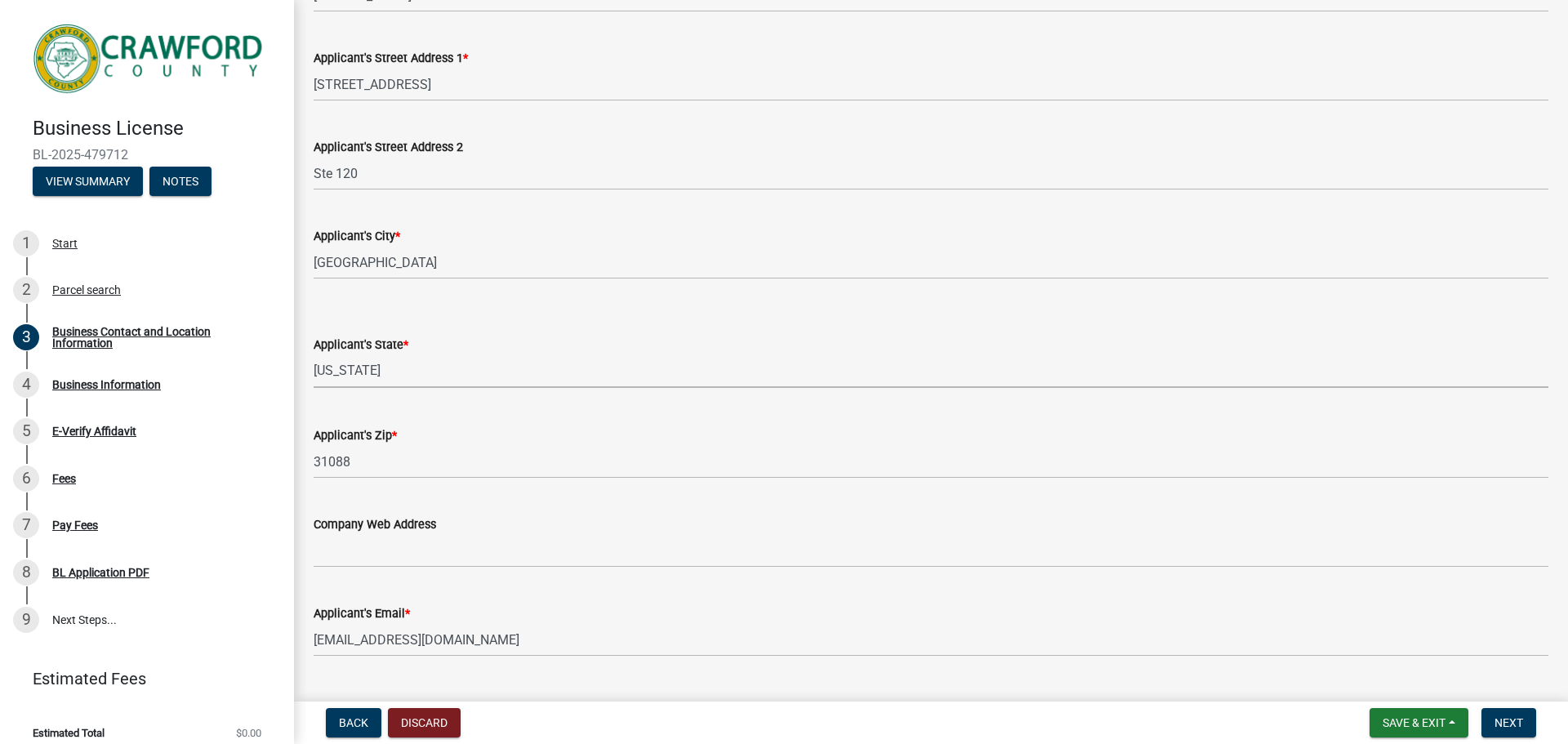
select select "NC"
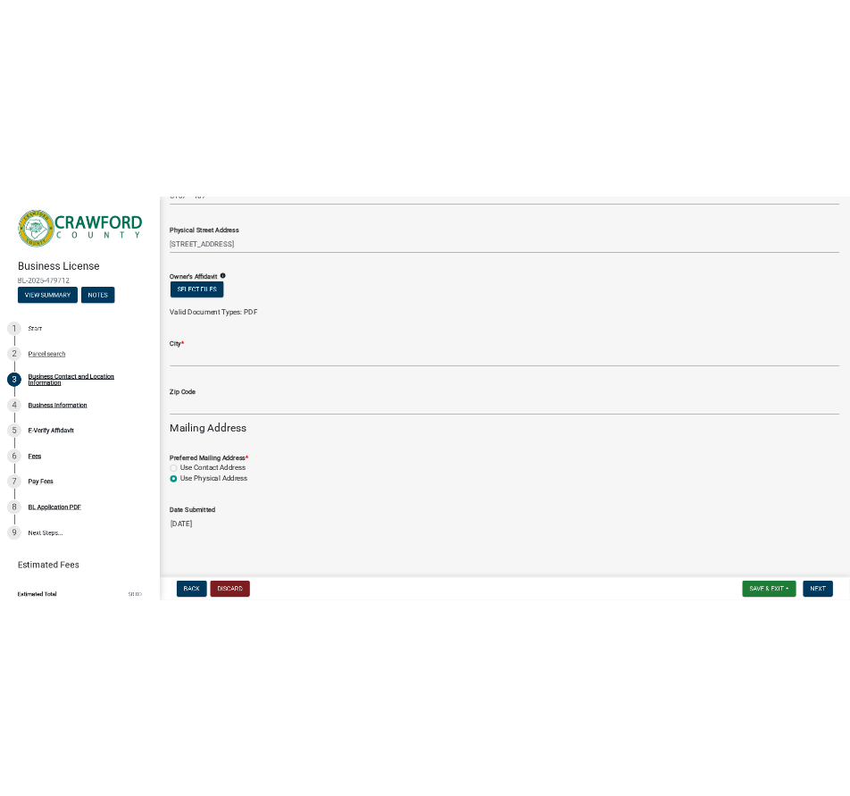
scroll to position [1695, 0]
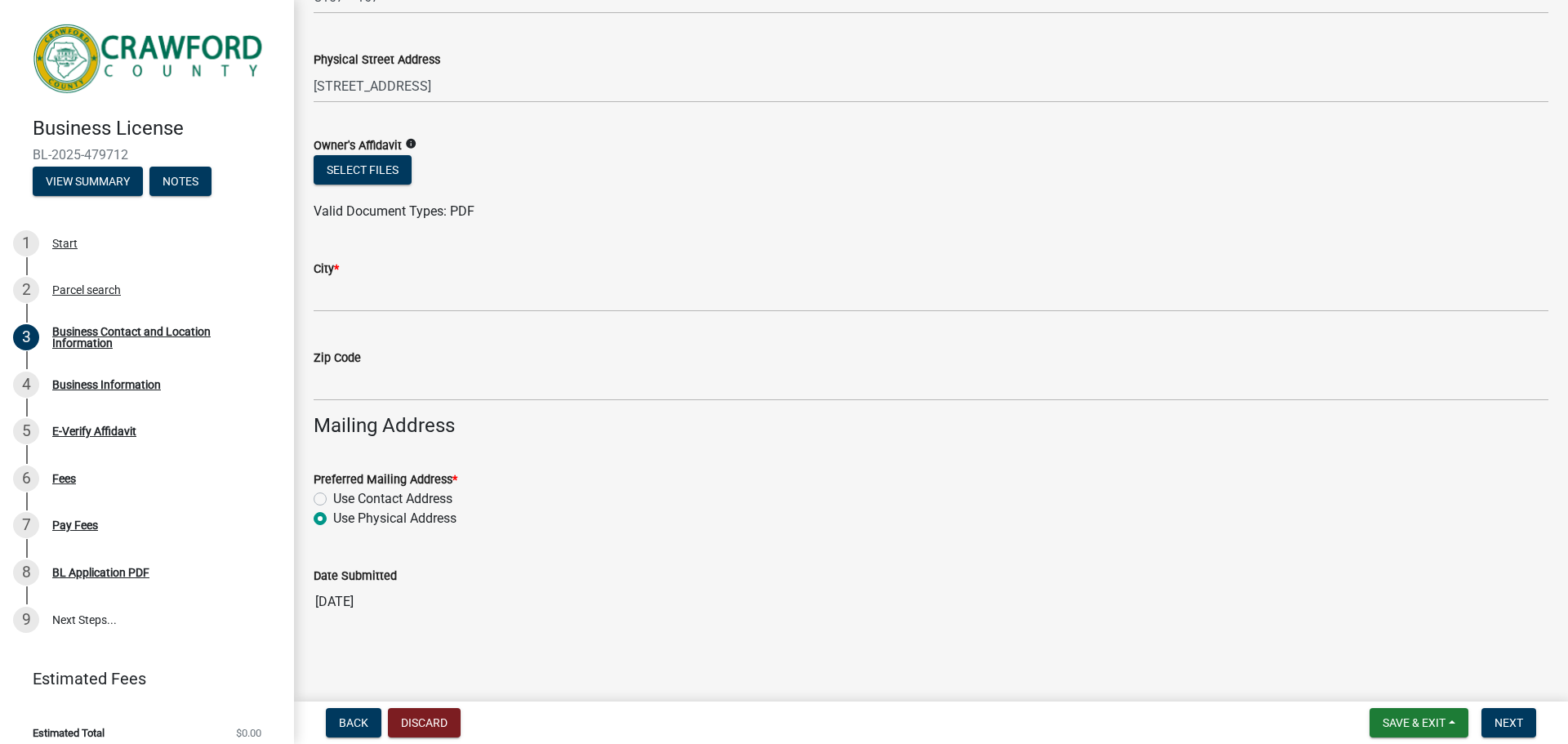
type input "27703"
click at [409, 141] on icon "info" at bounding box center [411, 144] width 11 height 11
click at [381, 170] on button "Select files" at bounding box center [362, 170] width 98 height 29
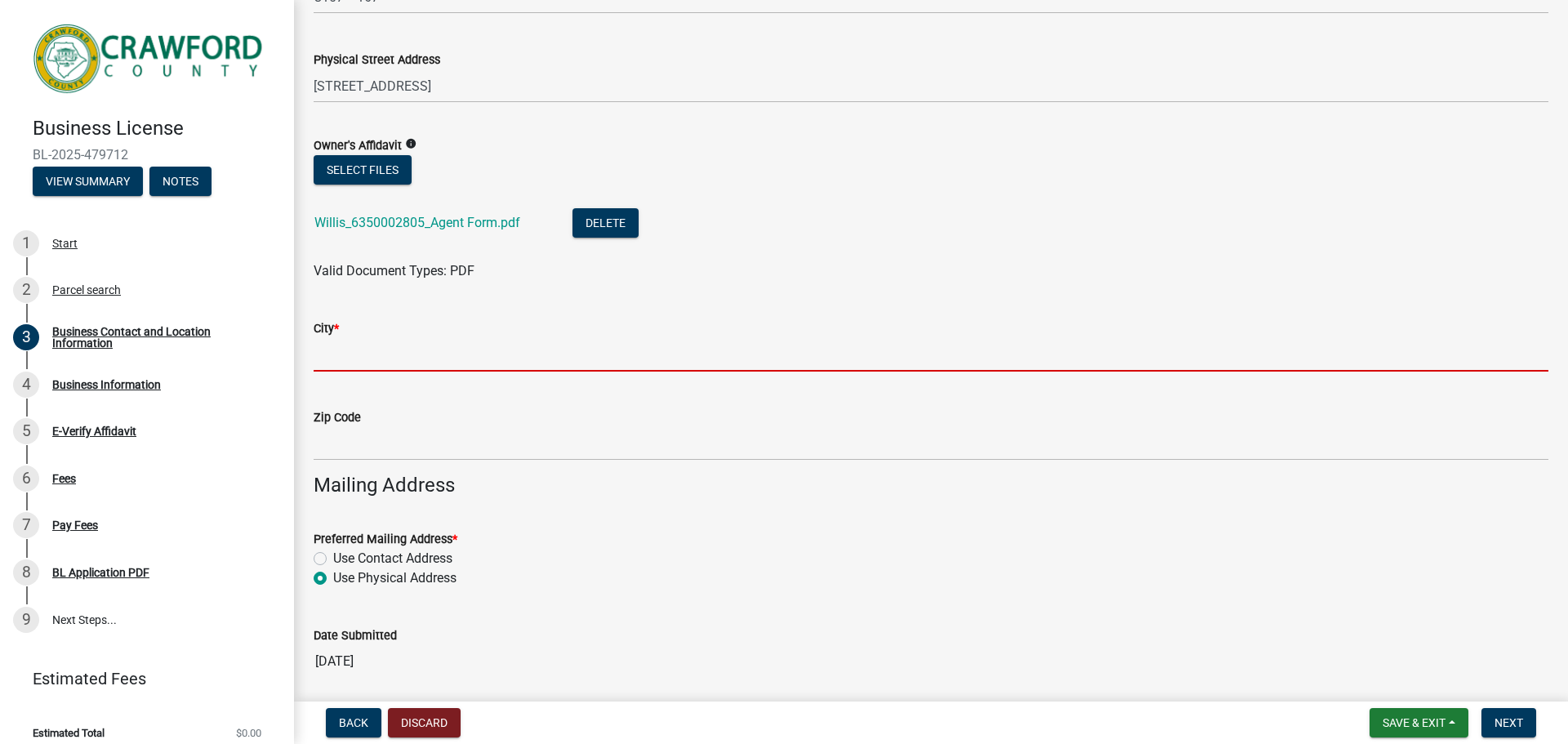
click at [409, 354] on input "City *" at bounding box center [931, 355] width 1235 height 34
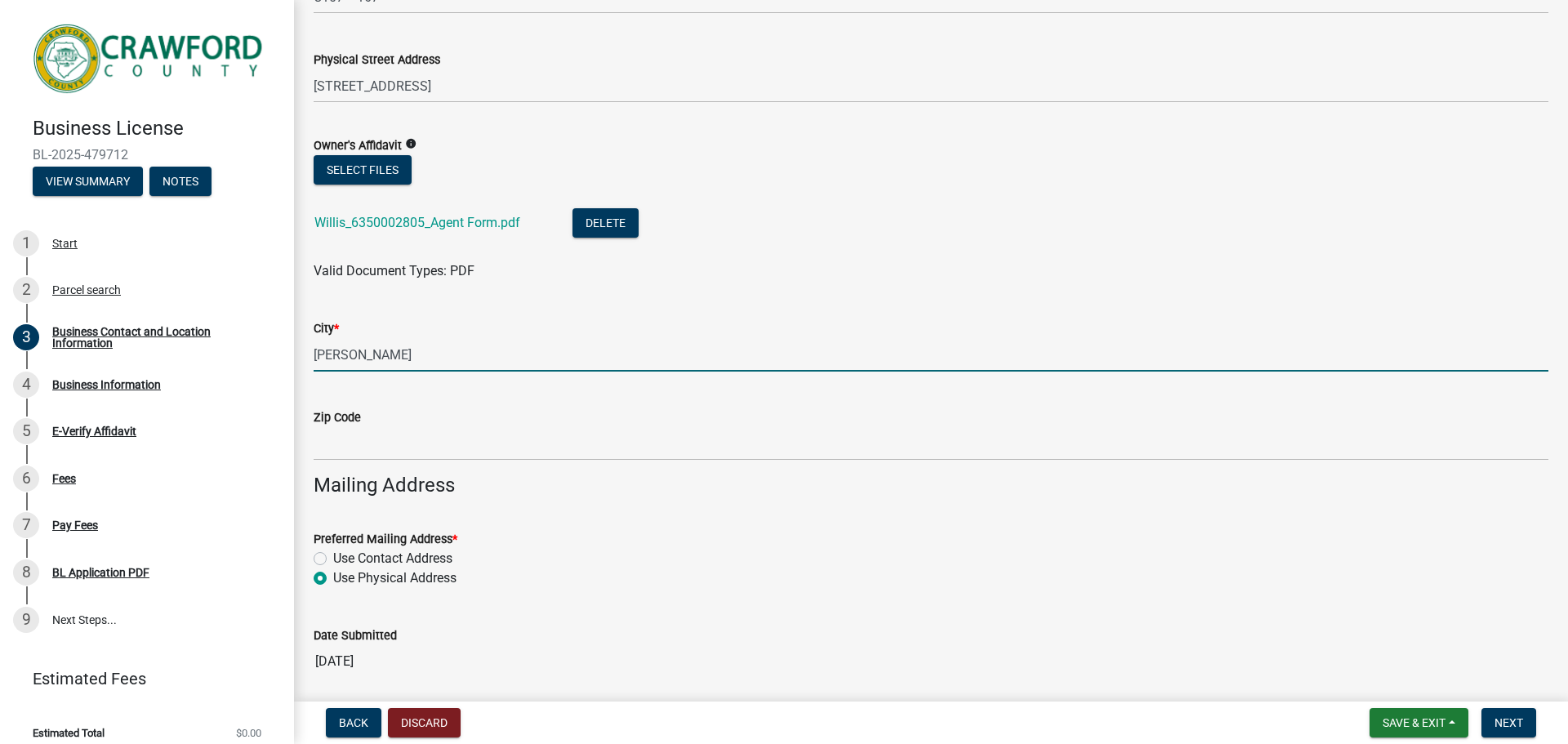
type input "[PERSON_NAME]"
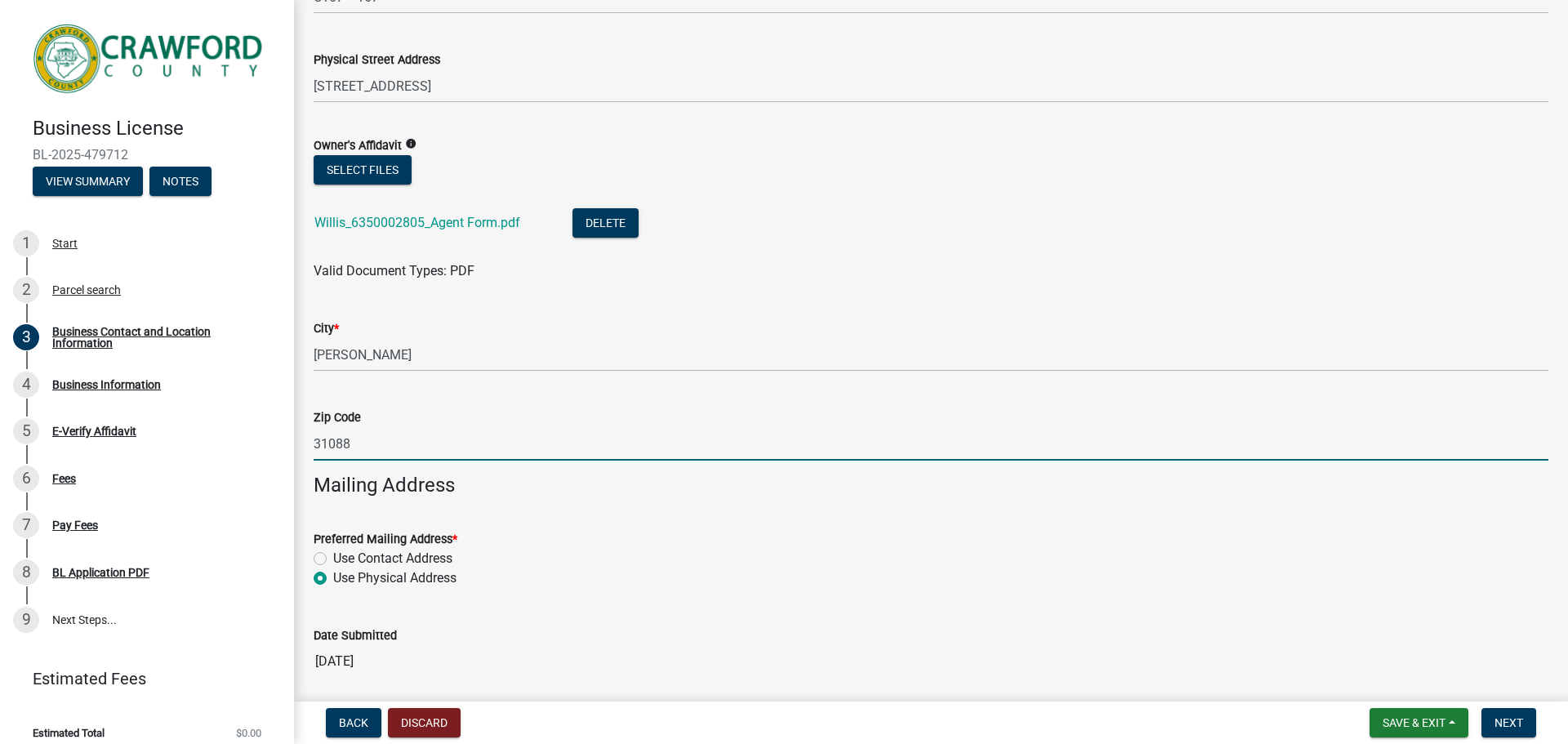
type input "31088"
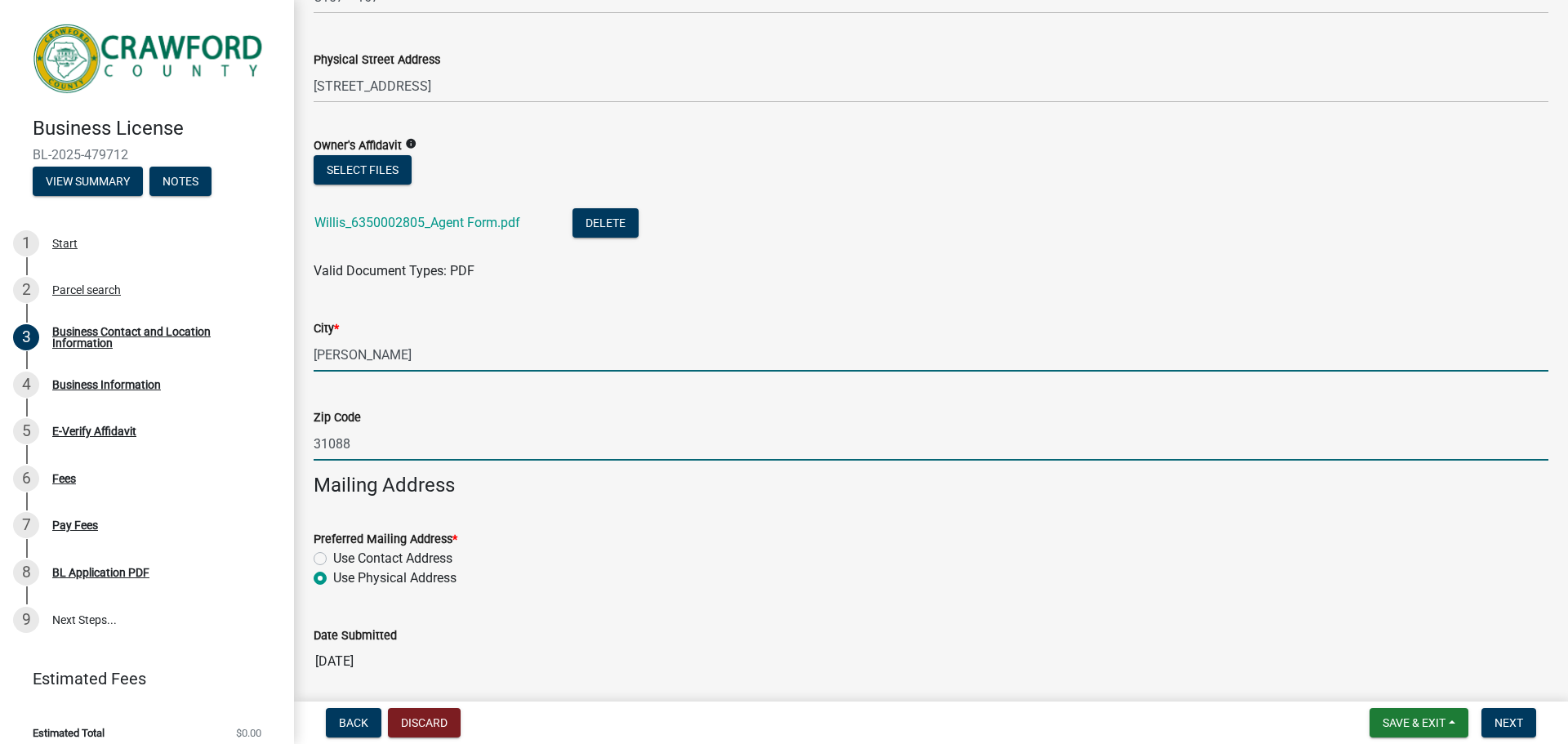
click at [409, 354] on input "[PERSON_NAME]" at bounding box center [931, 355] width 1235 height 34
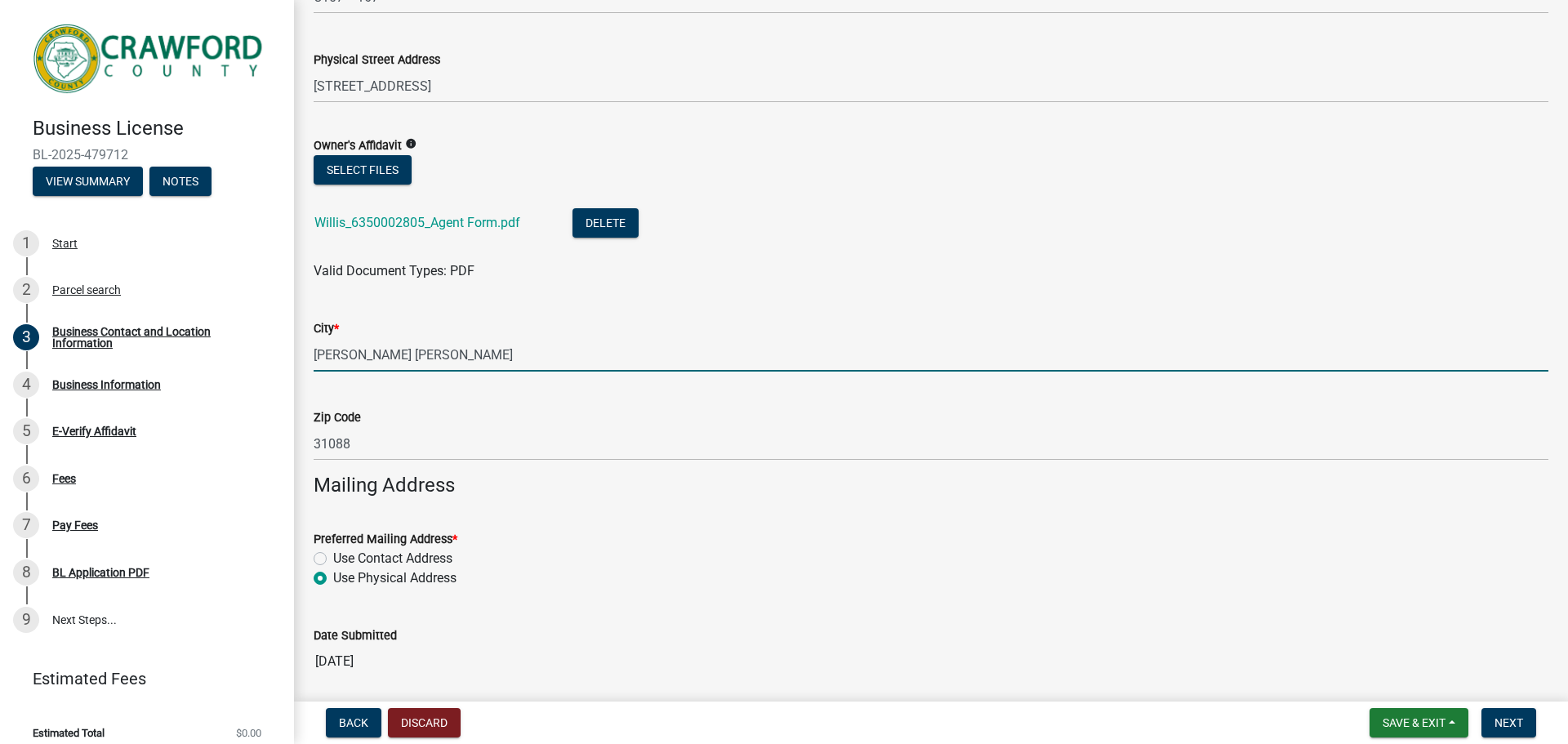
type input "[PERSON_NAME] [PERSON_NAME]"
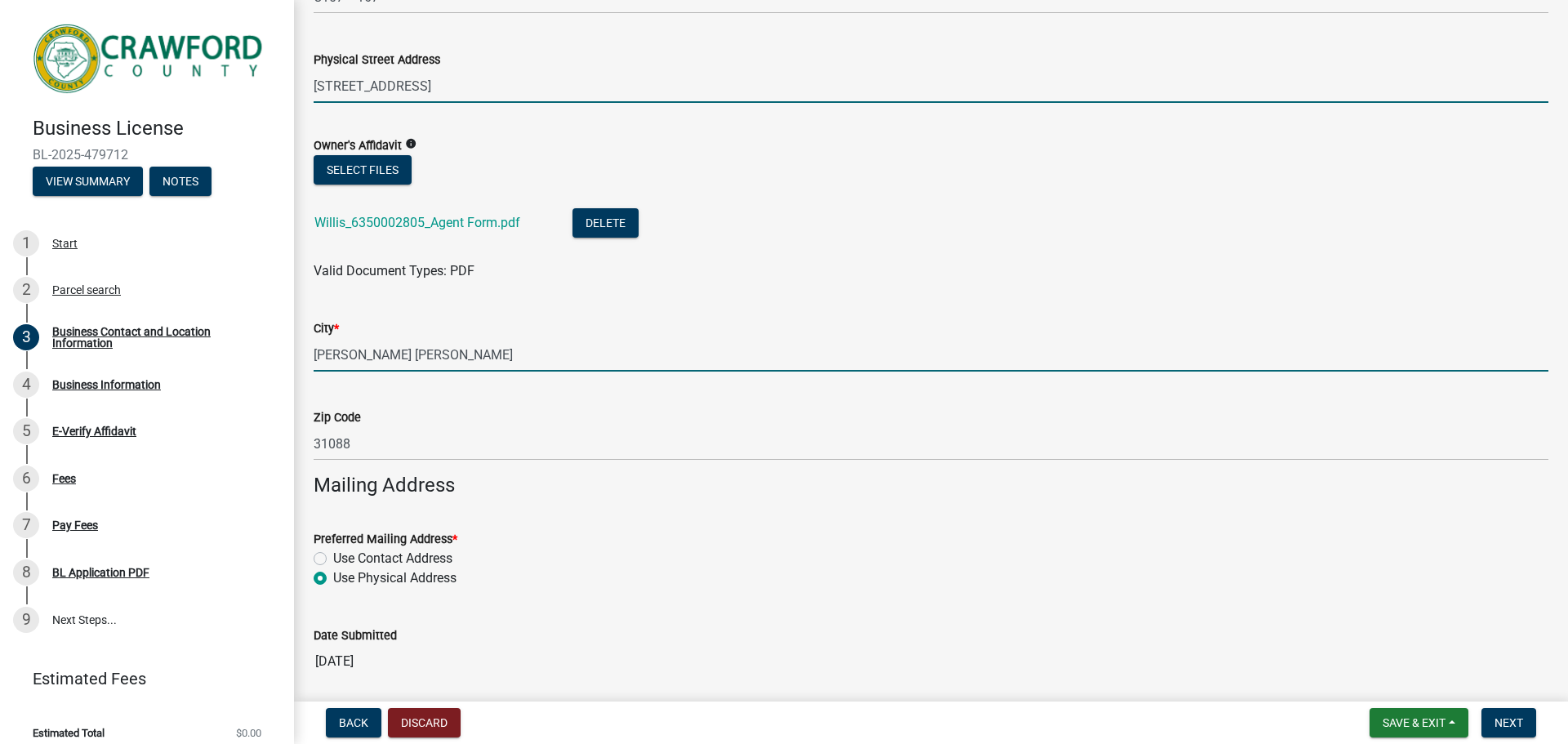
click at [470, 92] on input "[STREET_ADDRESS]" at bounding box center [931, 86] width 1235 height 34
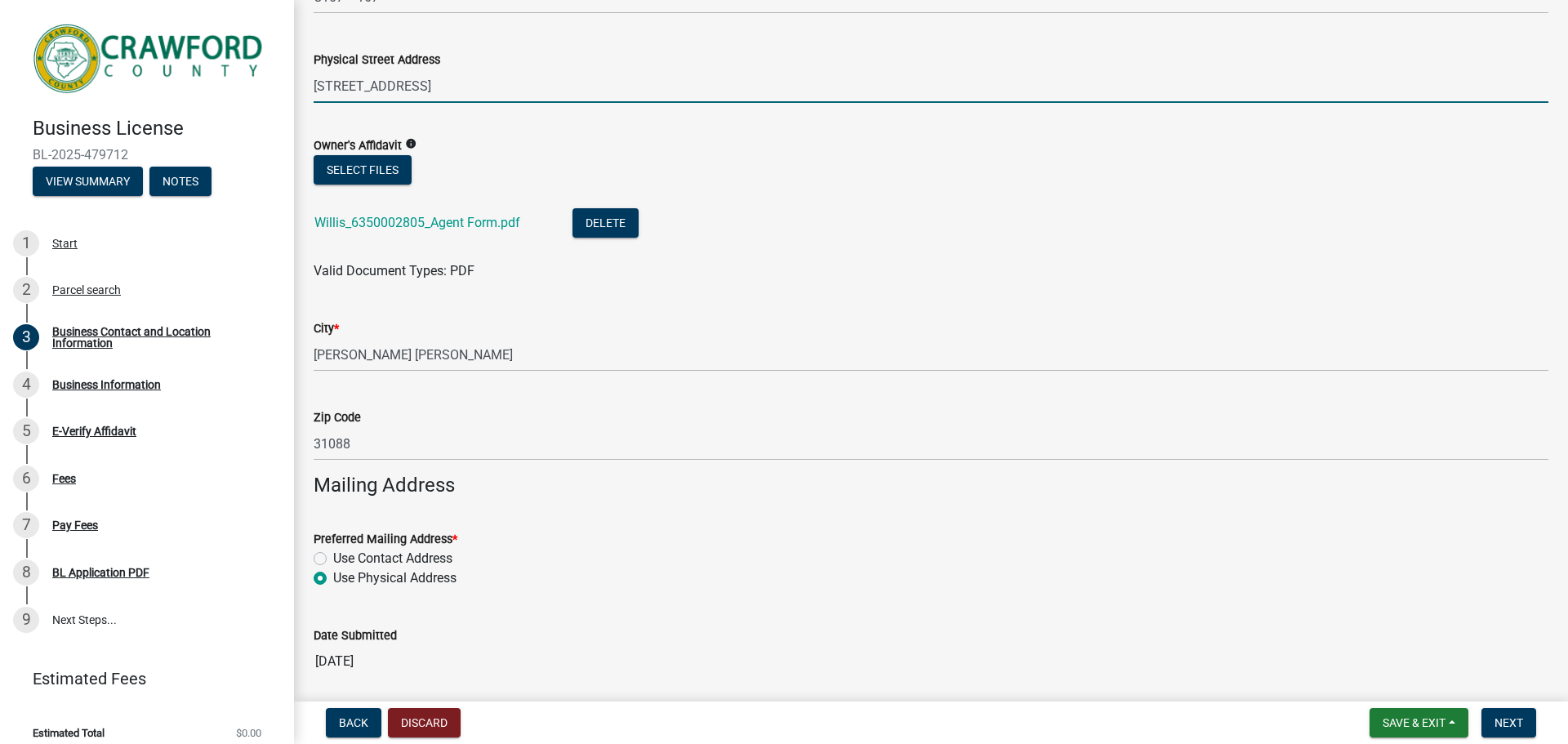
drag, startPoint x: 466, startPoint y: 88, endPoint x: 639, endPoint y: 85, distance: 173.0
click at [628, 85] on input "[STREET_ADDRESS]" at bounding box center [931, 86] width 1235 height 34
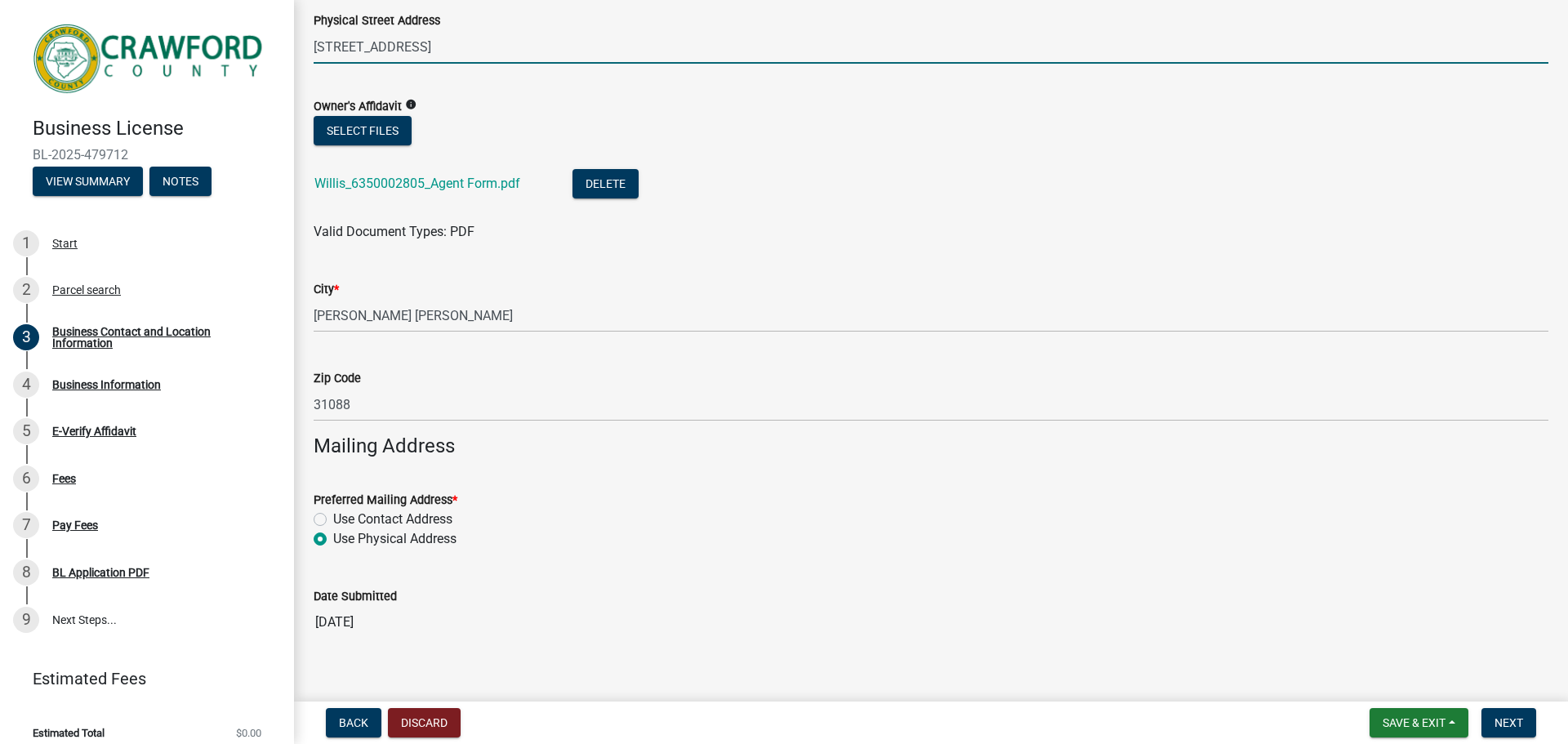
scroll to position [1612, 0]
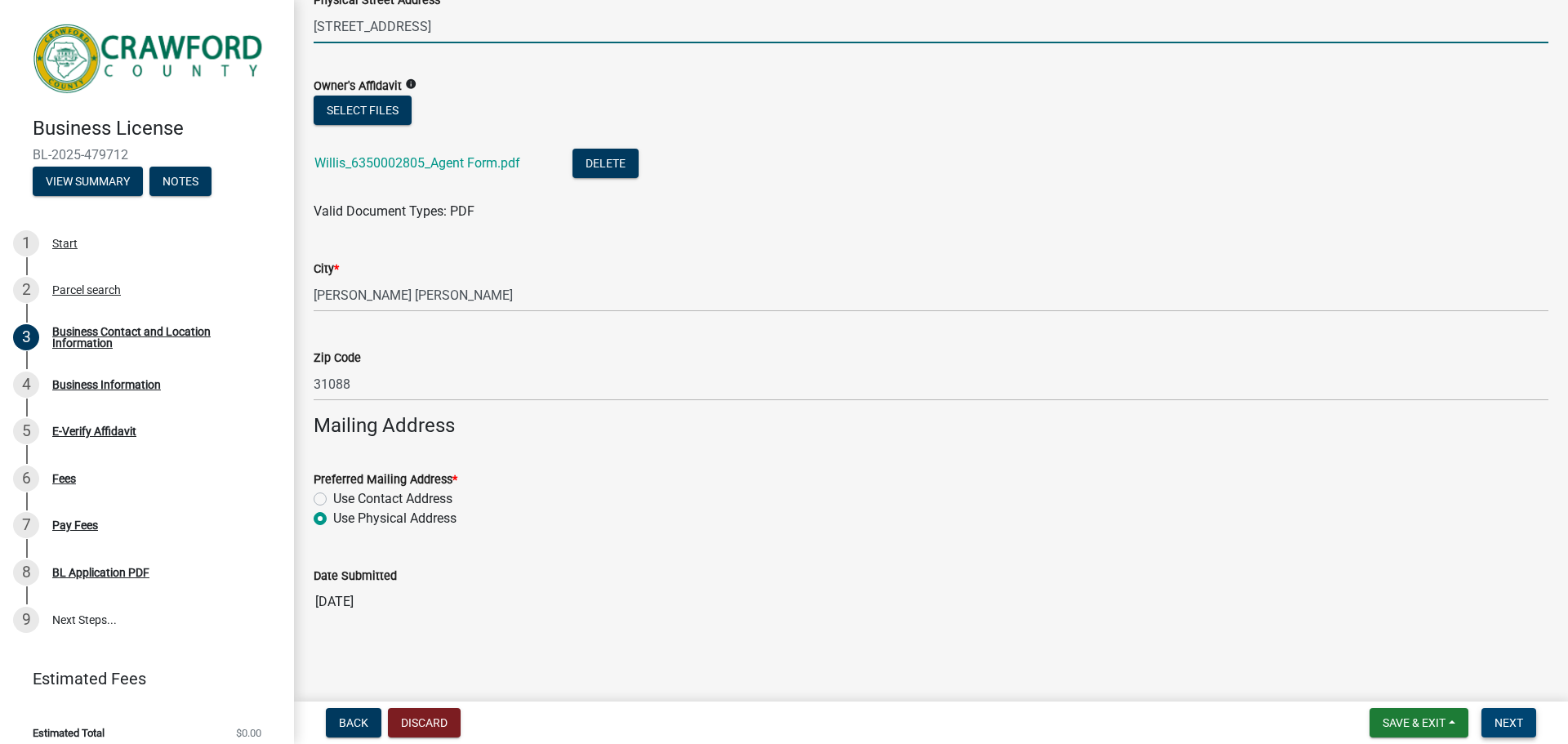
type input "[STREET_ADDRESS]"
click at [1506, 717] on span "Next" at bounding box center [1509, 723] width 28 height 13
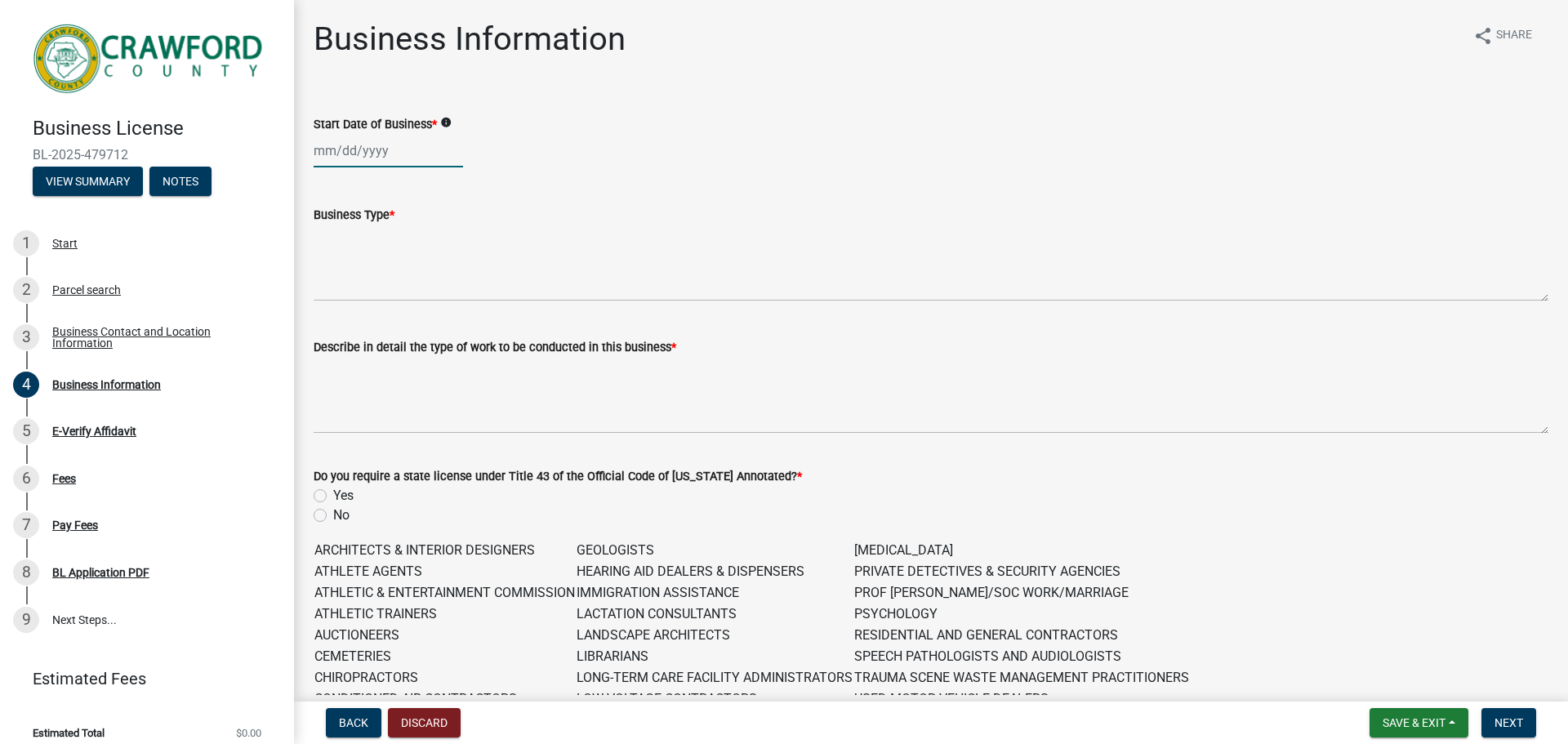
click at [347, 158] on div at bounding box center [388, 150] width 149 height 34
select select "9"
click at [445, 189] on select "1525 1526 1527 1528 1529 1530 1531 1532 1533 1534 1535 1536 1537 1538 1539 1540…" at bounding box center [442, 185] width 59 height 25
select select "2021"
click at [413, 173] on select "1525 1526 1527 1528 1529 1530 1531 1532 1533 1534 1535 1536 1537 1538 1539 1540…" at bounding box center [442, 185] width 59 height 25
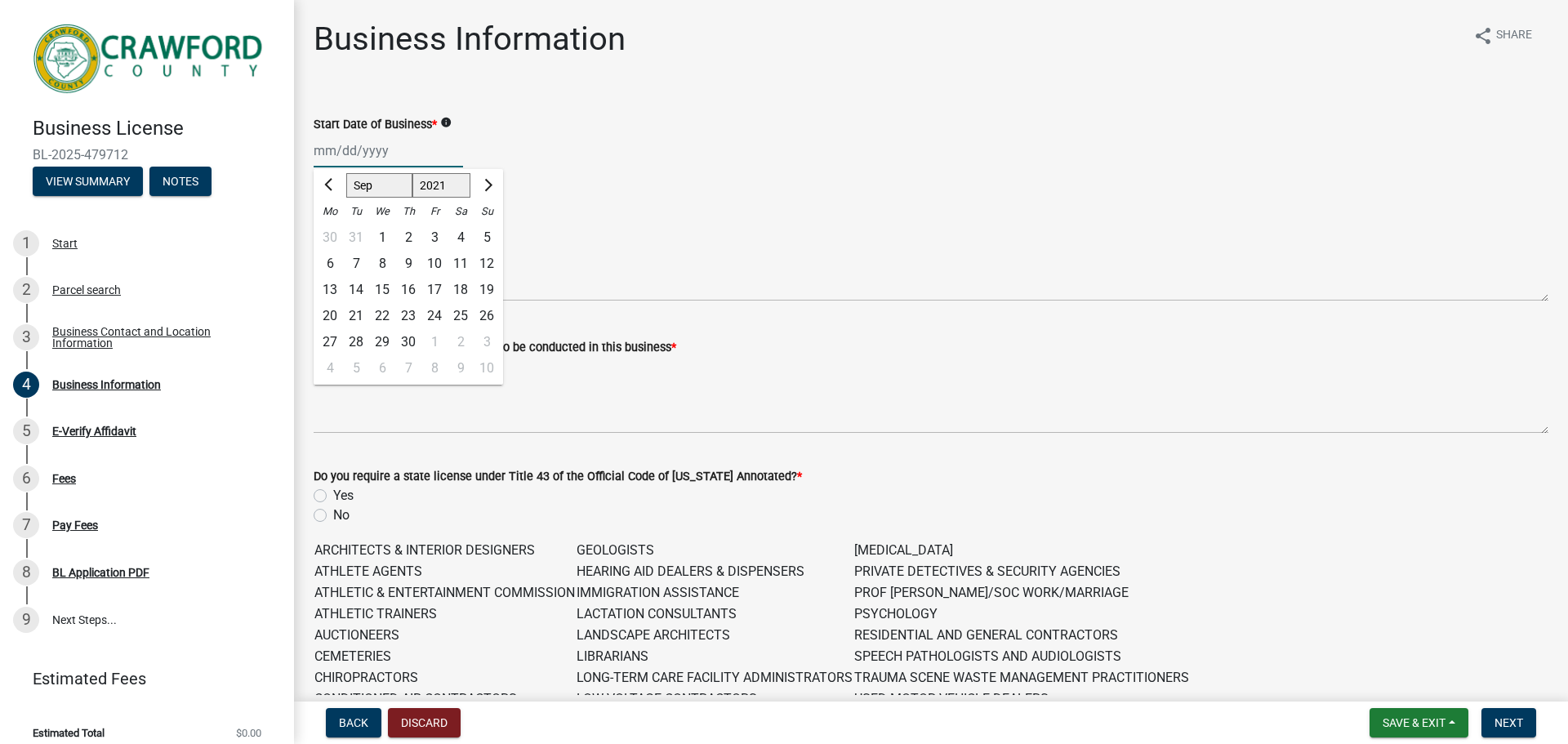
click at [370, 191] on select "Jan Feb Mar Apr May Jun [DATE] Aug Sep Oct Nov Dec" at bounding box center [380, 185] width 66 height 25
select select "1"
click at [347, 173] on select "Jan Feb Mar Apr May Jun [DATE] Aug Sep Oct Nov Dec" at bounding box center [380, 185] width 66 height 25
click at [435, 235] on div "1" at bounding box center [435, 238] width 27 height 27
type input "[DATE]"
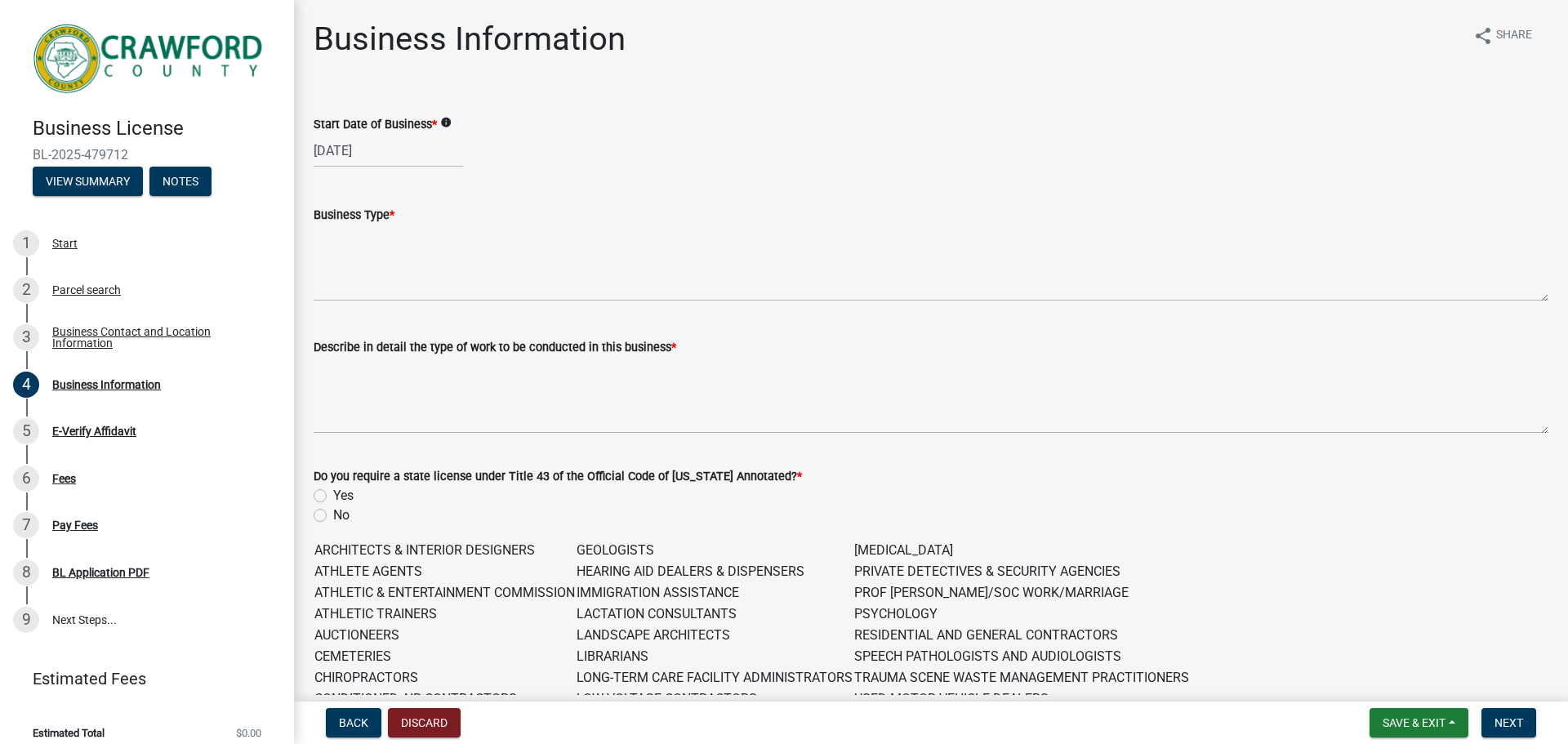
click at [643, 193] on div "Business Type *" at bounding box center [931, 242] width 1235 height 119
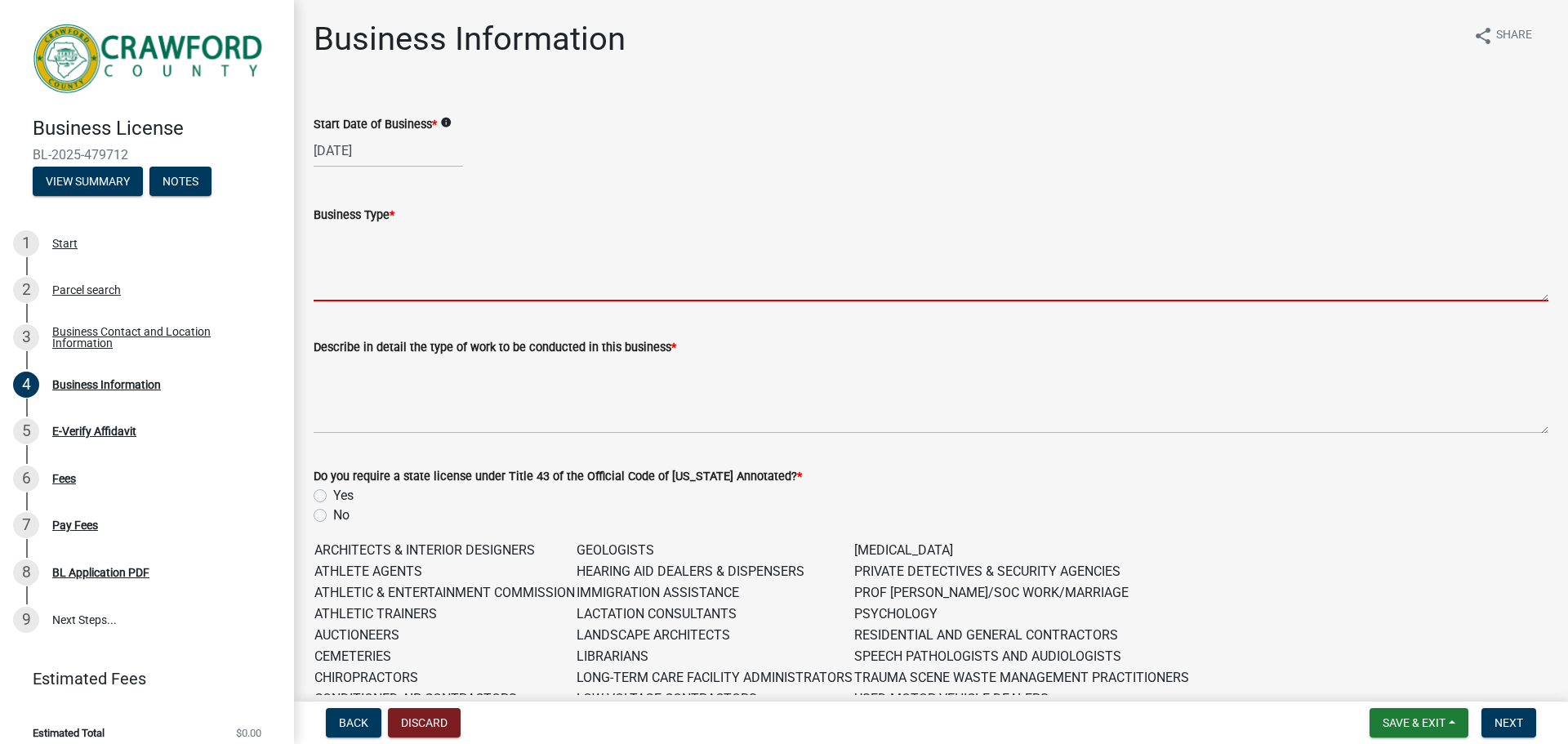
click at [355, 286] on textarea "Business Type *" at bounding box center [931, 264] width 1235 height 77
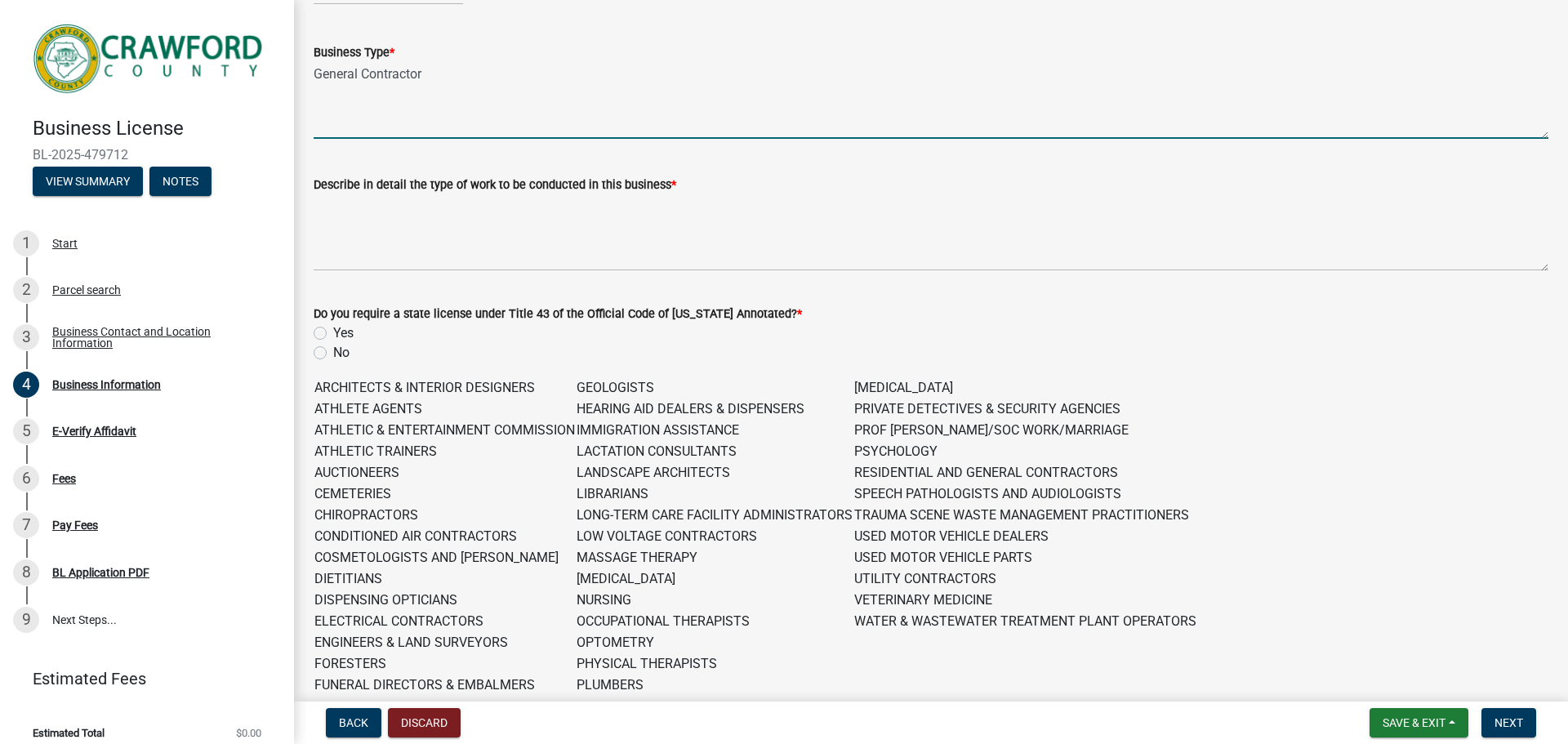
scroll to position [164, 0]
type textarea "General Contractor"
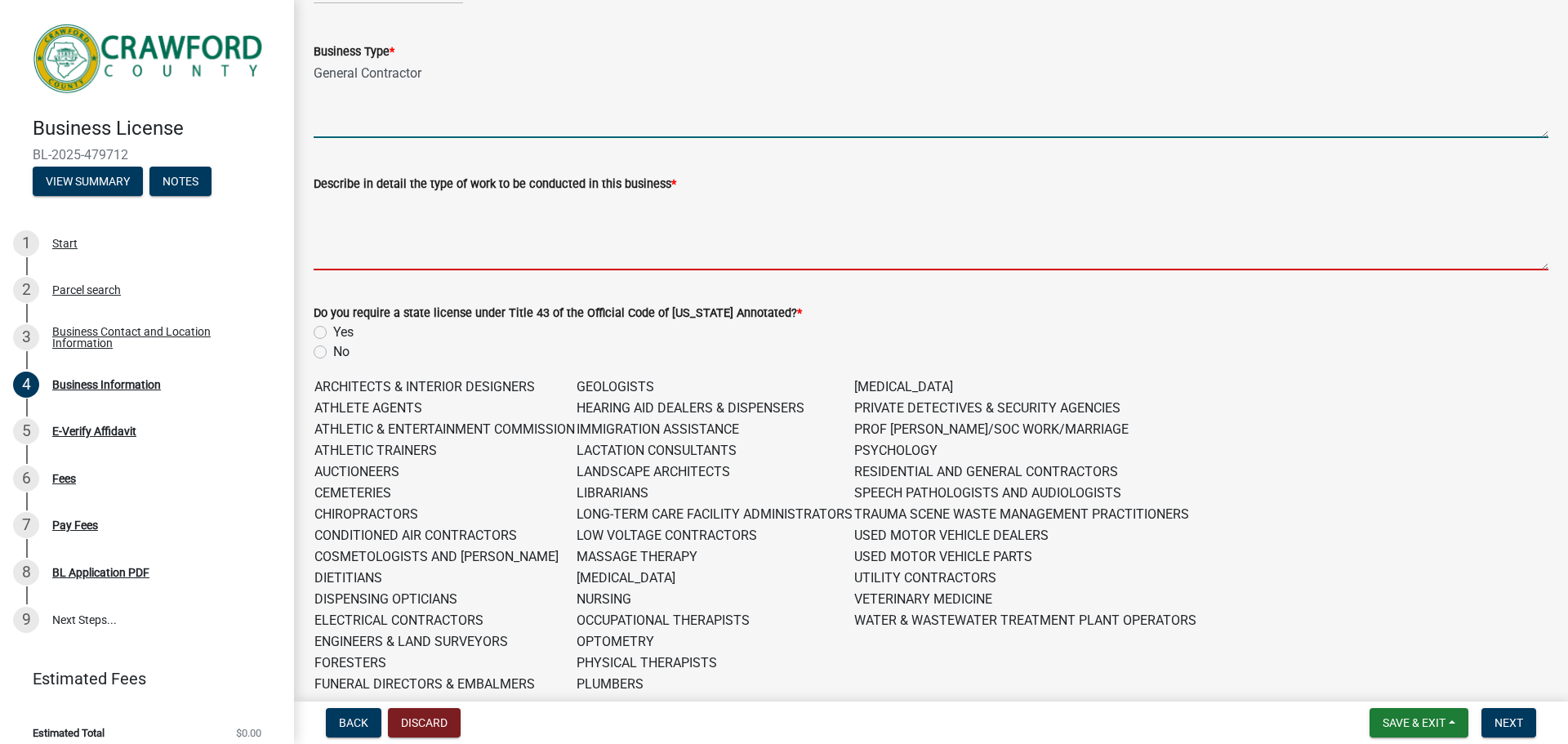
click at [374, 240] on textarea "Describe in detail the type of work to be conducted in this business *" at bounding box center [931, 232] width 1235 height 77
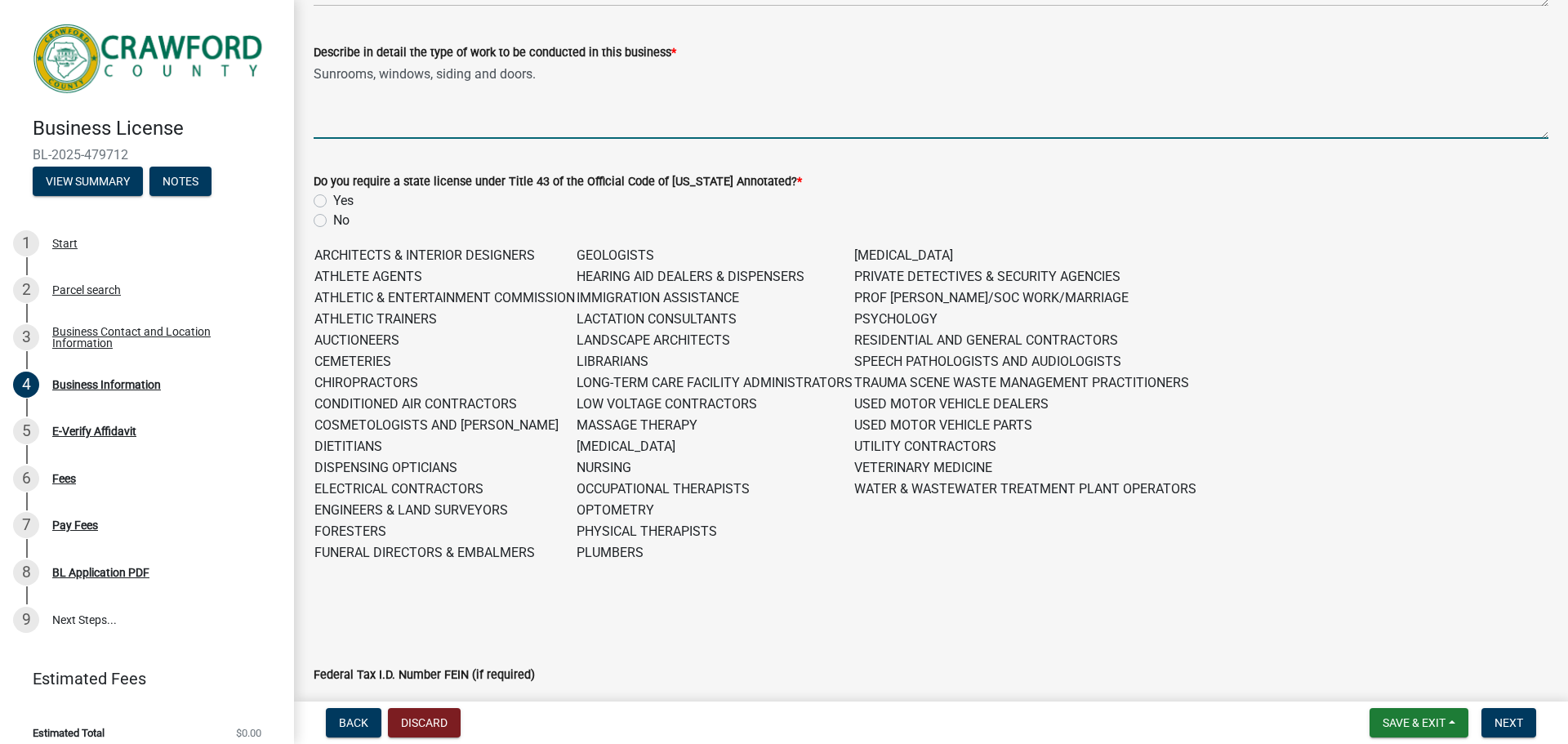
scroll to position [327, 0]
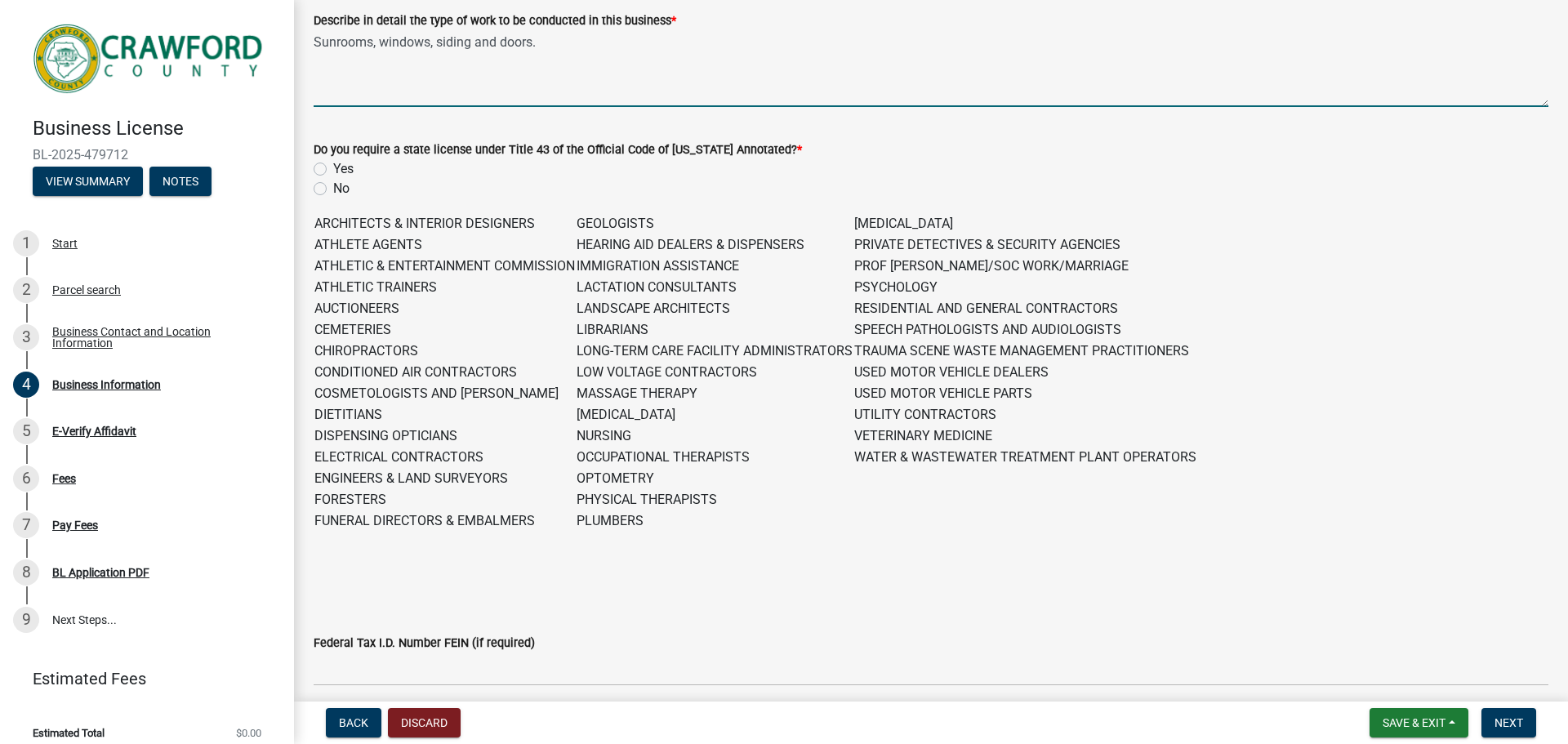
type textarea "Sunrooms, windows, siding and doors."
click at [333, 164] on label "Yes" at bounding box center [343, 168] width 20 height 19
click at [333, 164] on input "Yes" at bounding box center [338, 165] width 11 height 11
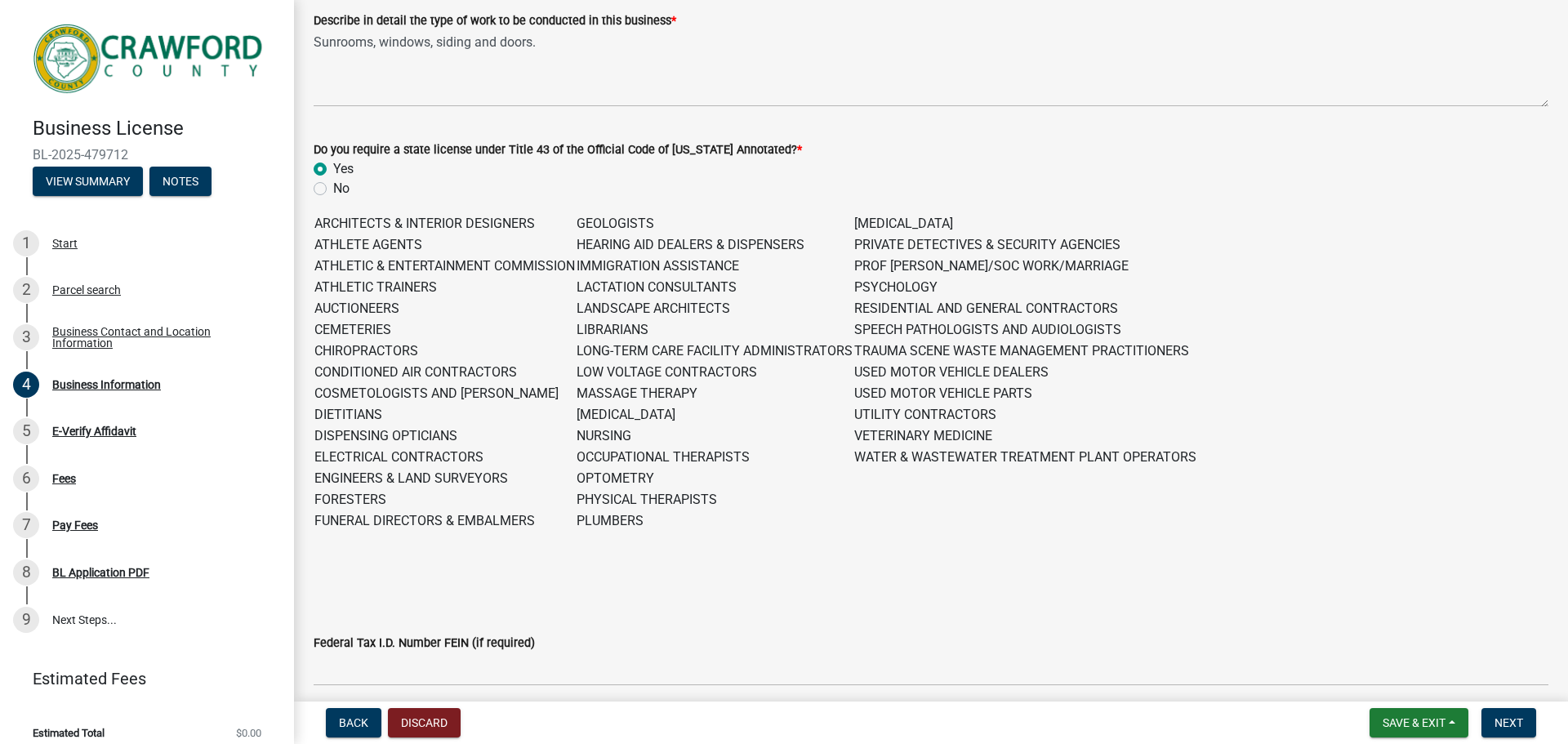
radio input "true"
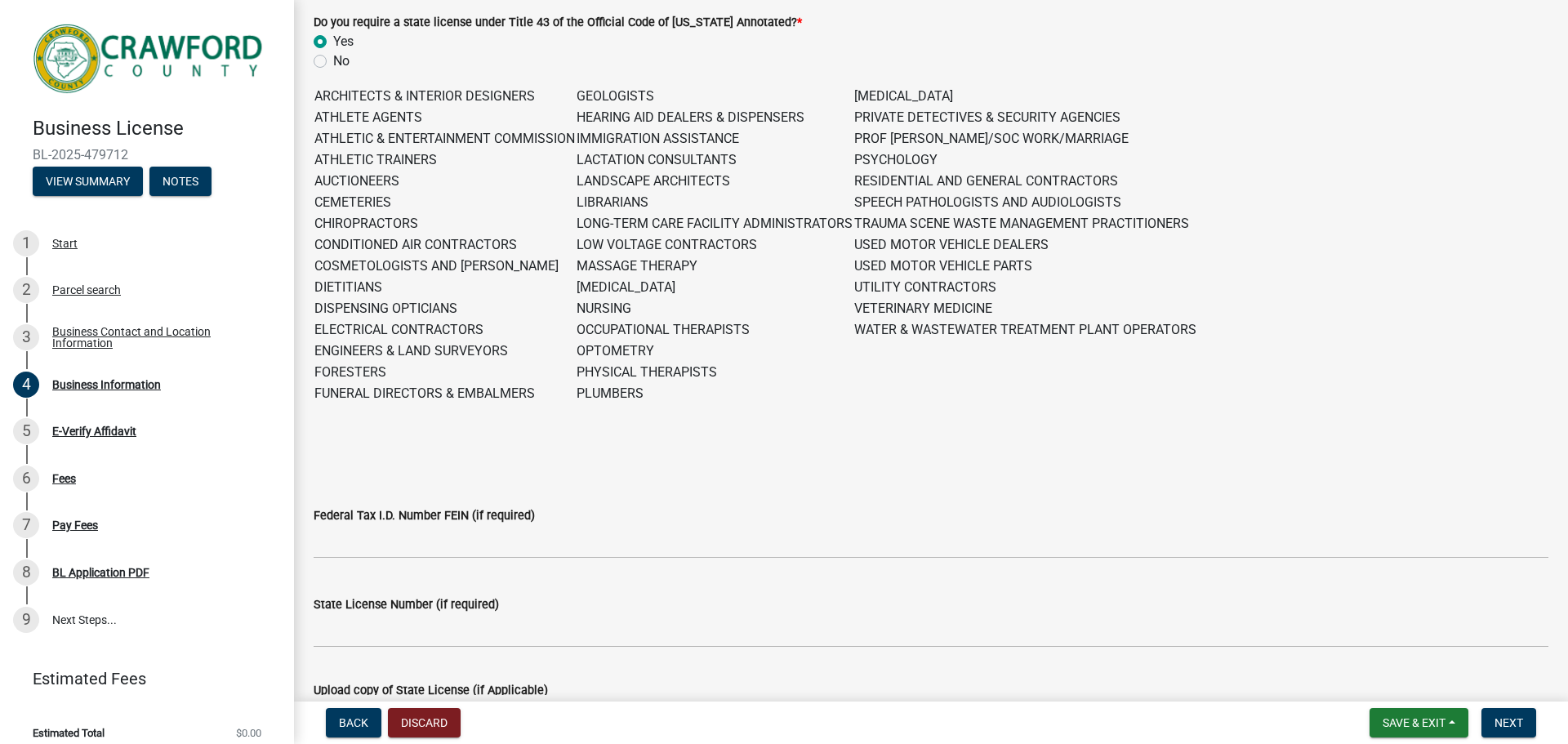
scroll to position [572, 0]
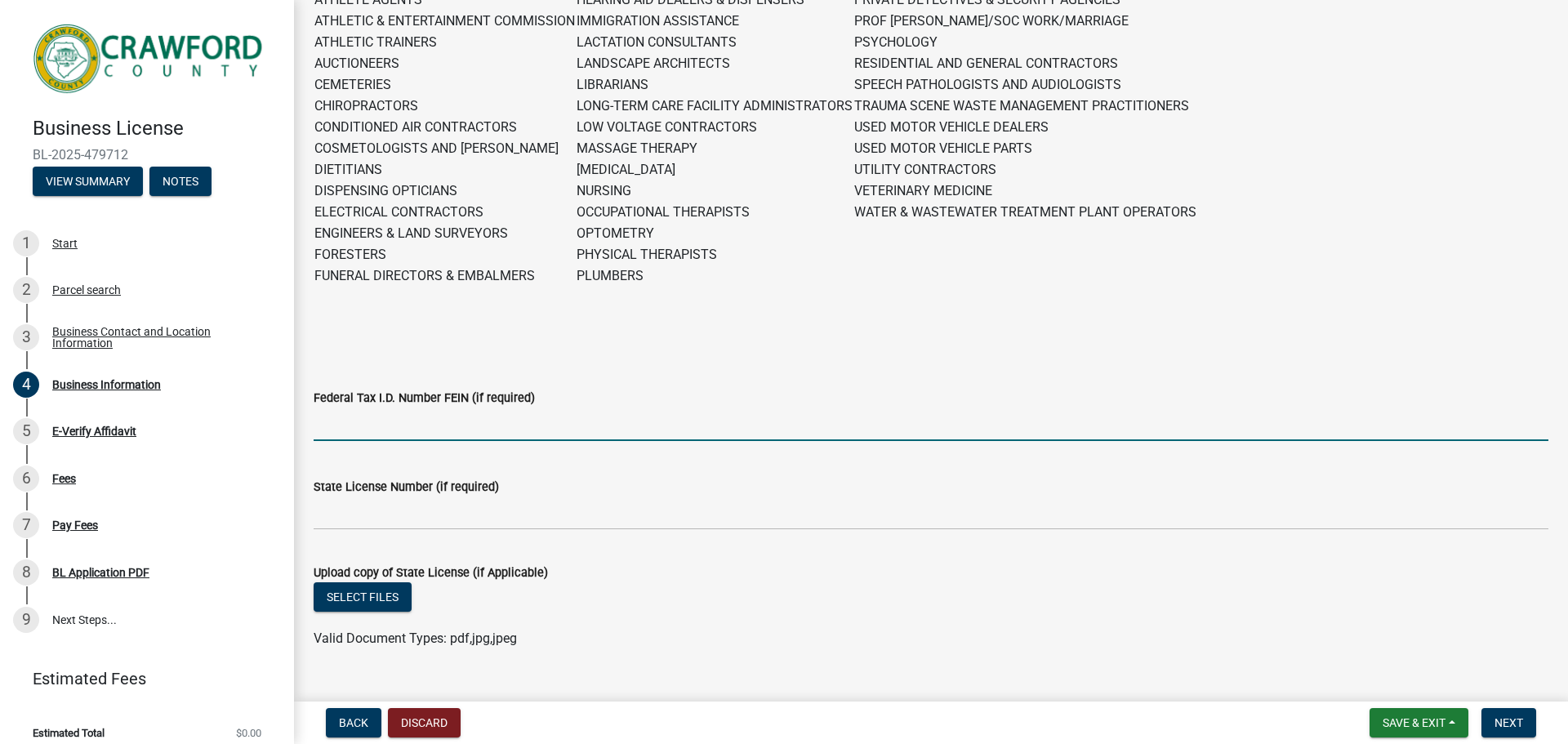
click at [422, 420] on input "Federal Tax I.D. Number FEIN (if required)" at bounding box center [931, 425] width 1235 height 34
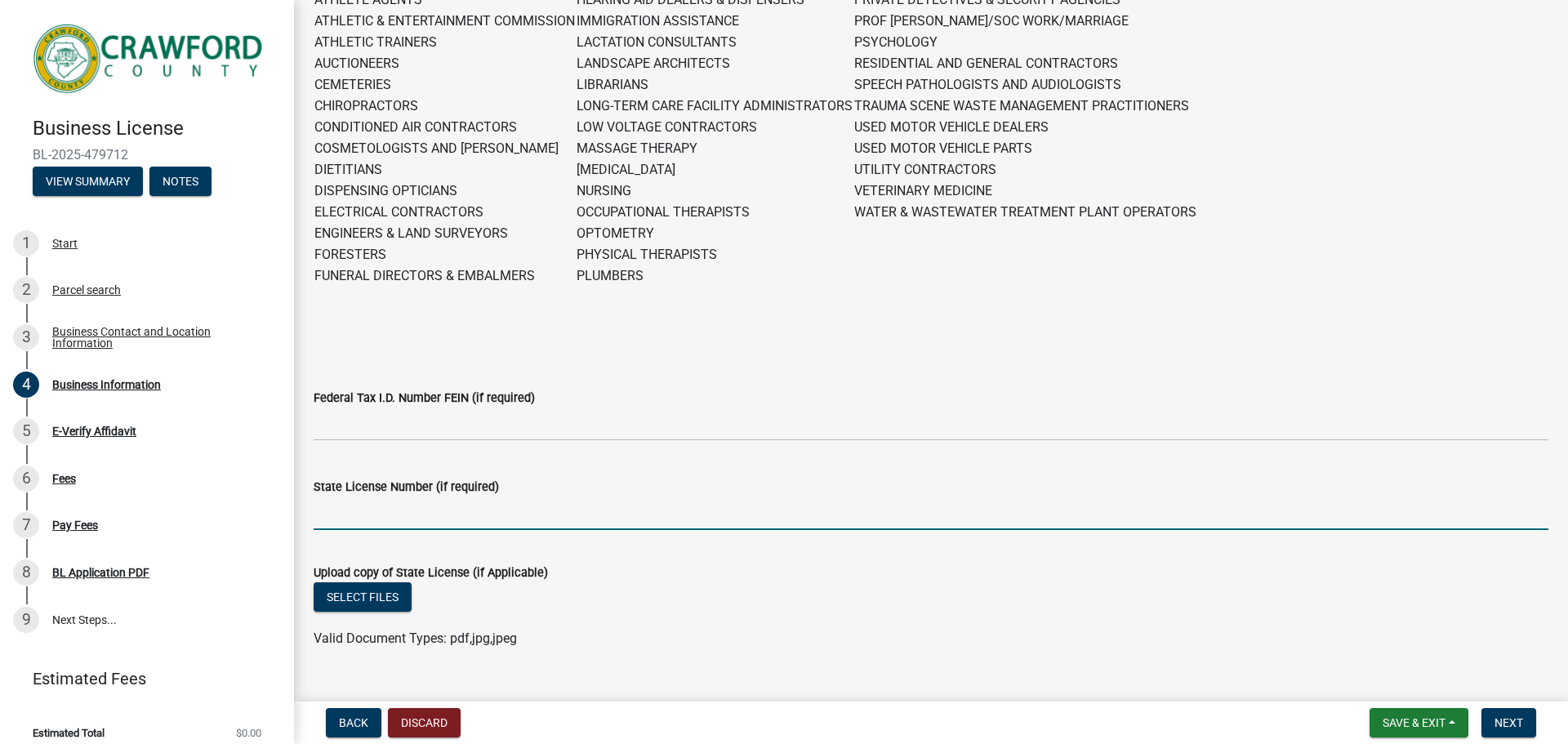
click at [343, 505] on input "State License Number (if required)" at bounding box center [931, 513] width 1235 height 34
type input "GCCO006870"
click at [359, 592] on button "Select files" at bounding box center [362, 598] width 98 height 29
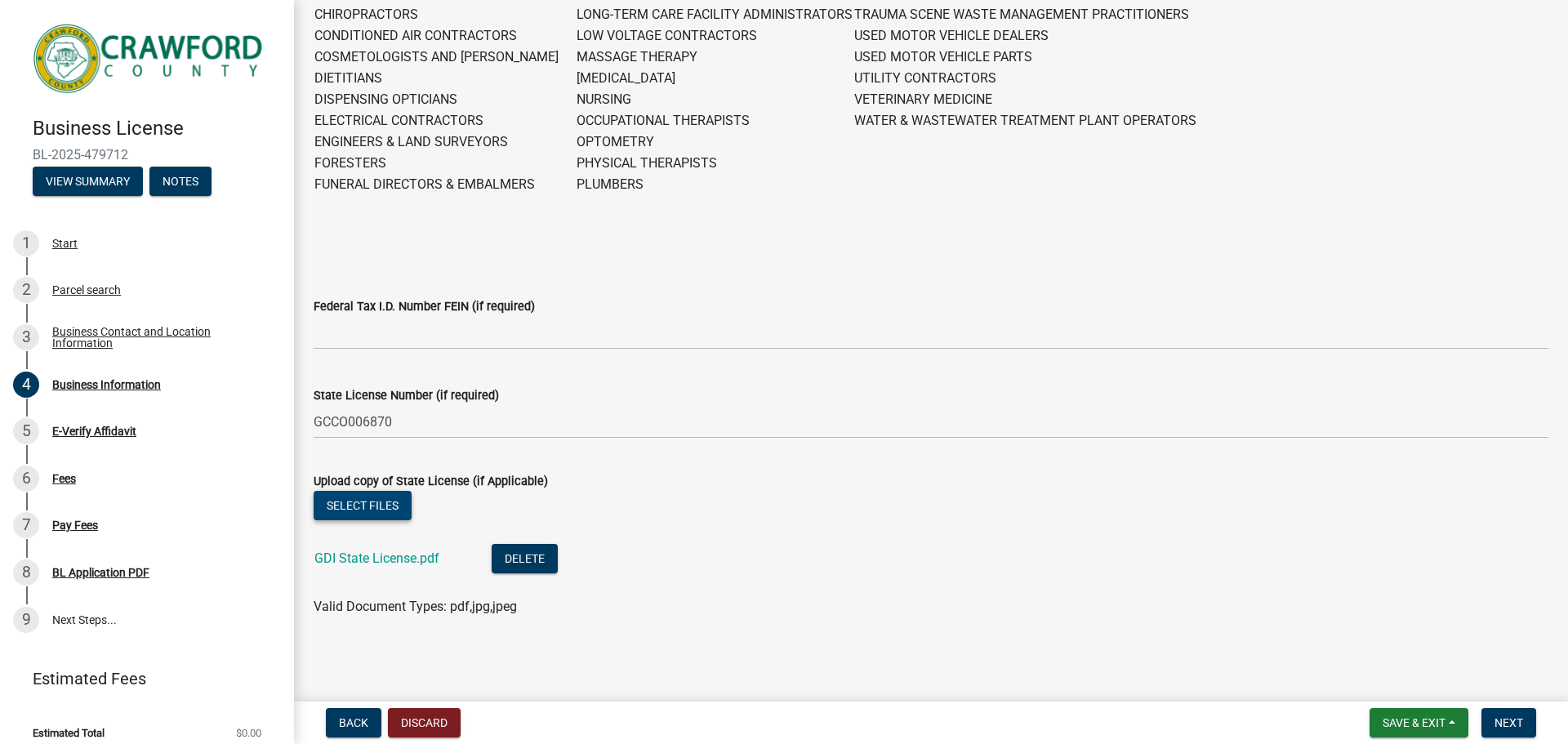
scroll to position [500, 0]
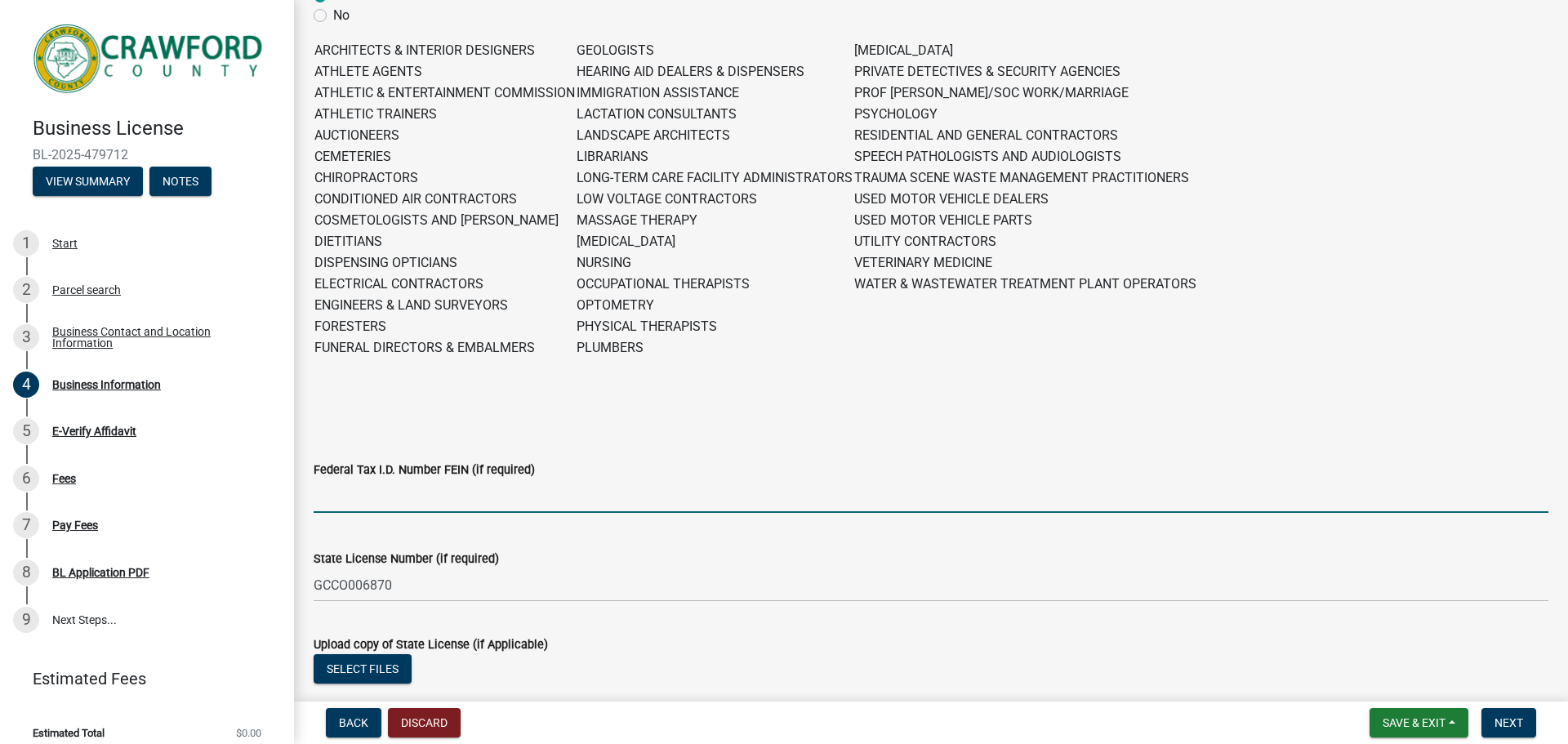
click at [425, 498] on input "Federal Tax I.D. Number FEIN (if required)" at bounding box center [931, 496] width 1235 height 34
click at [438, 501] on input "Federal Tax I.D. Number FEIN (if required)" at bounding box center [931, 496] width 1235 height 34
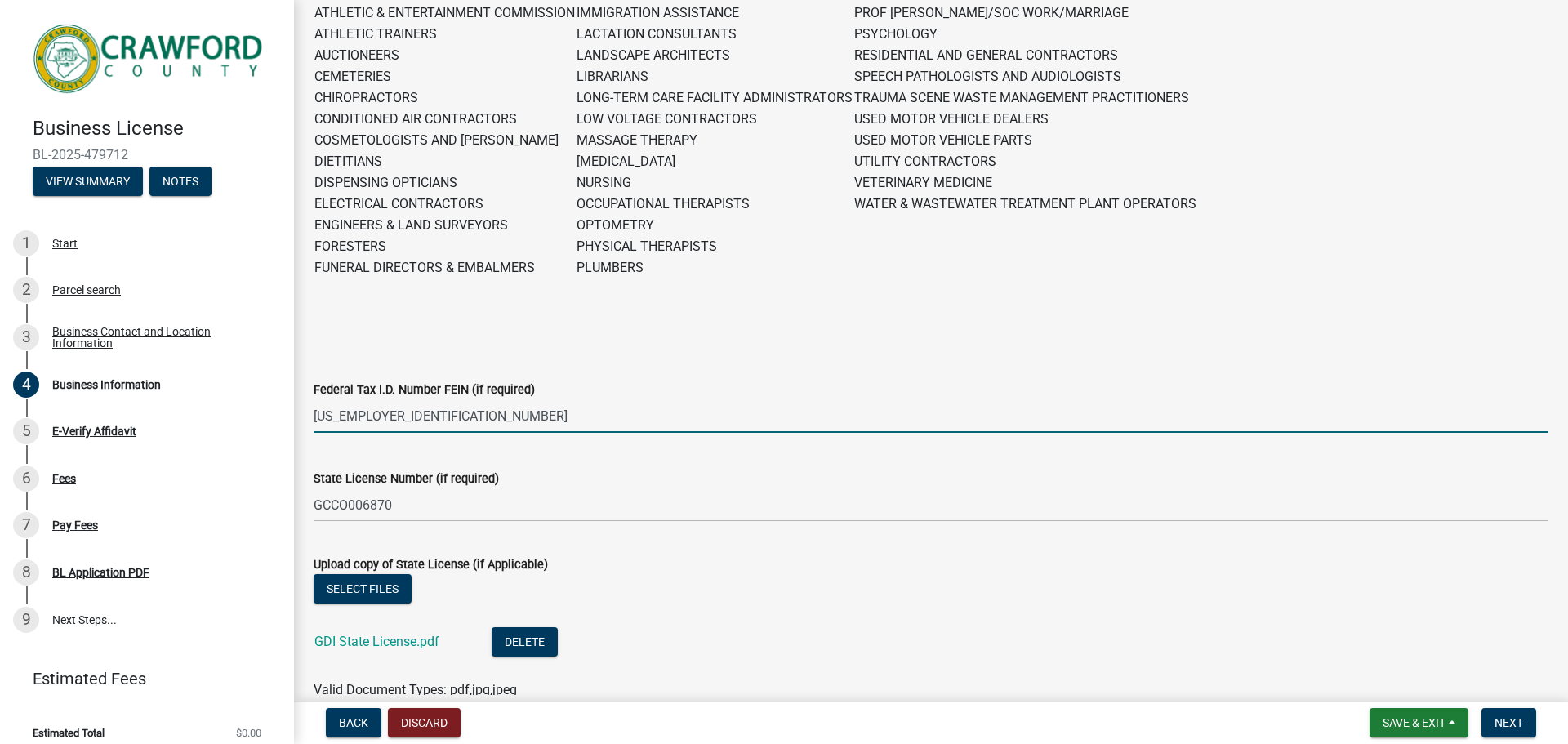
scroll to position [663, 0]
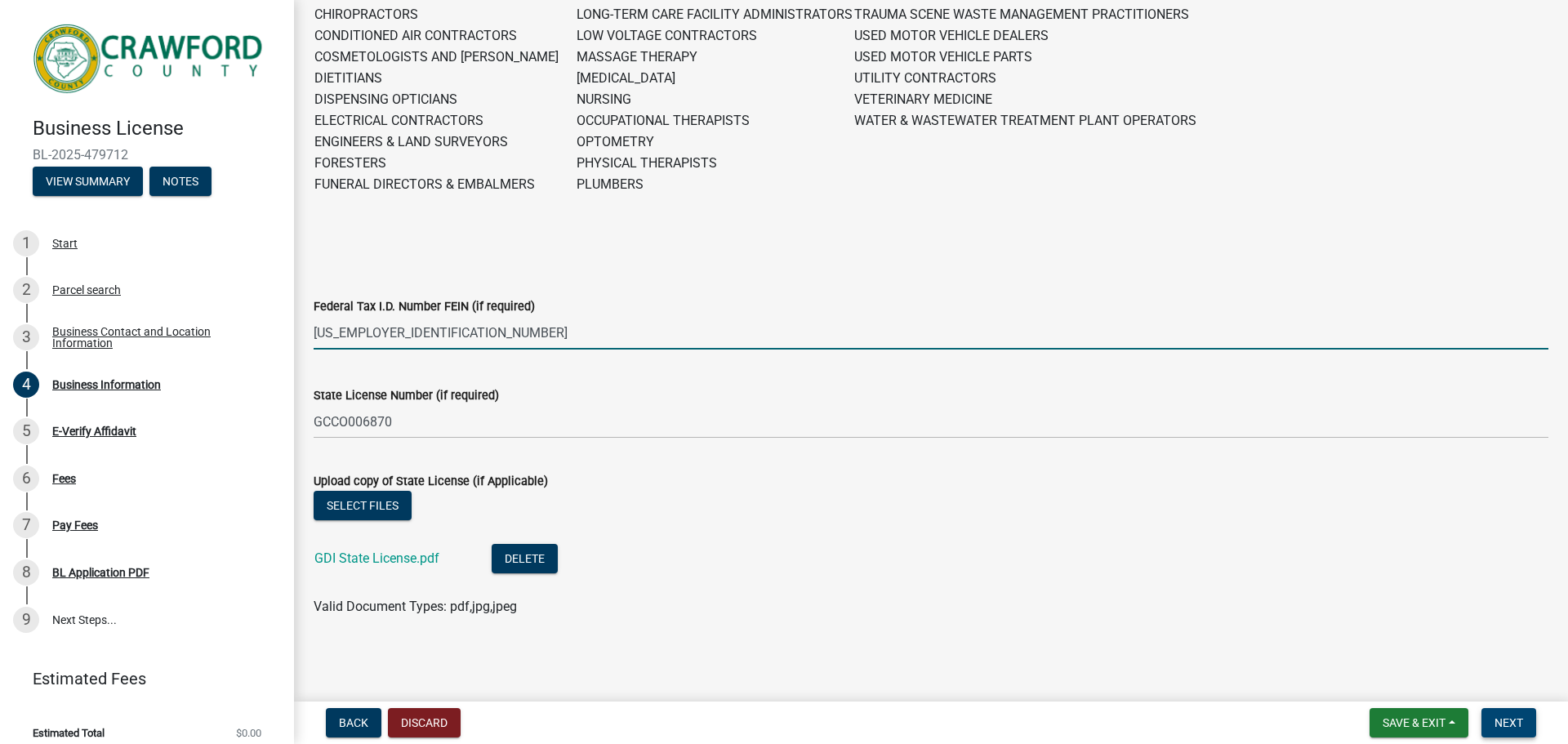
type input "[US_EMPLOYER_IDENTIFICATION_NUMBER]"
click at [1520, 719] on span "Next" at bounding box center [1509, 723] width 28 height 13
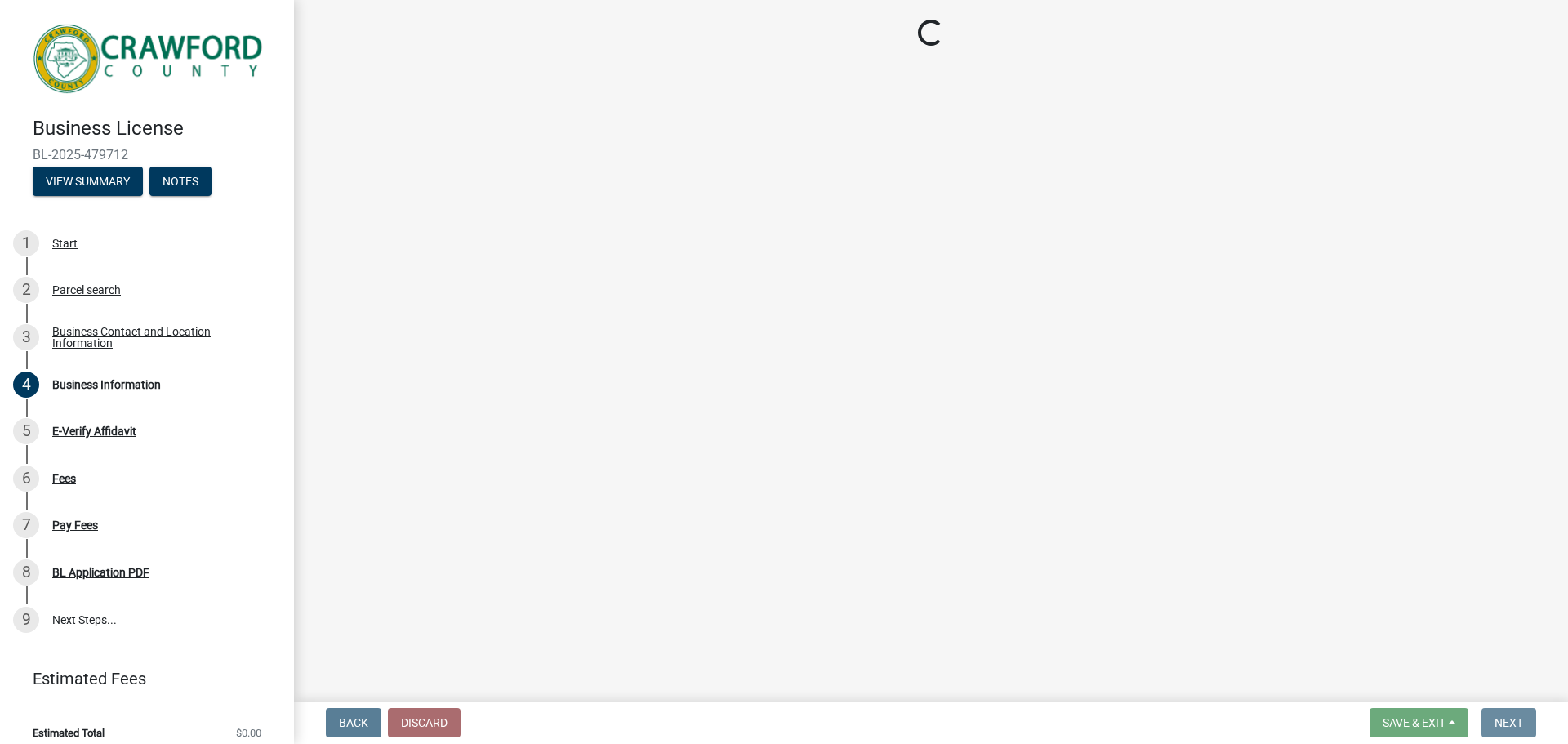
scroll to position [0, 0]
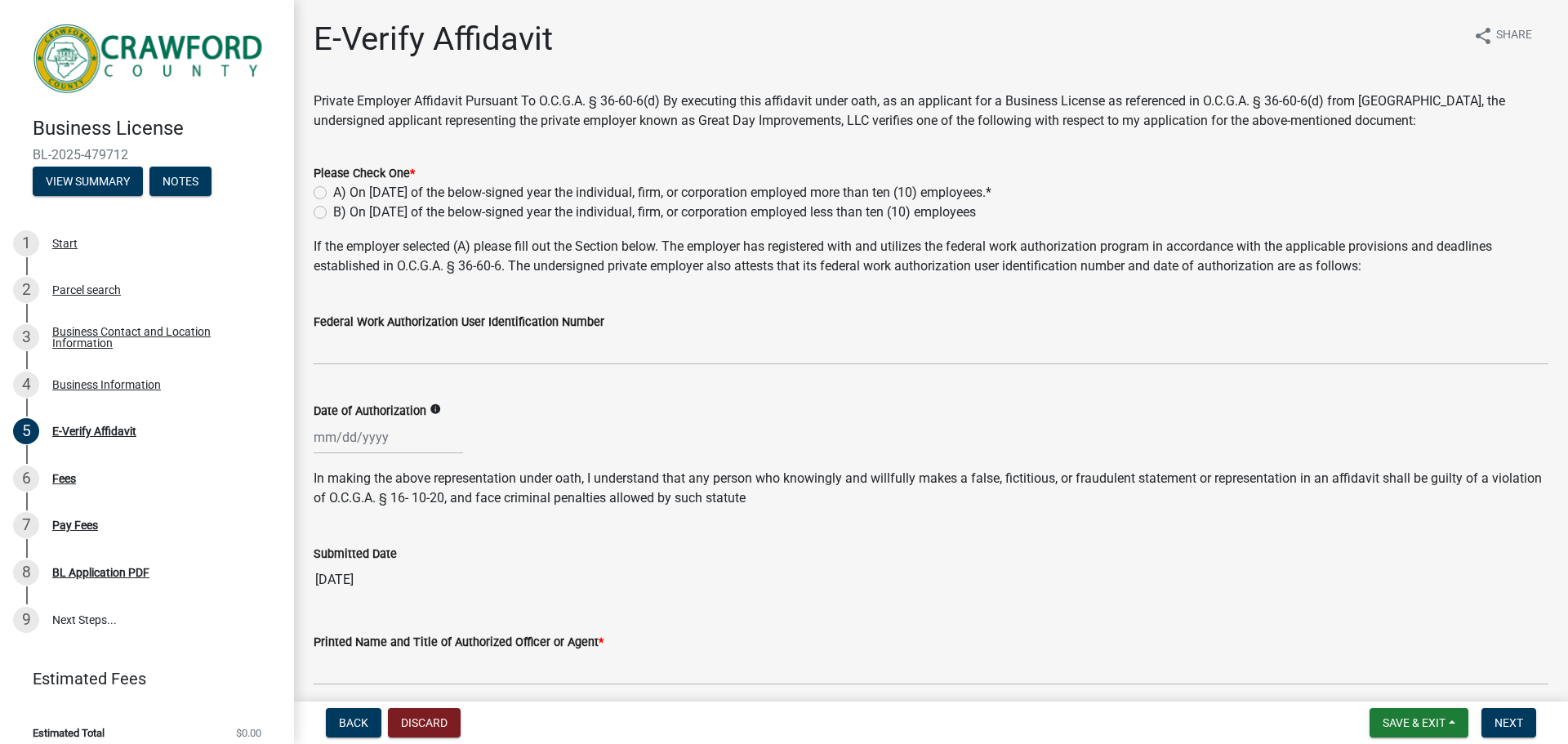
click at [333, 199] on label "A) On [DATE] of the below-signed year the individual, firm, or corporation empl…" at bounding box center [662, 192] width 659 height 19
click at [333, 194] on input "A) On [DATE] of the below-signed year the individual, firm, or corporation empl…" at bounding box center [338, 189] width 11 height 11
radio input "true"
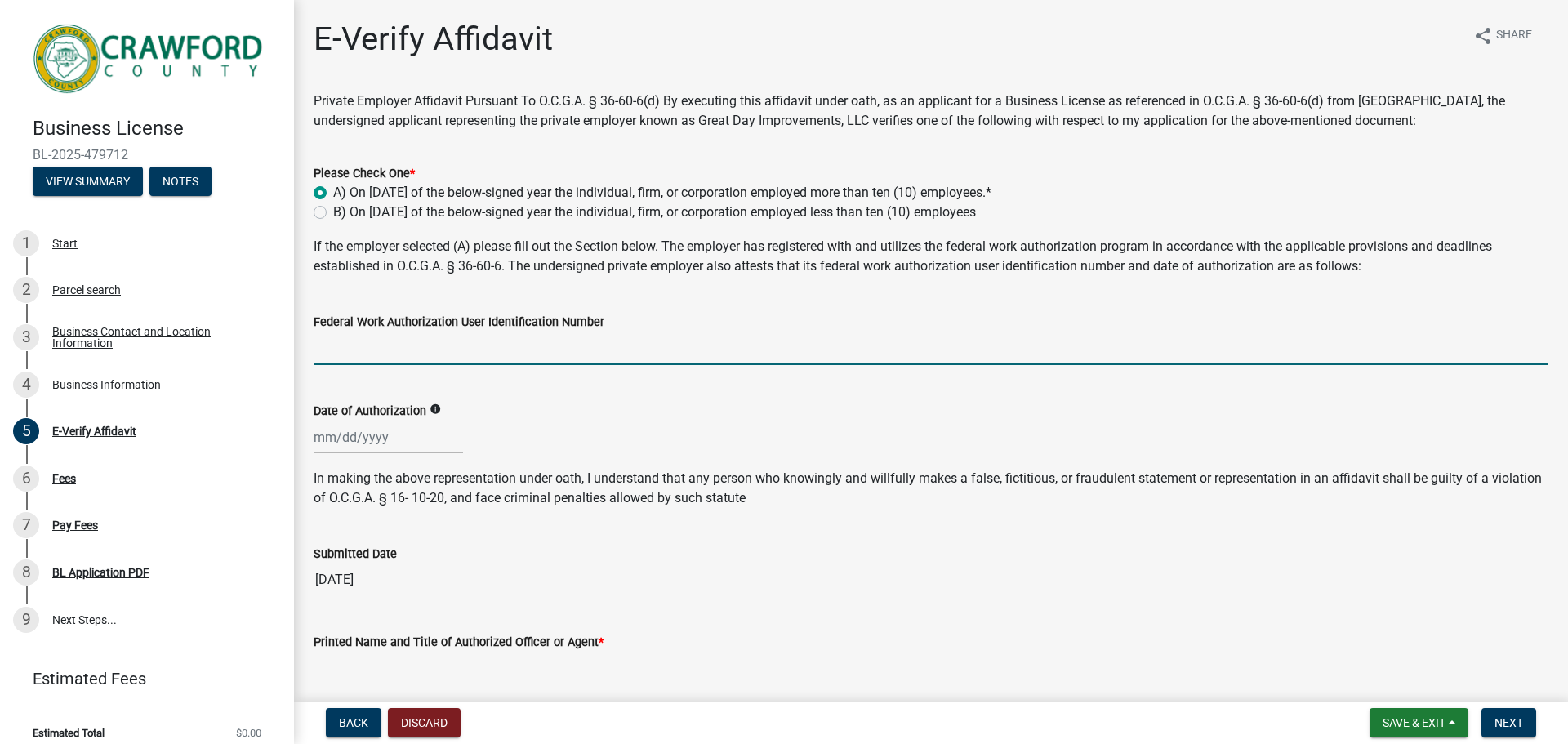
click at [360, 358] on input "Federal Work Authorization User Identification Number" at bounding box center [931, 348] width 1235 height 34
click at [405, 354] on input "27-" at bounding box center [931, 348] width 1235 height 34
type input "[US_EMPLOYER_IDENTIFICATION_NUMBER]"
click at [370, 437] on div at bounding box center [388, 437] width 149 height 34
select select "9"
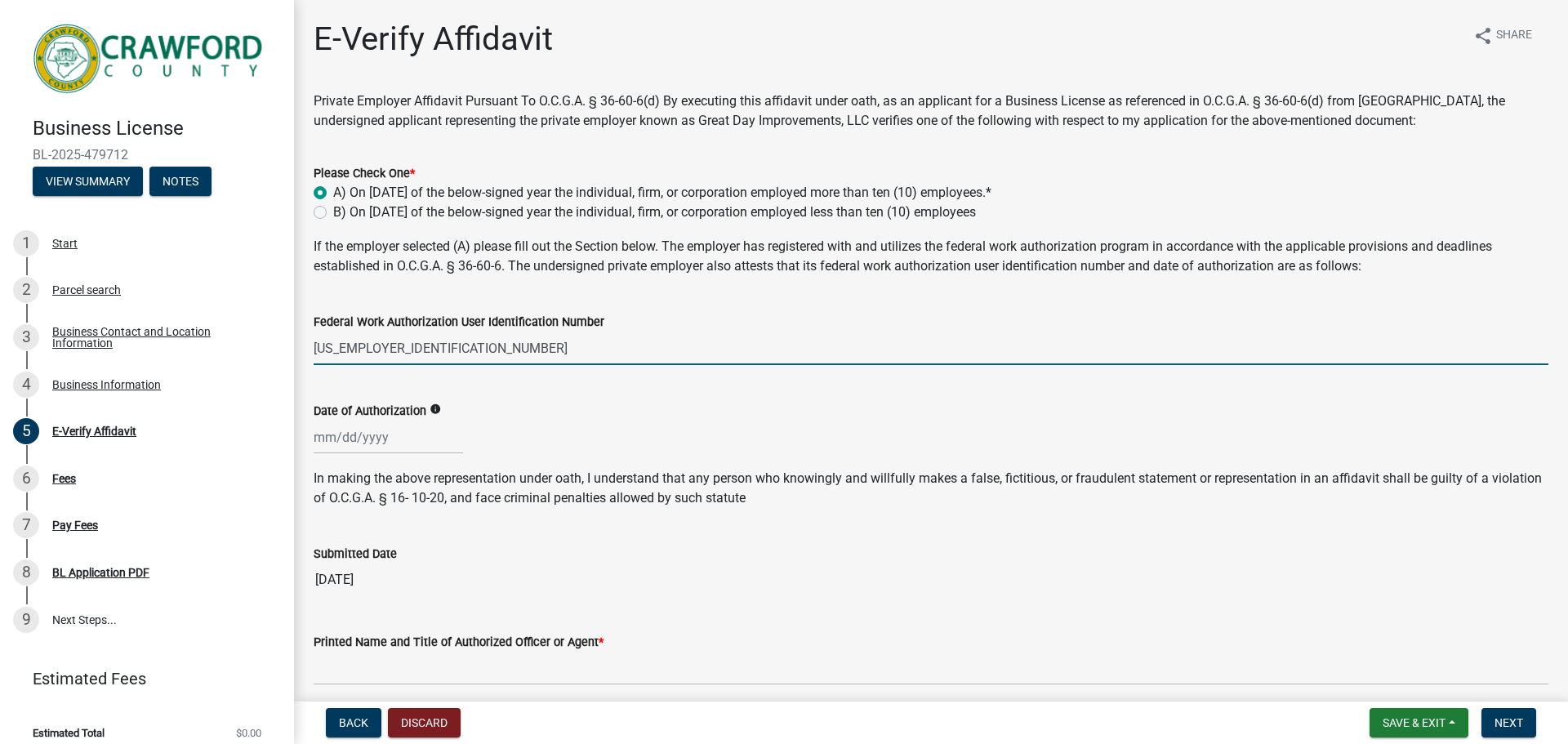
select select "2025"
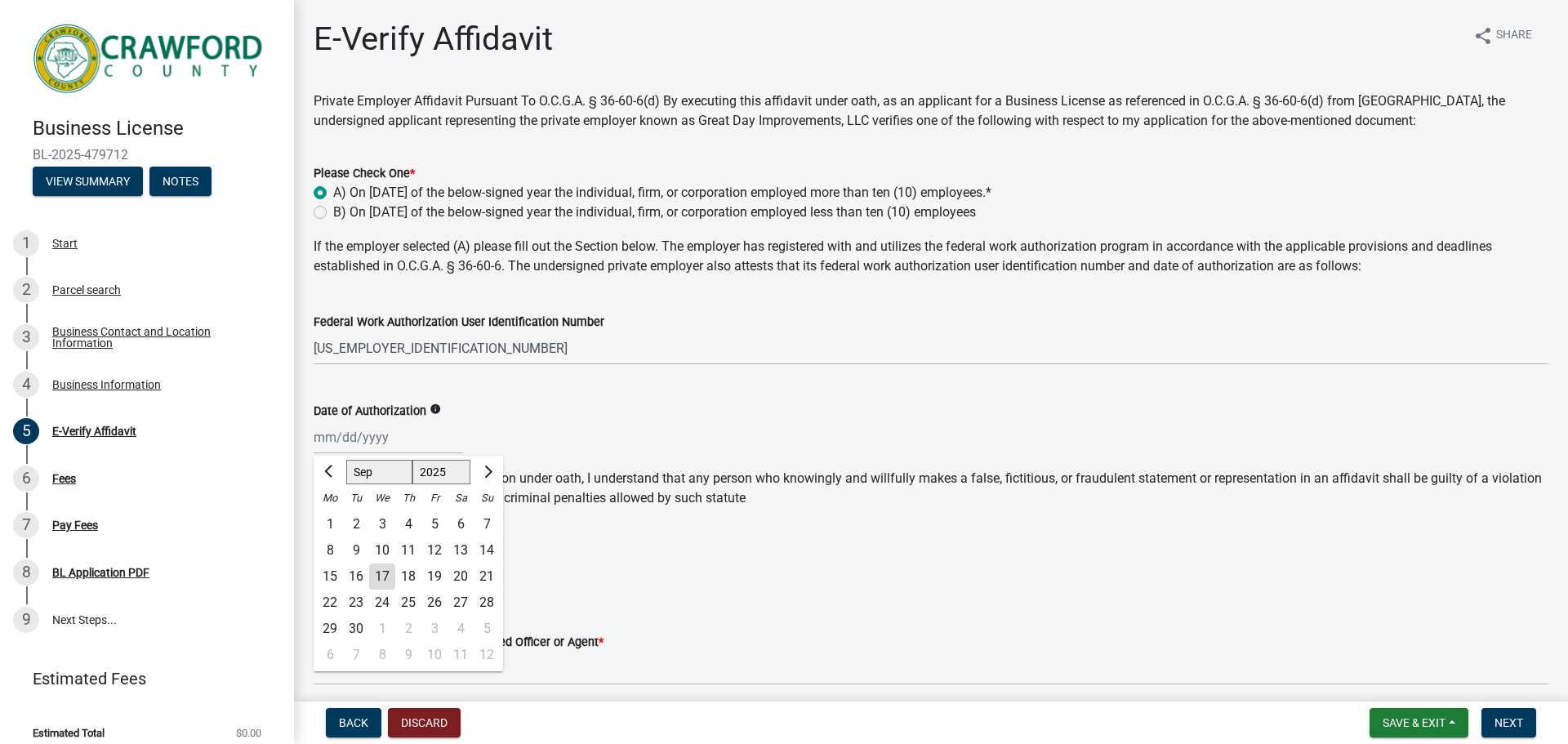
click at [387, 568] on div "17" at bounding box center [382, 577] width 27 height 27
type input "[DATE]"
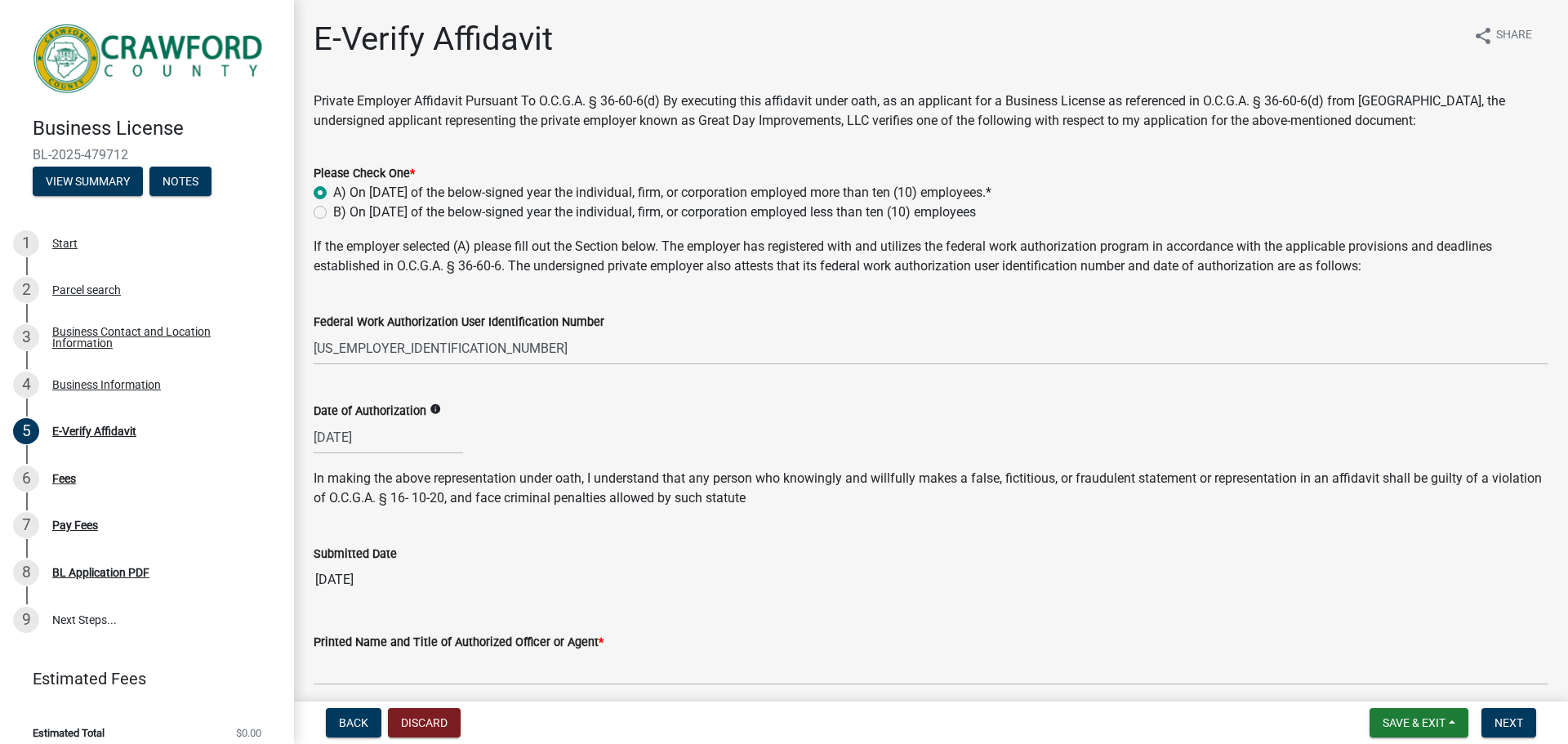
scroll to position [350, 0]
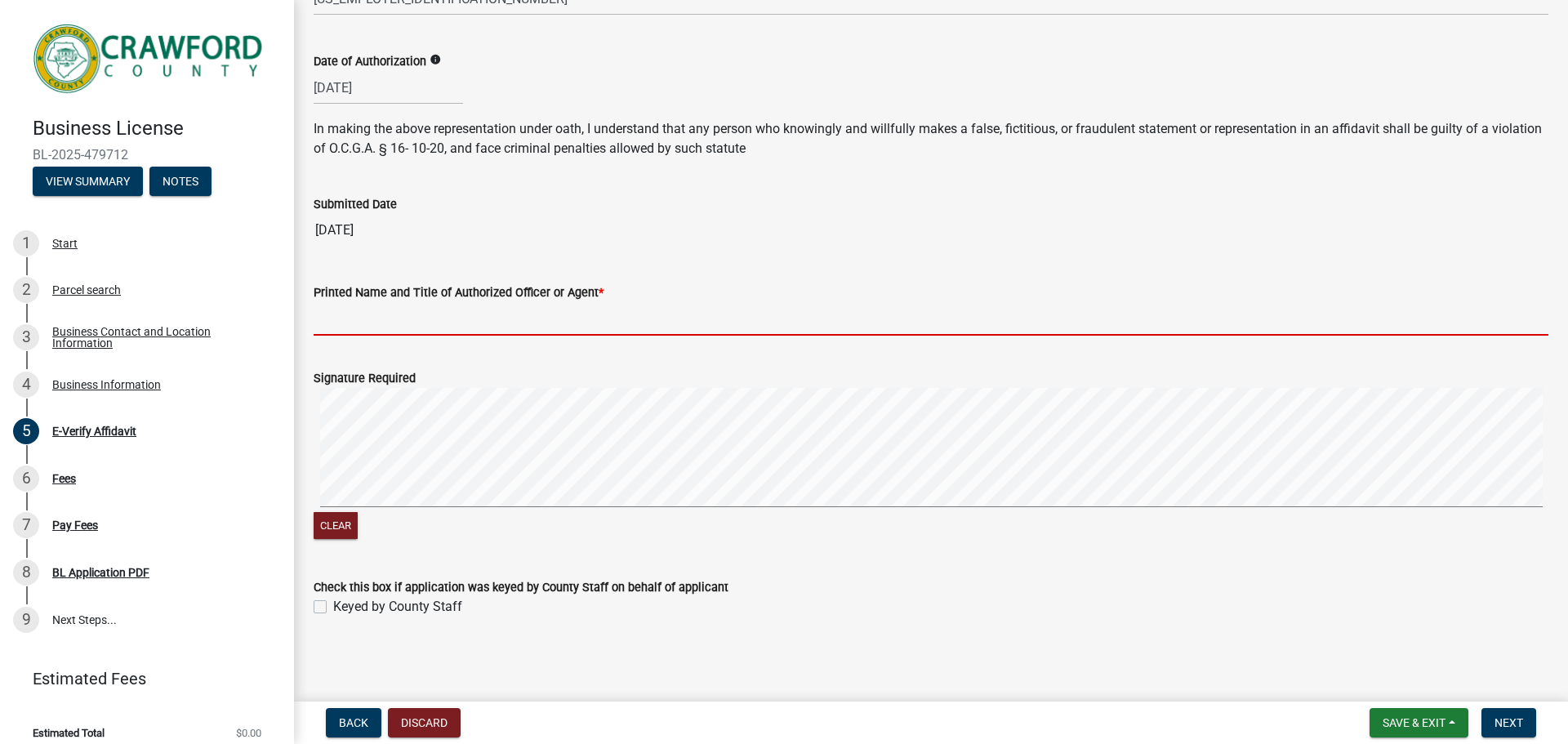
click at [376, 329] on input "Printed Name and Title of Authorized Officer or Agent *" at bounding box center [931, 318] width 1235 height 34
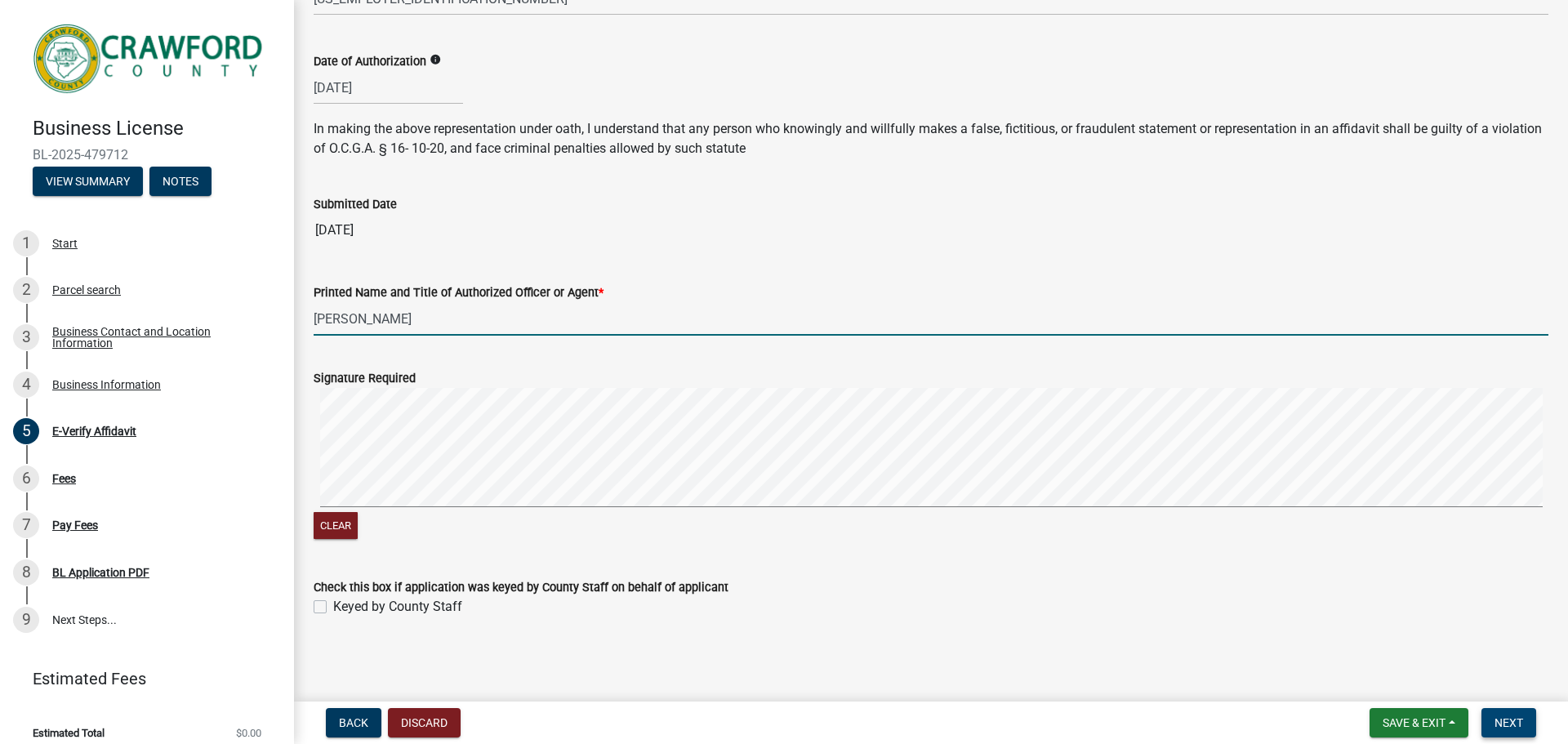
type input "[PERSON_NAME]"
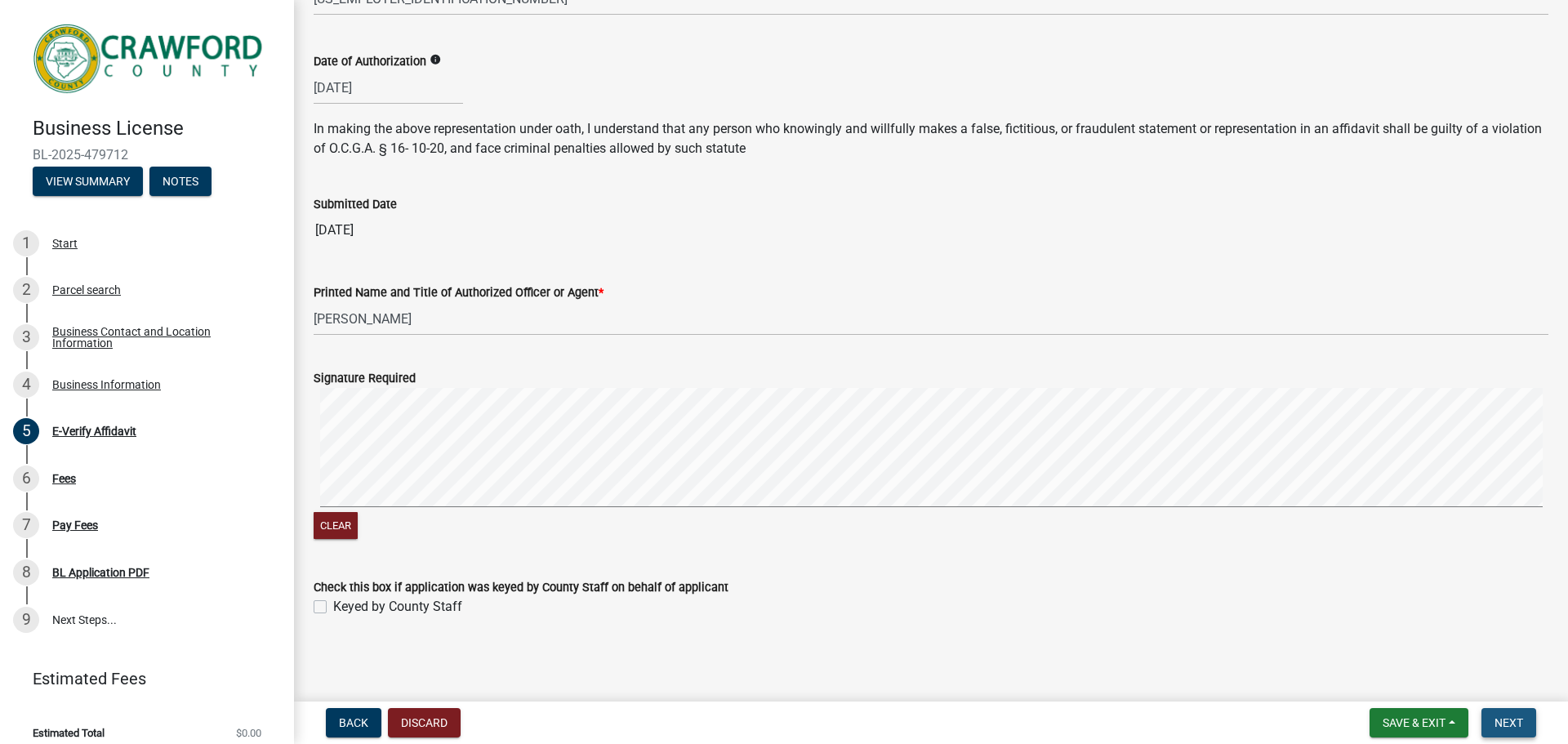
click at [1506, 718] on span "Next" at bounding box center [1509, 723] width 28 height 13
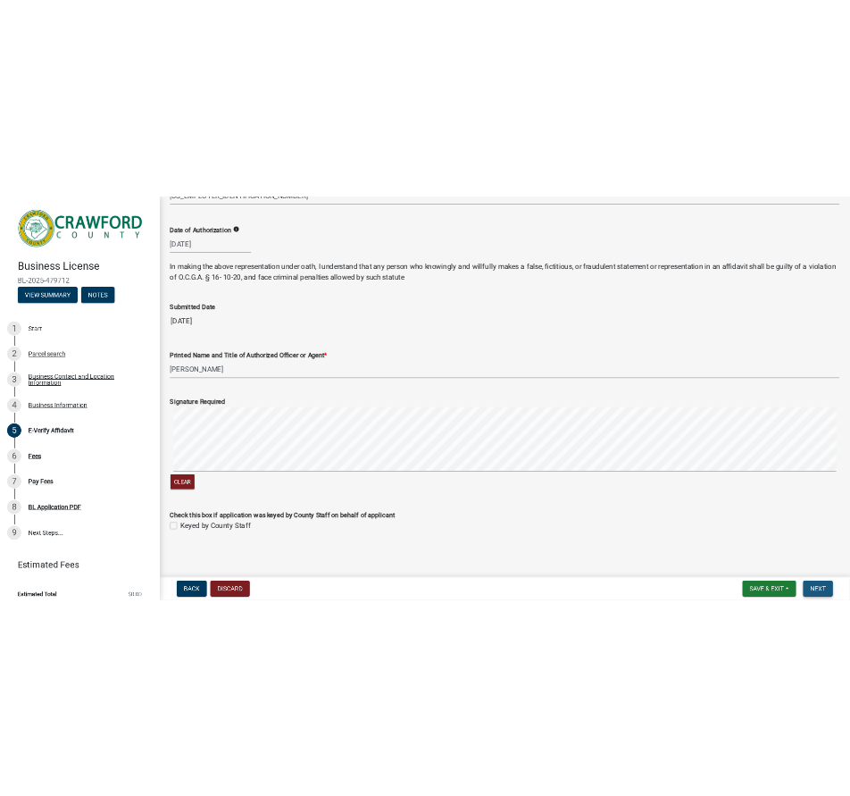
scroll to position [0, 0]
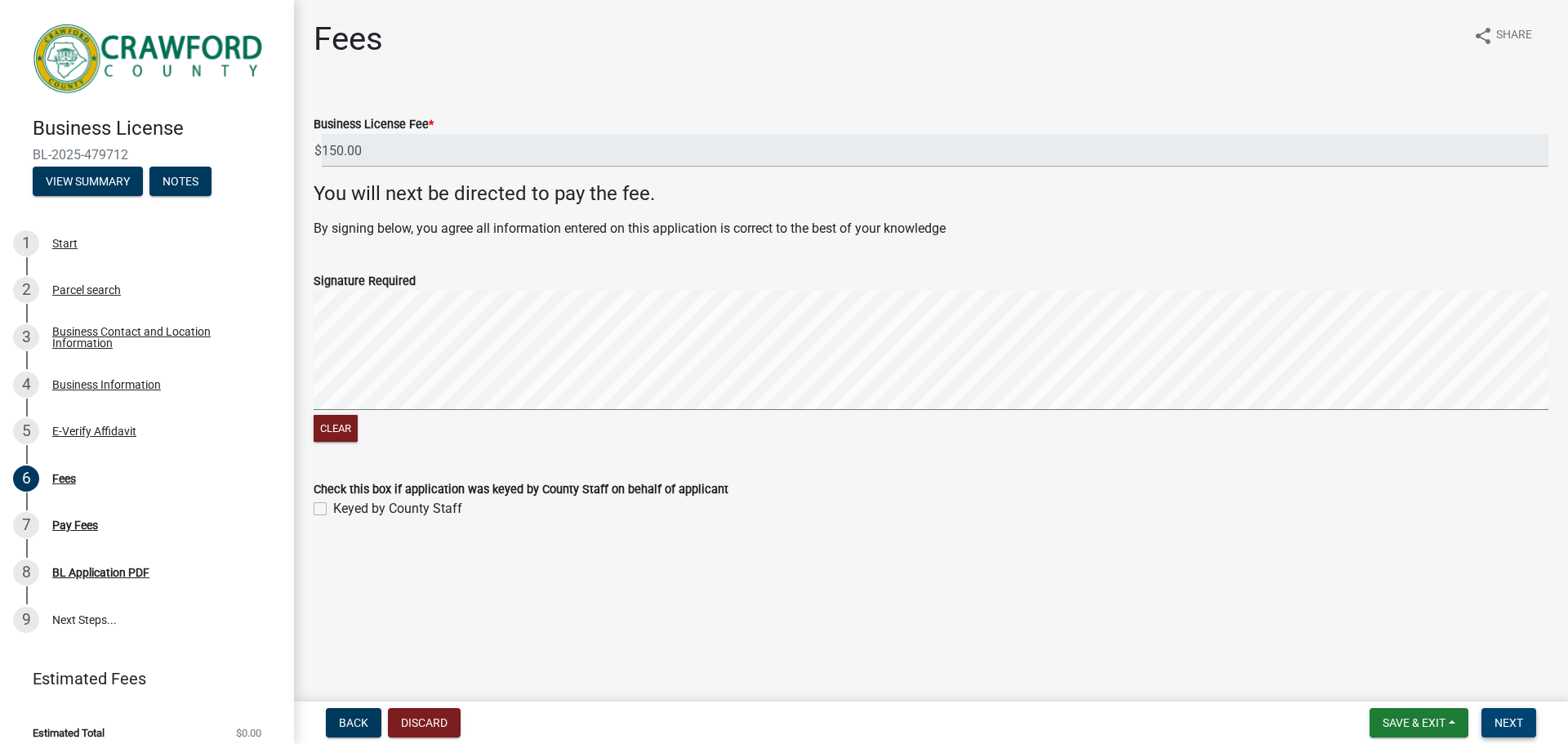
click at [1512, 715] on button "Next" at bounding box center [1509, 723] width 55 height 29
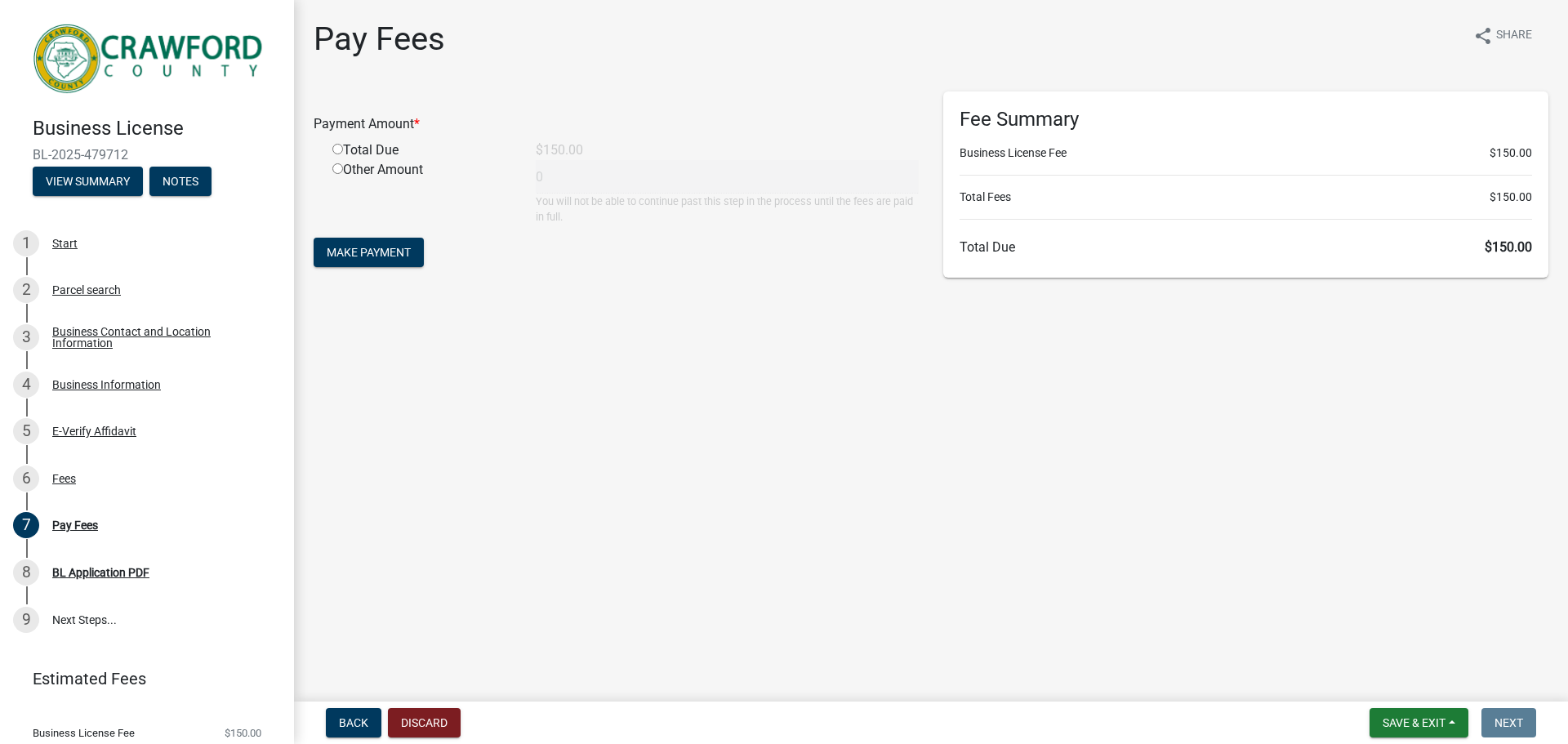
click at [339, 150] on input "radio" at bounding box center [338, 149] width 11 height 11
radio input "true"
type input "150"
click at [353, 250] on span "Make Payment" at bounding box center [369, 253] width 84 height 13
